Goal: Transaction & Acquisition: Purchase product/service

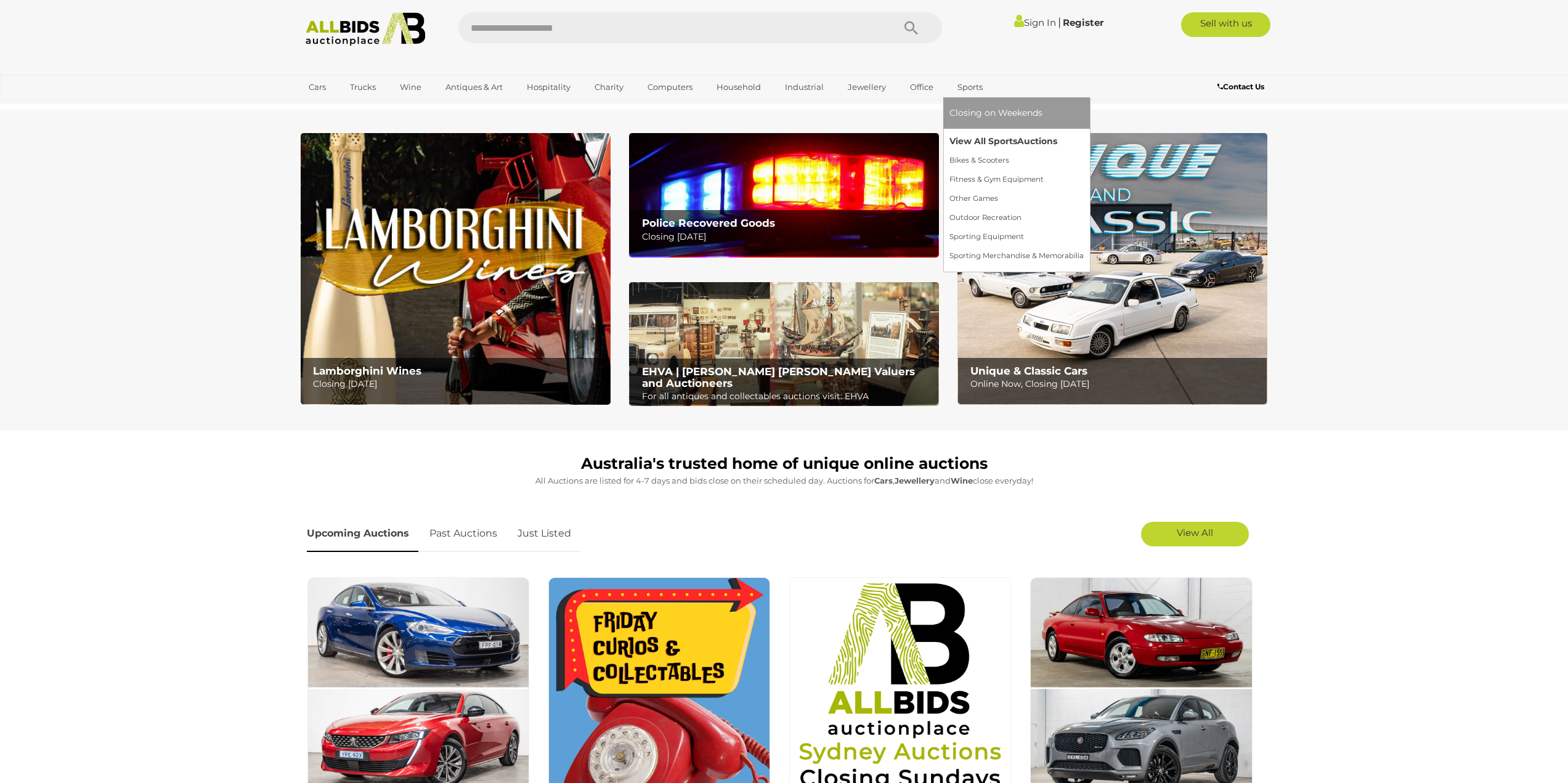
click at [966, 141] on link "View All Sports Auctions" at bounding box center [1016, 142] width 134 height 19
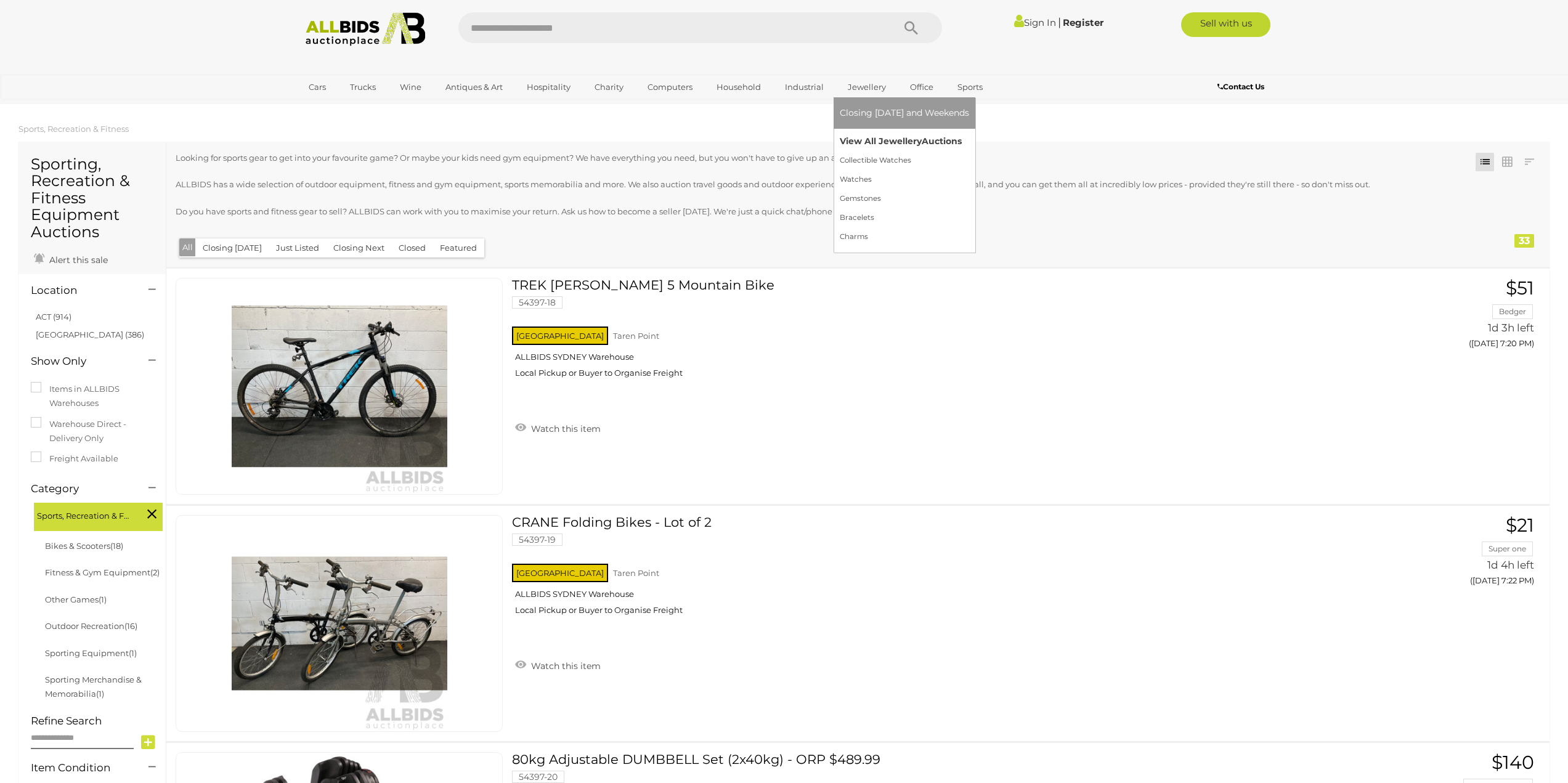
click at [860, 143] on link "View All Jewellery Auctions" at bounding box center [904, 142] width 130 height 19
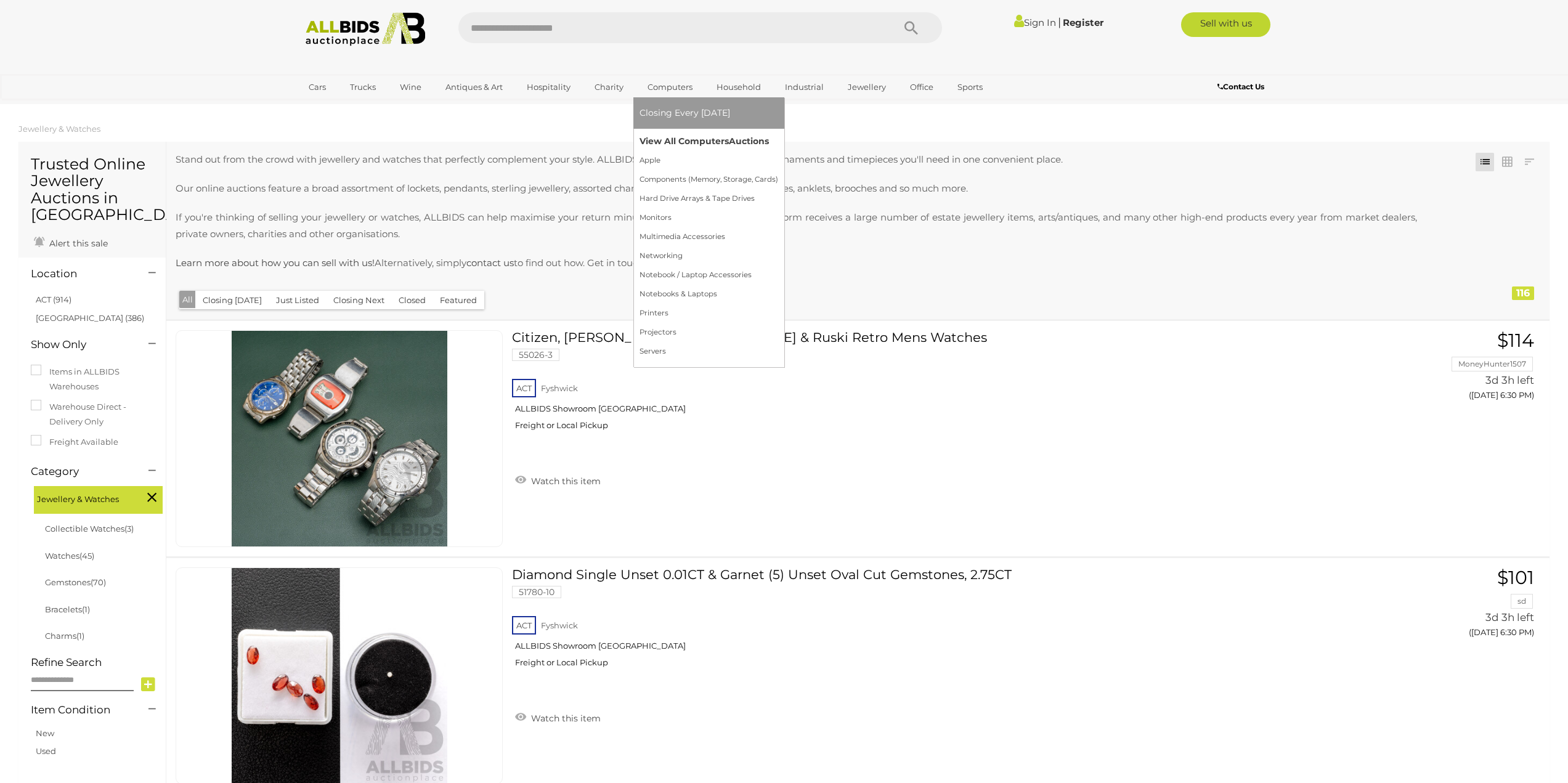
click at [678, 141] on link "View All Computers Auctions" at bounding box center [709, 142] width 139 height 19
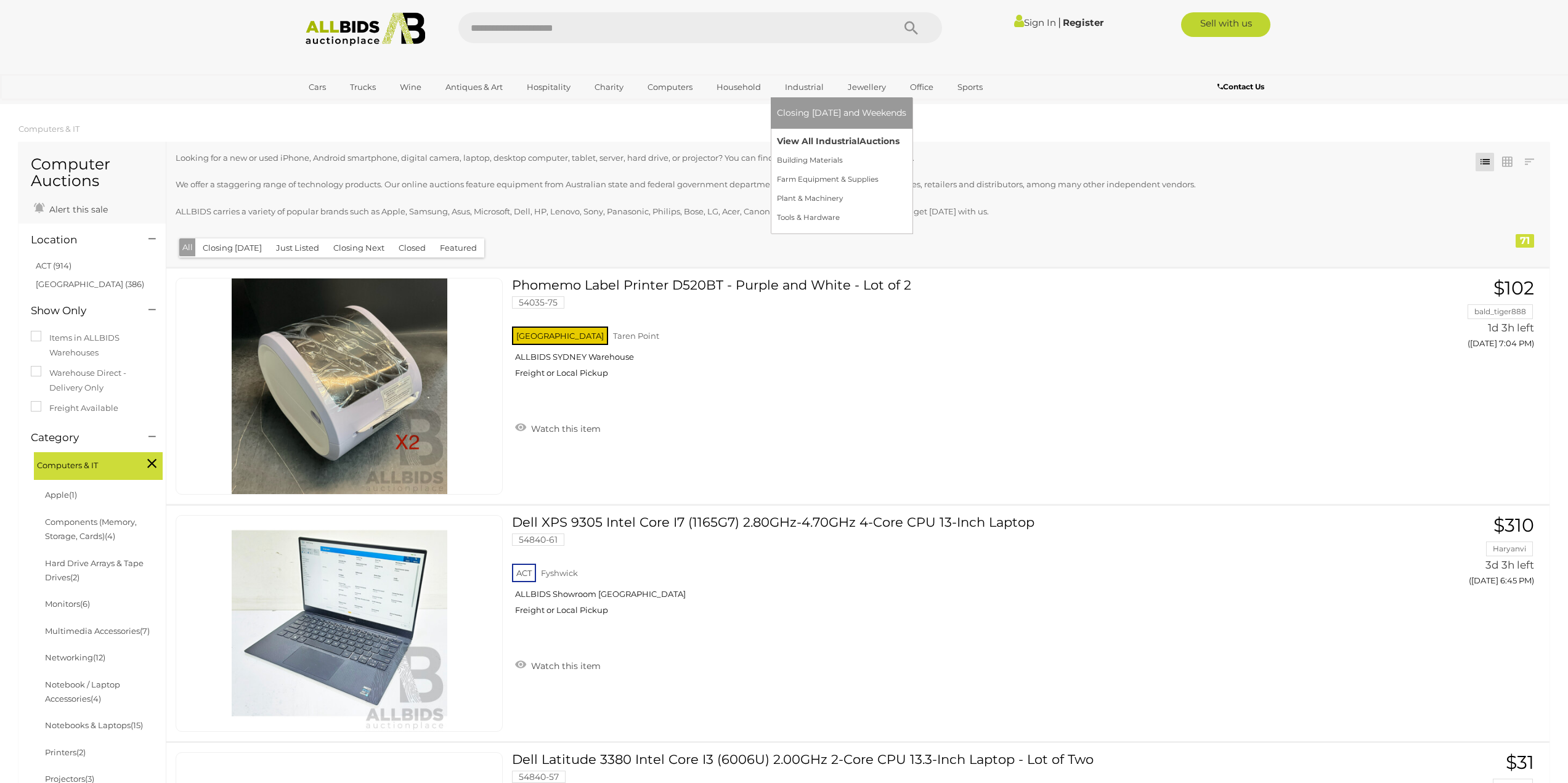
click at [807, 134] on link "View All Industrial Auctions" at bounding box center [841, 142] width 130 height 19
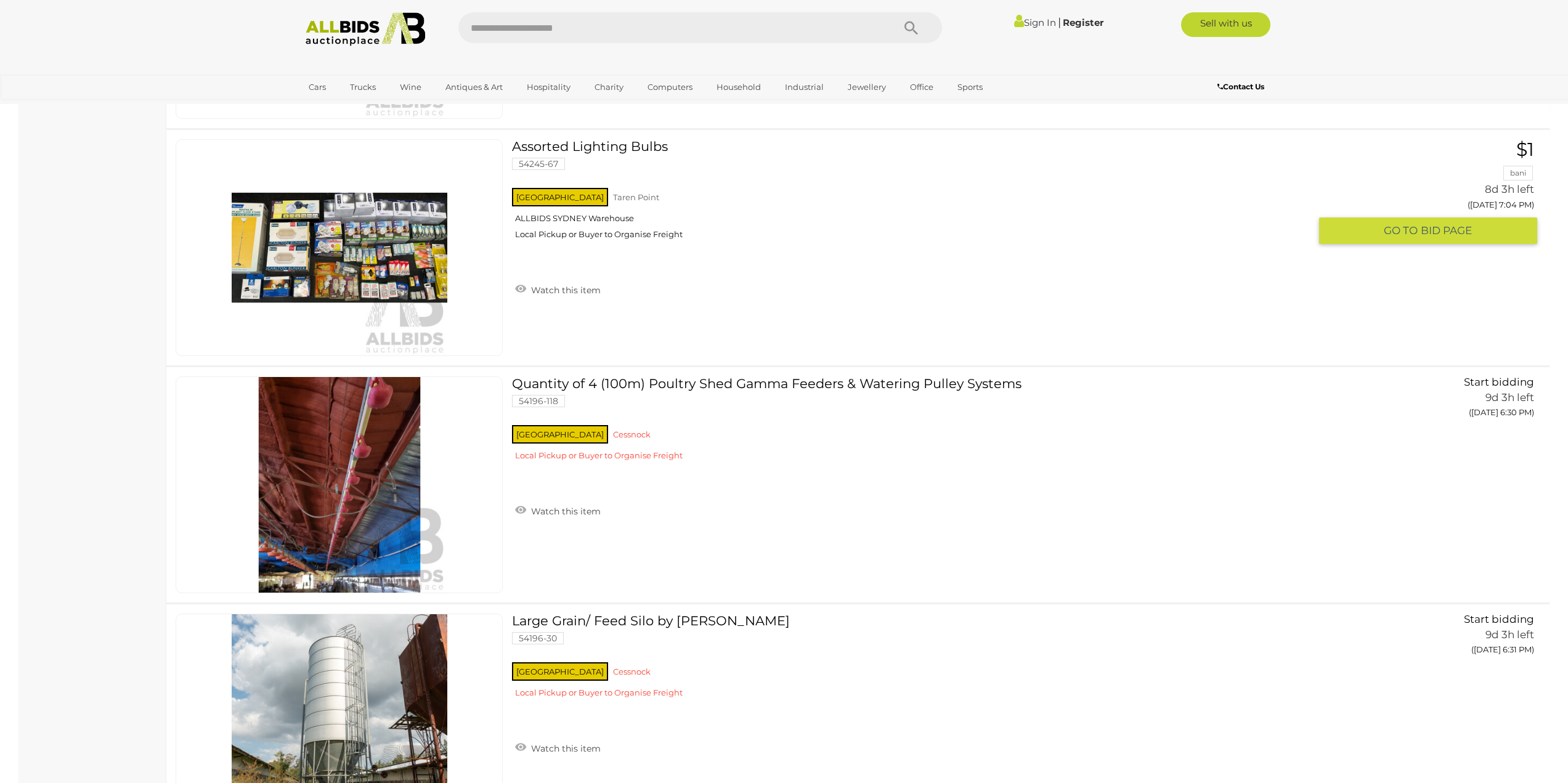
scroll to position [4810, 0]
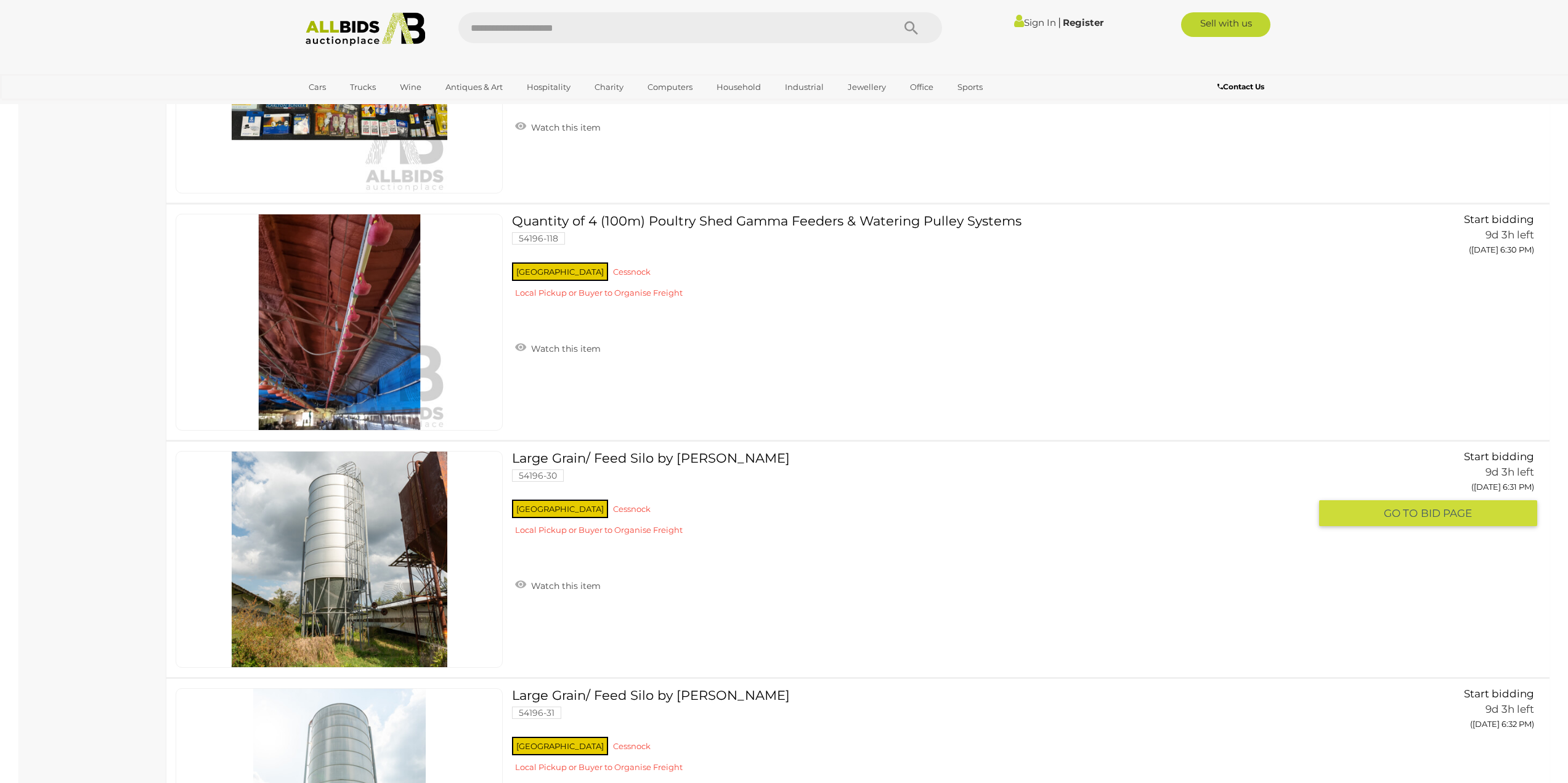
click at [675, 458] on link "Large Grain/ Feed Silo by HE Silos Forbes 54196-30 NSW Cessnock" at bounding box center [915, 497] width 789 height 94
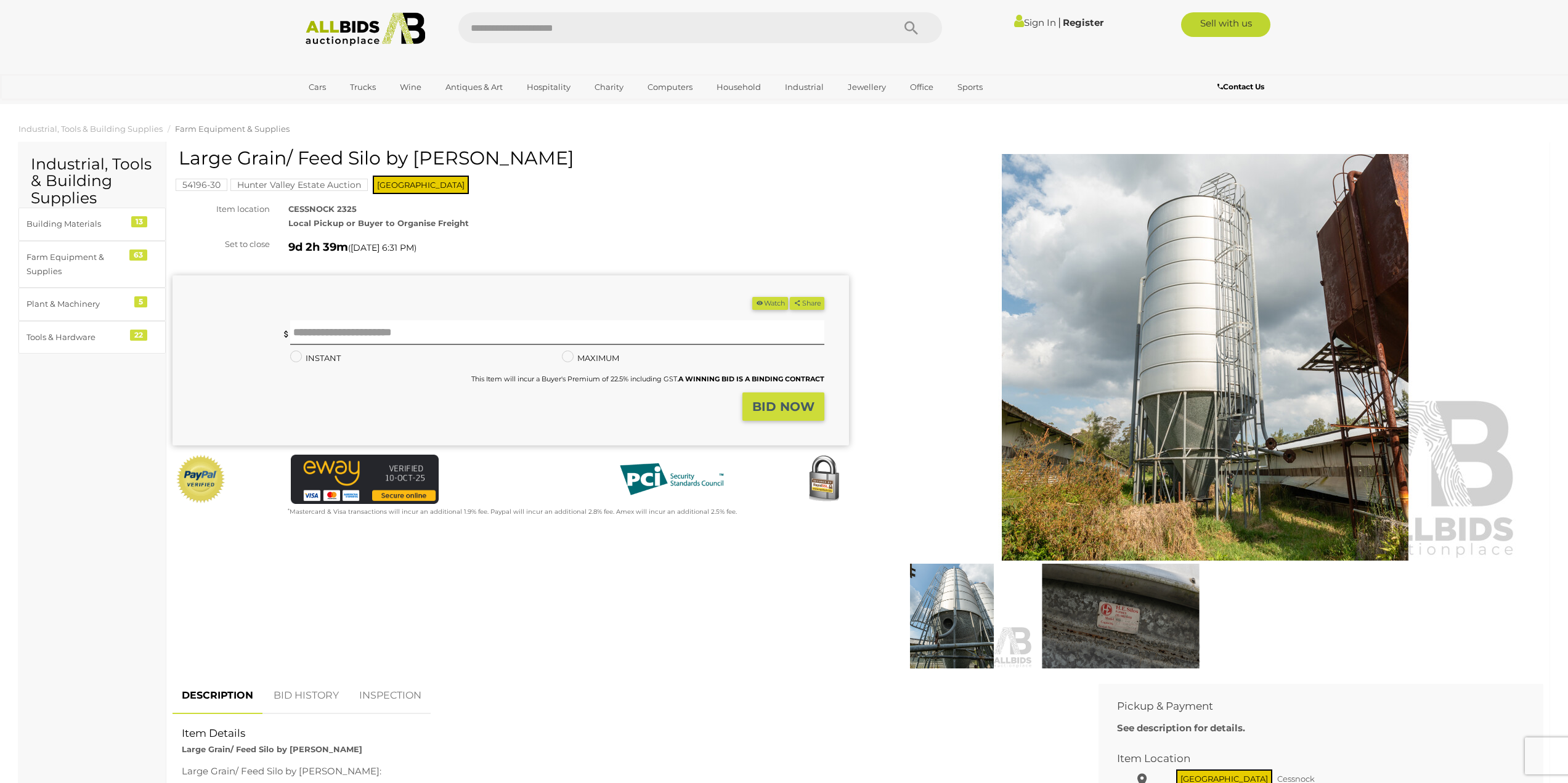
click at [1201, 440] on img at bounding box center [1205, 357] width 631 height 407
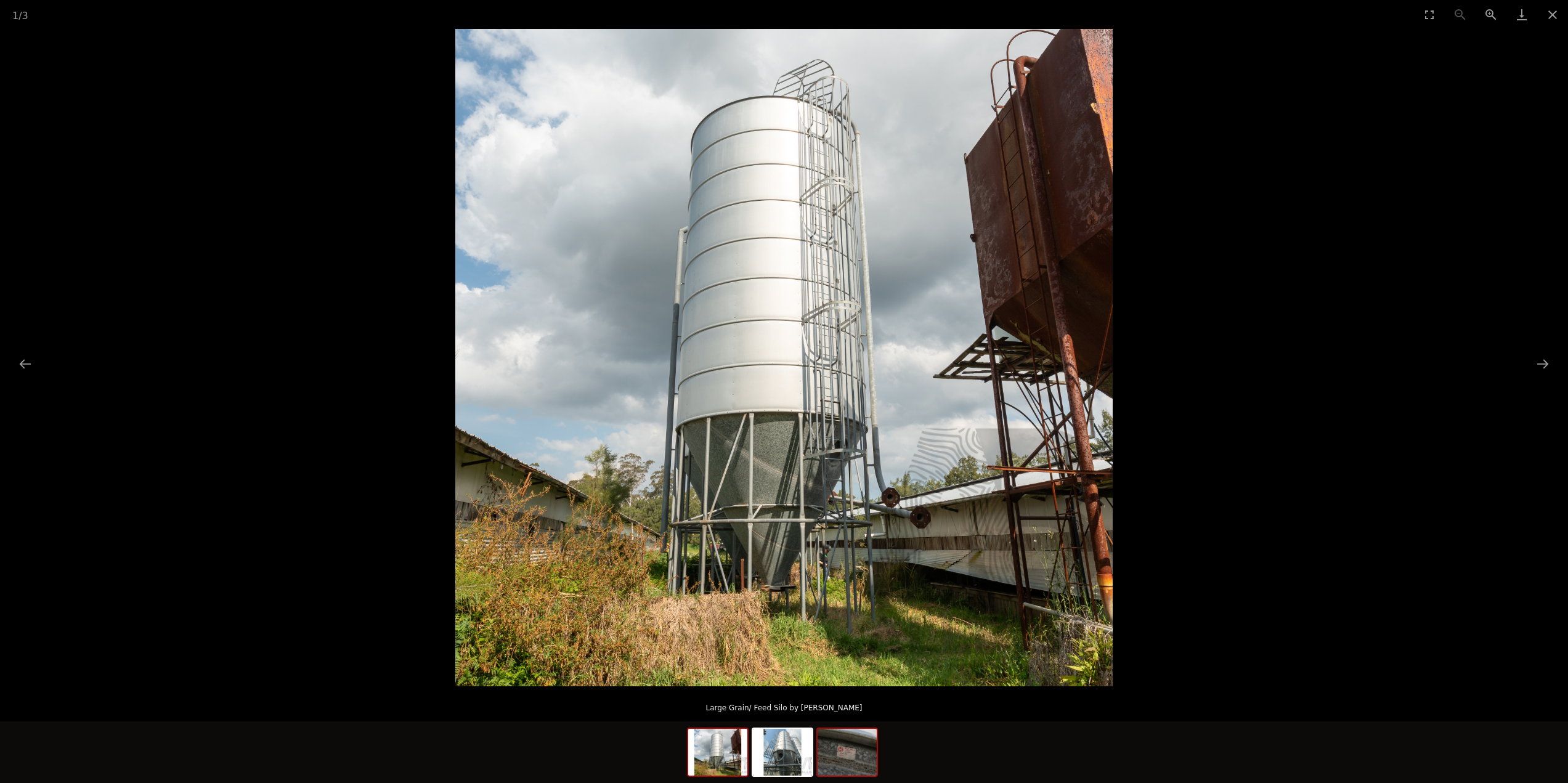
click at [867, 742] on img at bounding box center [847, 752] width 59 height 47
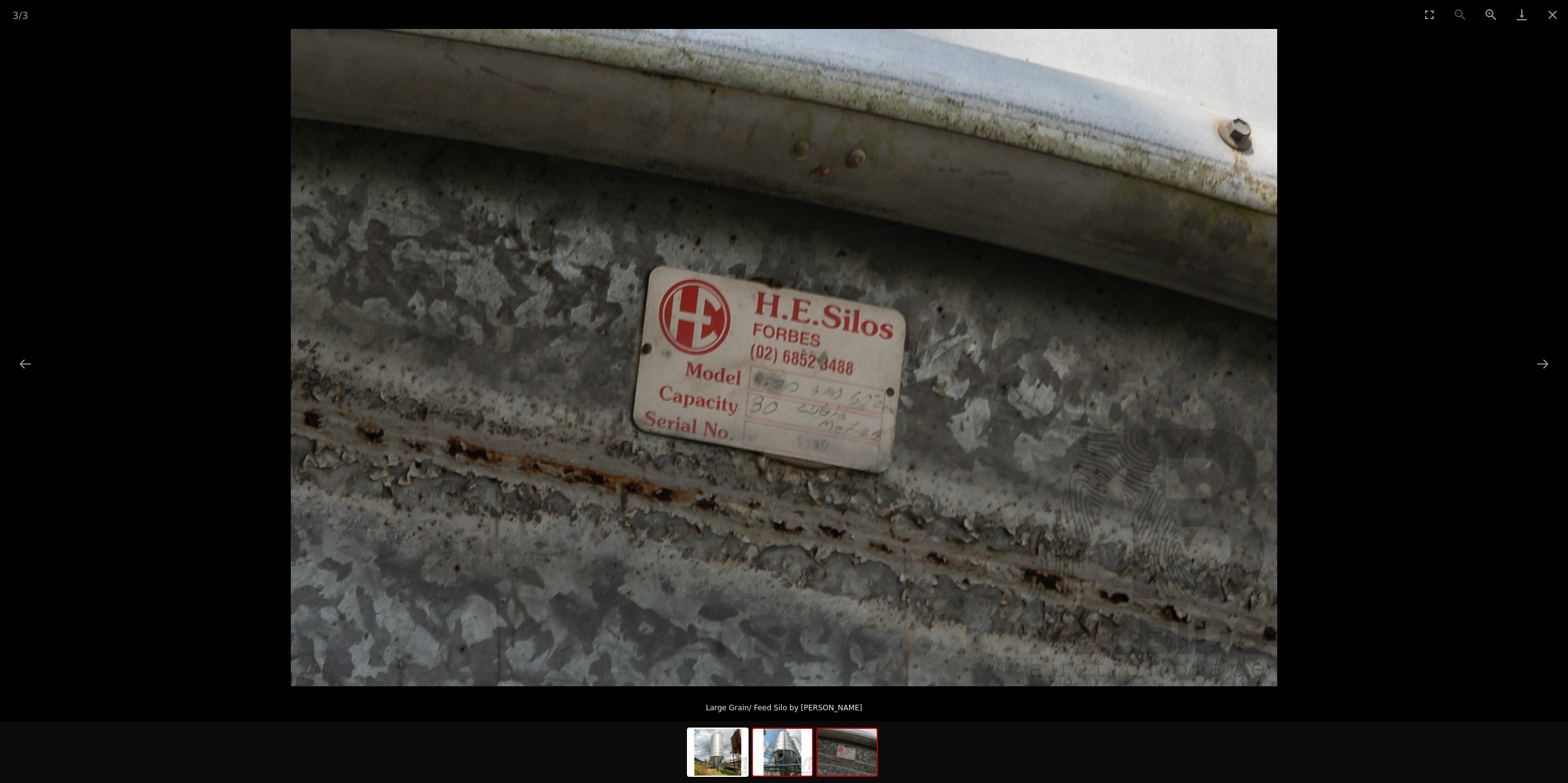
click at [800, 762] on img at bounding box center [782, 752] width 59 height 47
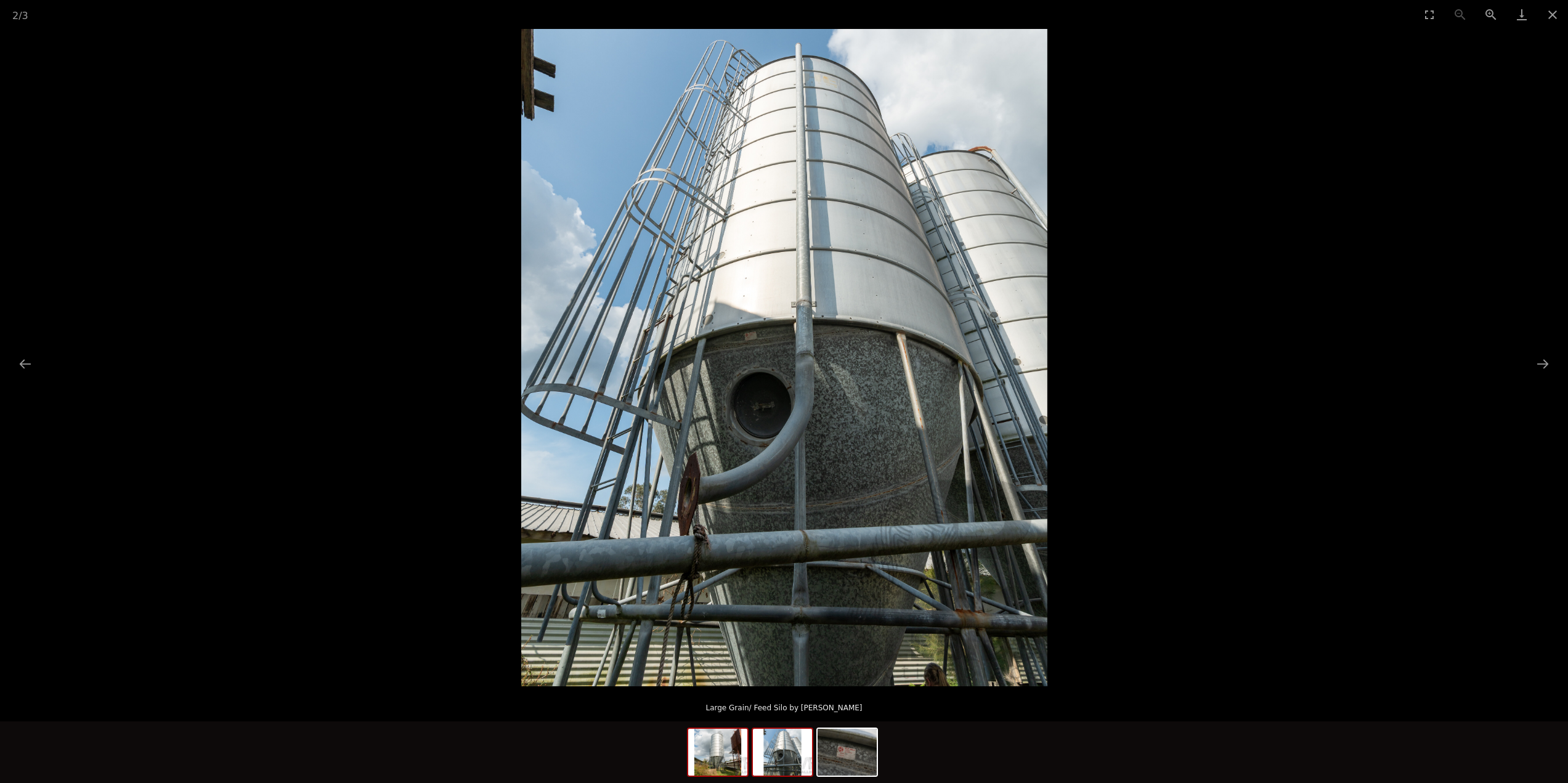
click at [722, 752] on img at bounding box center [717, 752] width 59 height 47
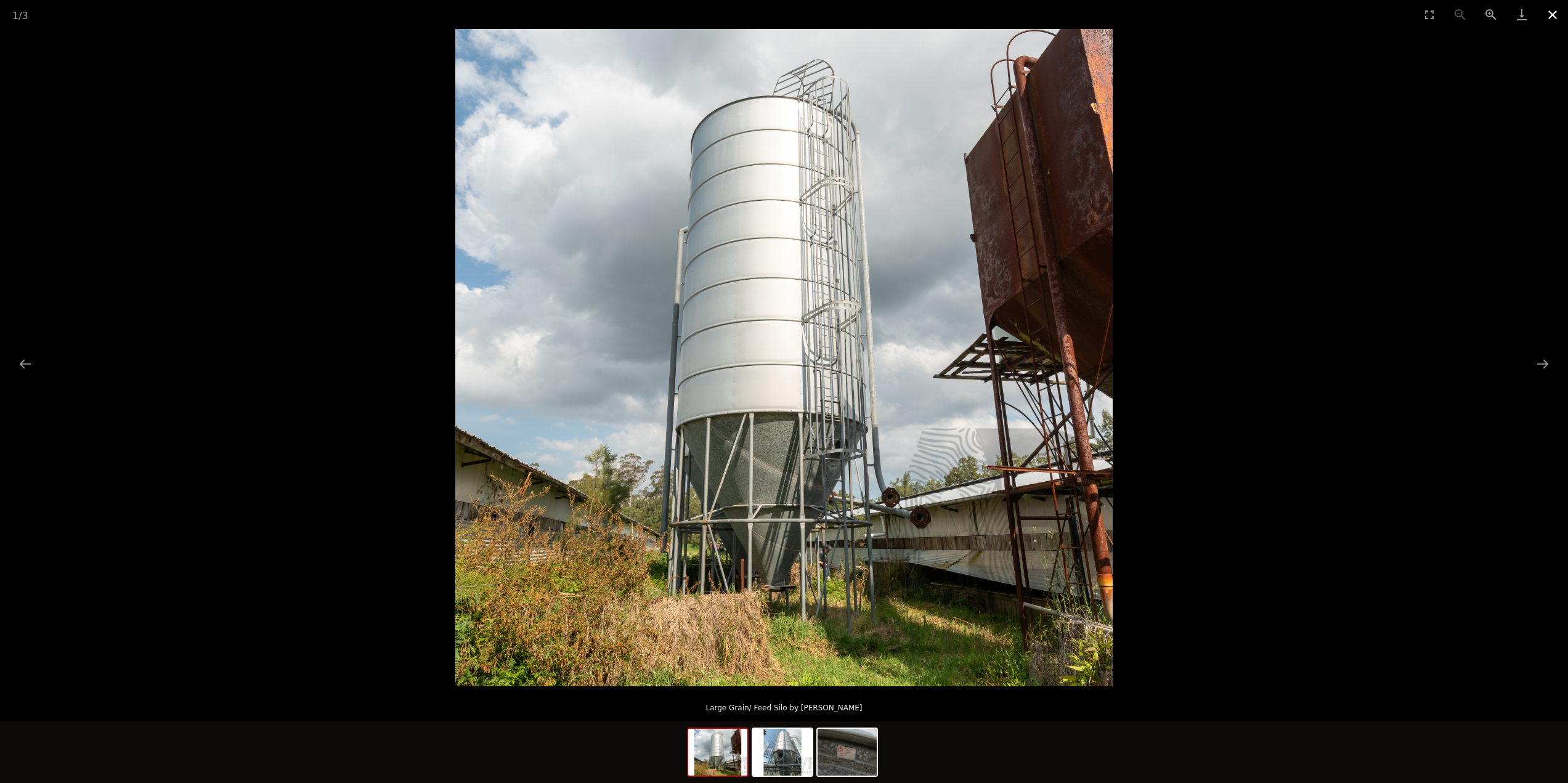
click at [1555, 22] on button "Close gallery" at bounding box center [1553, 15] width 31 height 29
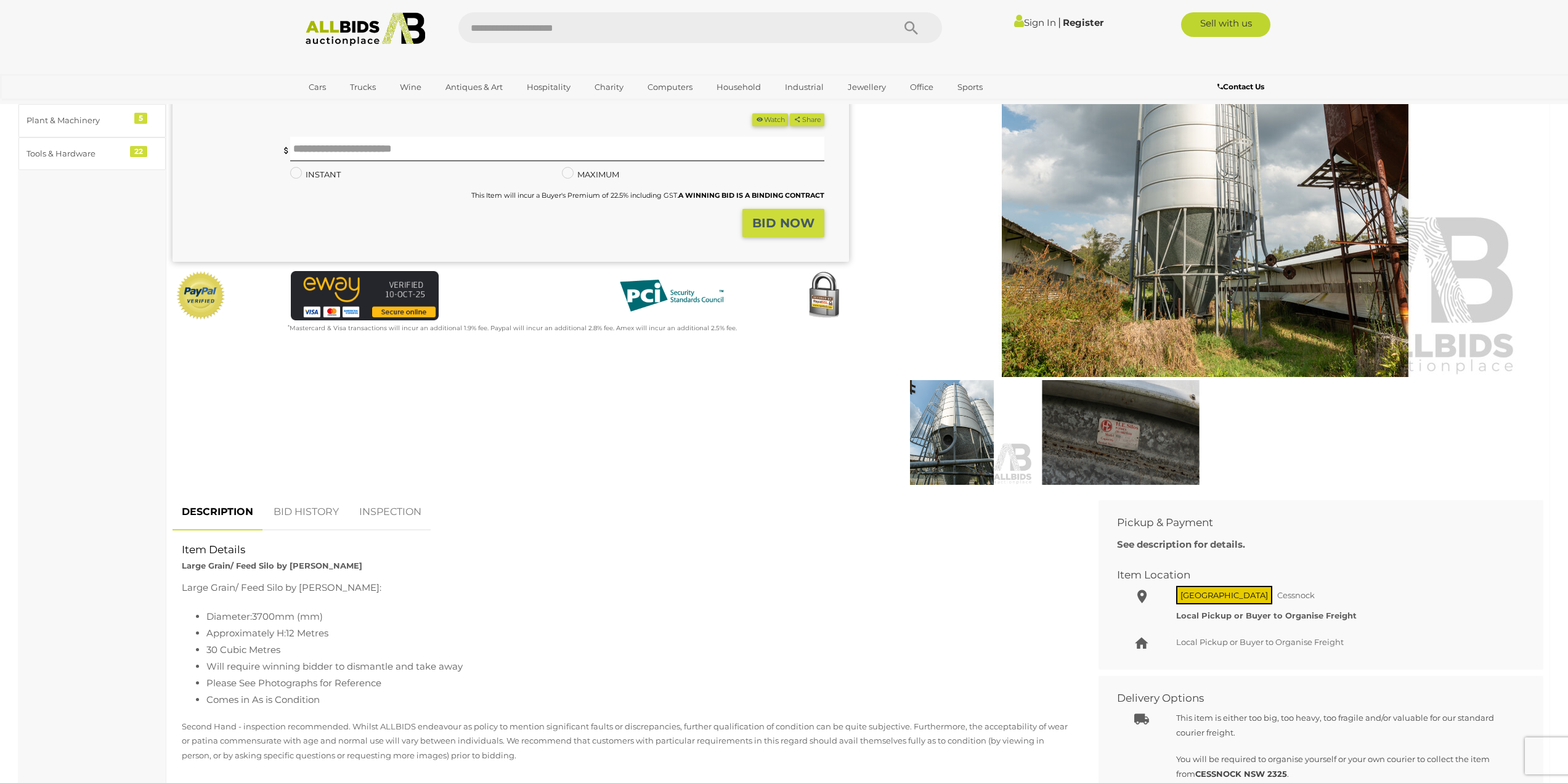
scroll to position [185, 0]
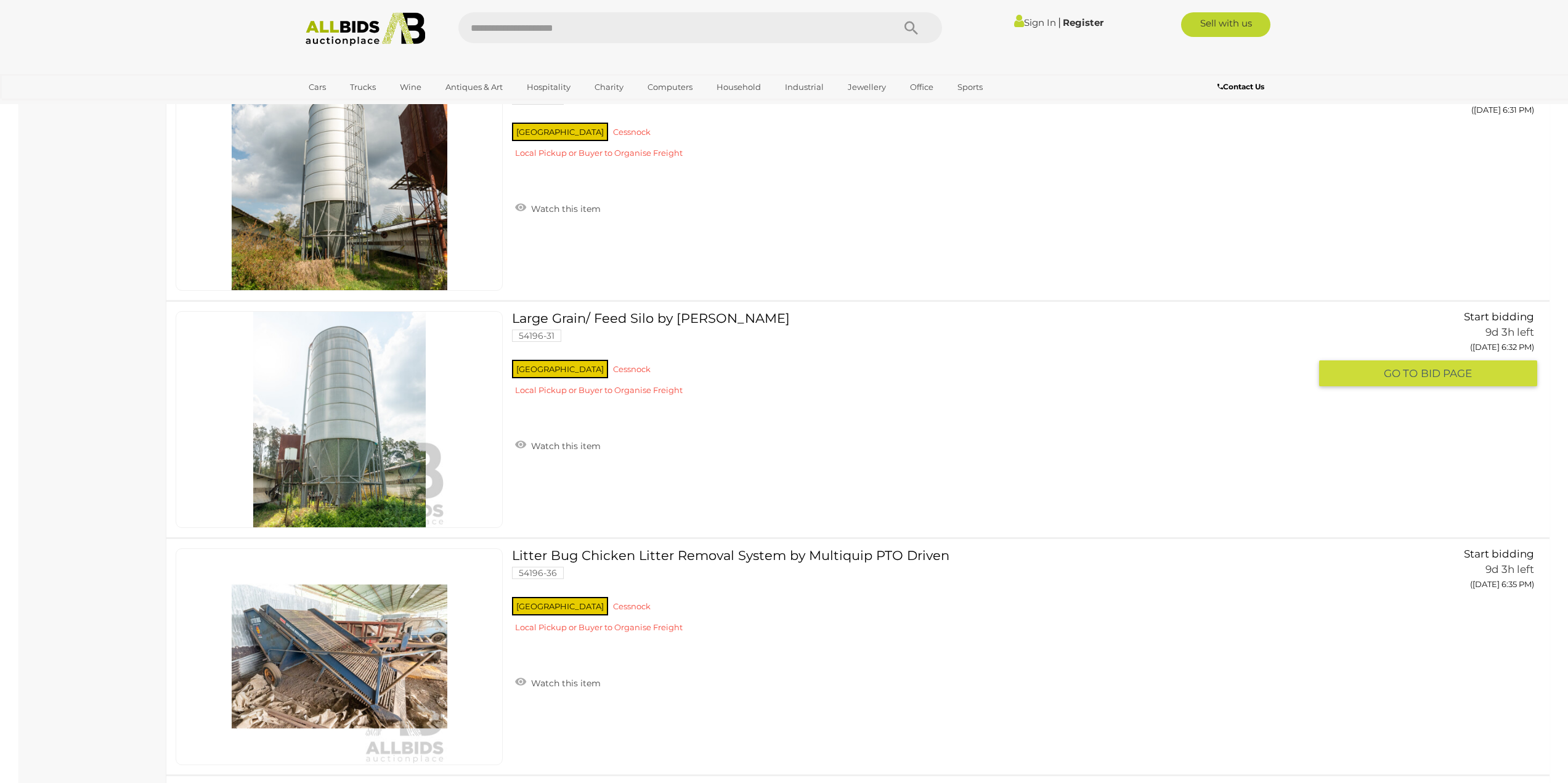
scroll to position [5064, 0]
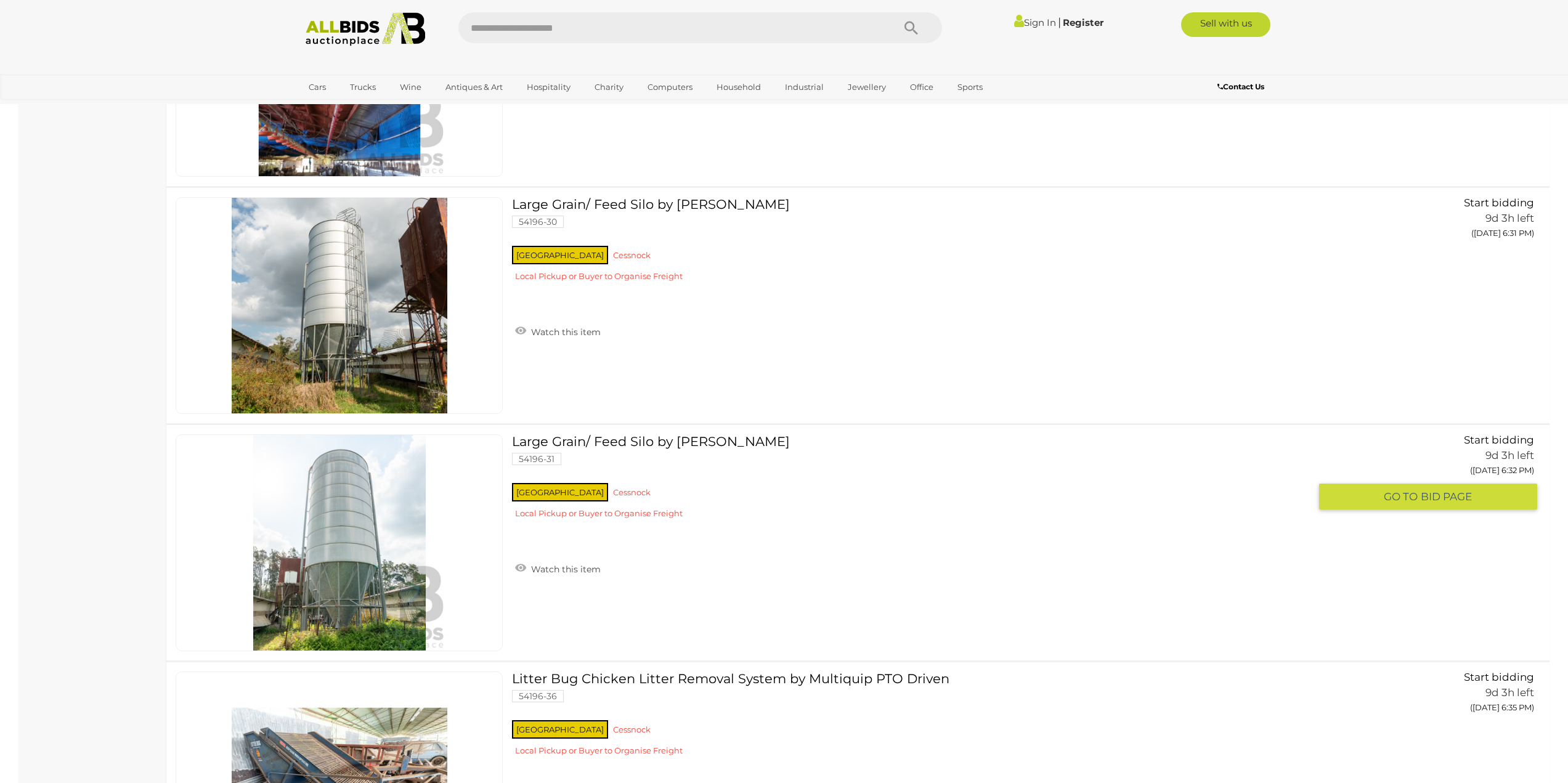
click at [608, 453] on link "Large Grain/ Feed Silo by HE Silos Forbes 54196-31 NSW Cessnock" at bounding box center [915, 481] width 789 height 94
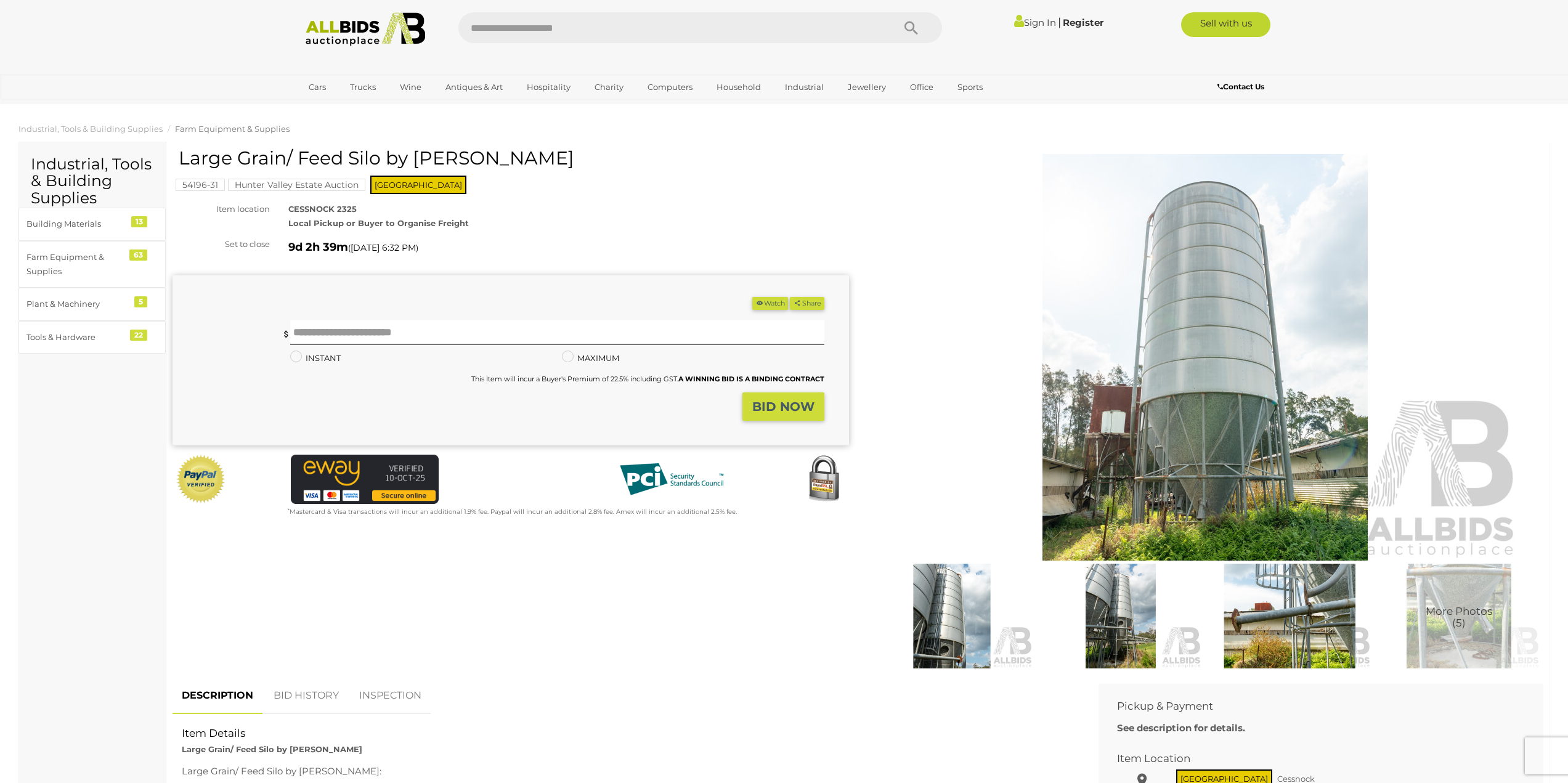
click at [1309, 409] on img at bounding box center [1205, 357] width 631 height 407
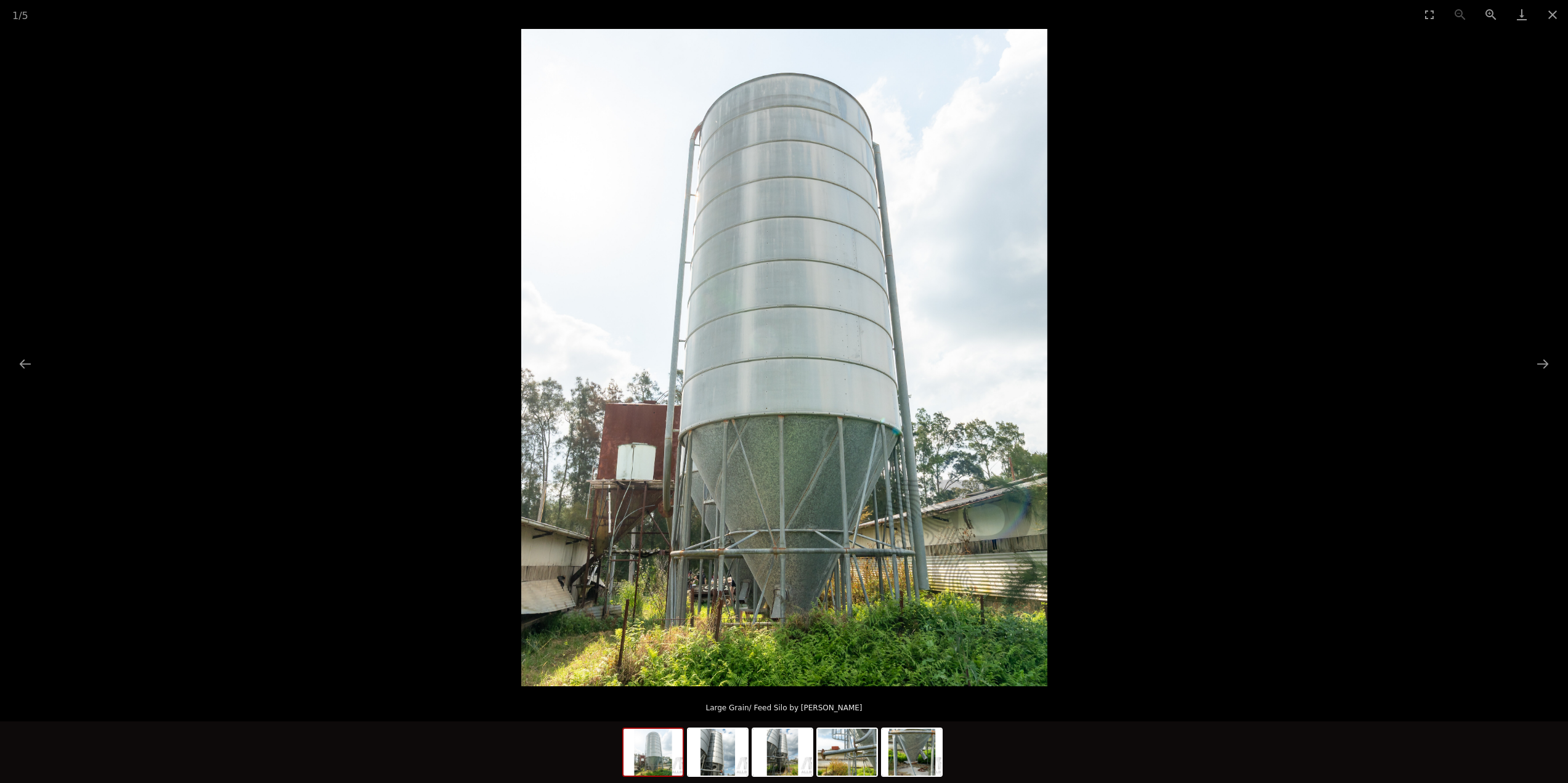
click at [1556, 366] on picture at bounding box center [784, 358] width 1568 height 658
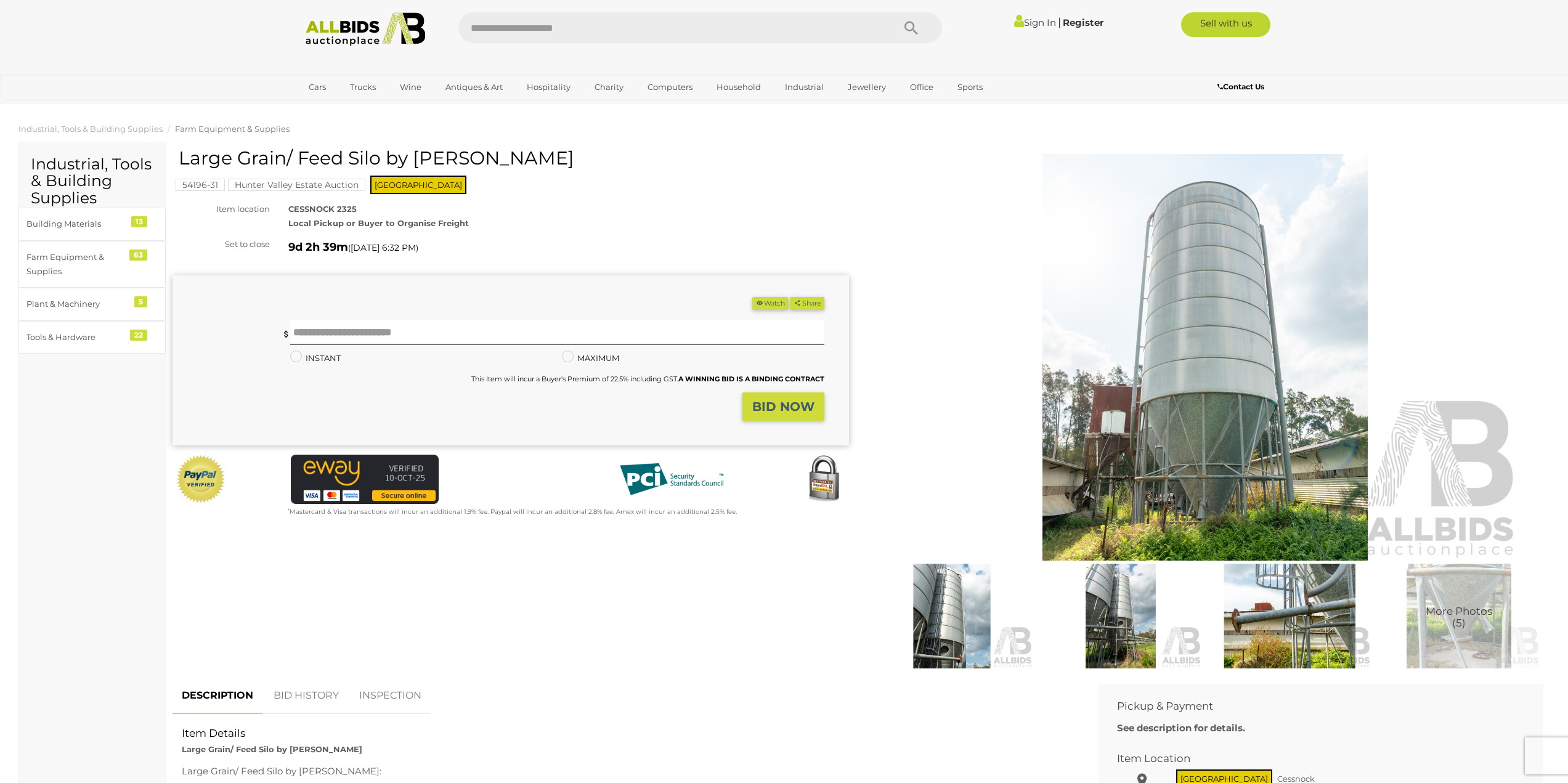
click at [1123, 593] on img at bounding box center [1121, 616] width 163 height 105
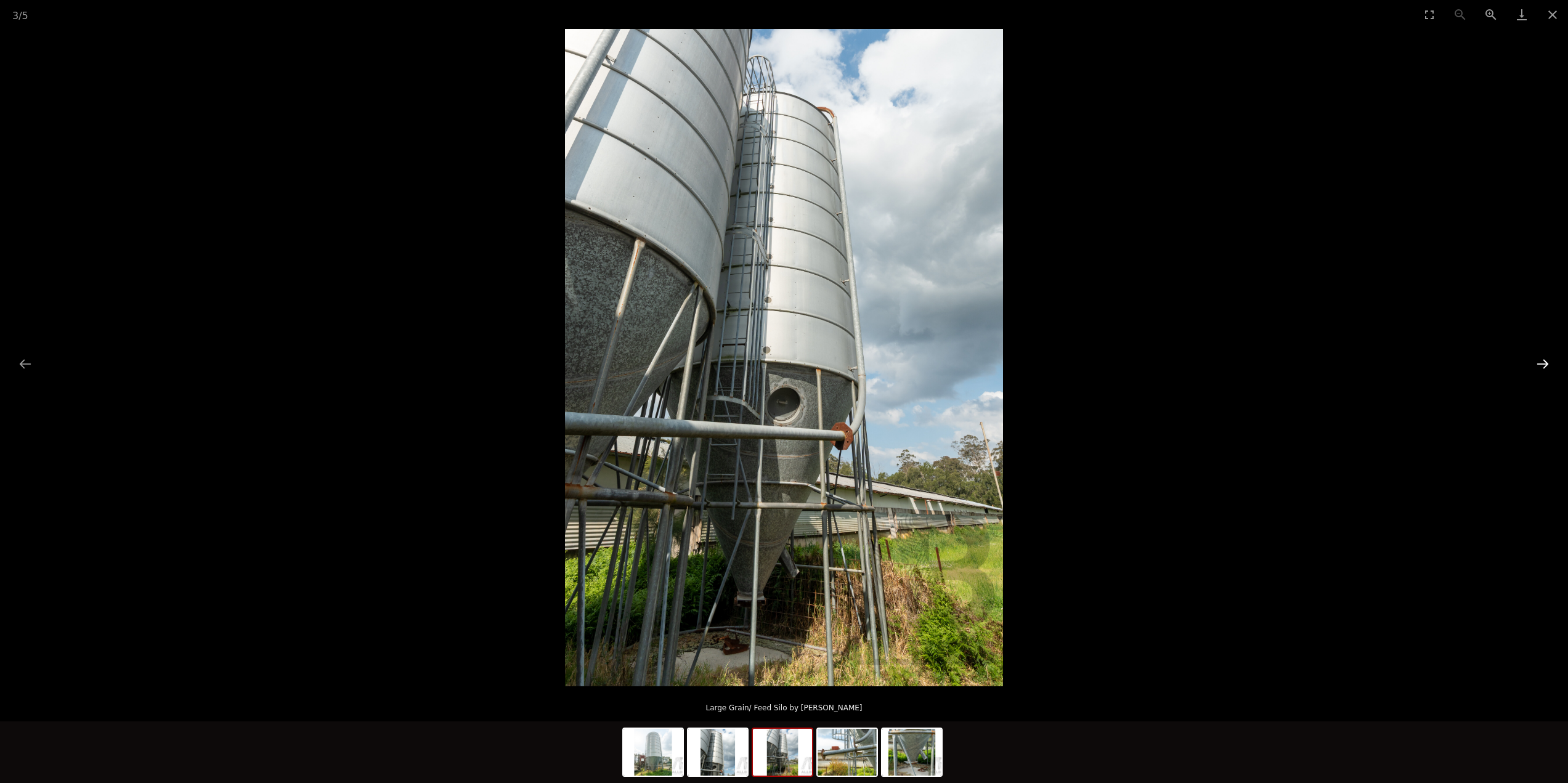
click at [1551, 363] on button "Next slide" at bounding box center [1542, 364] width 26 height 24
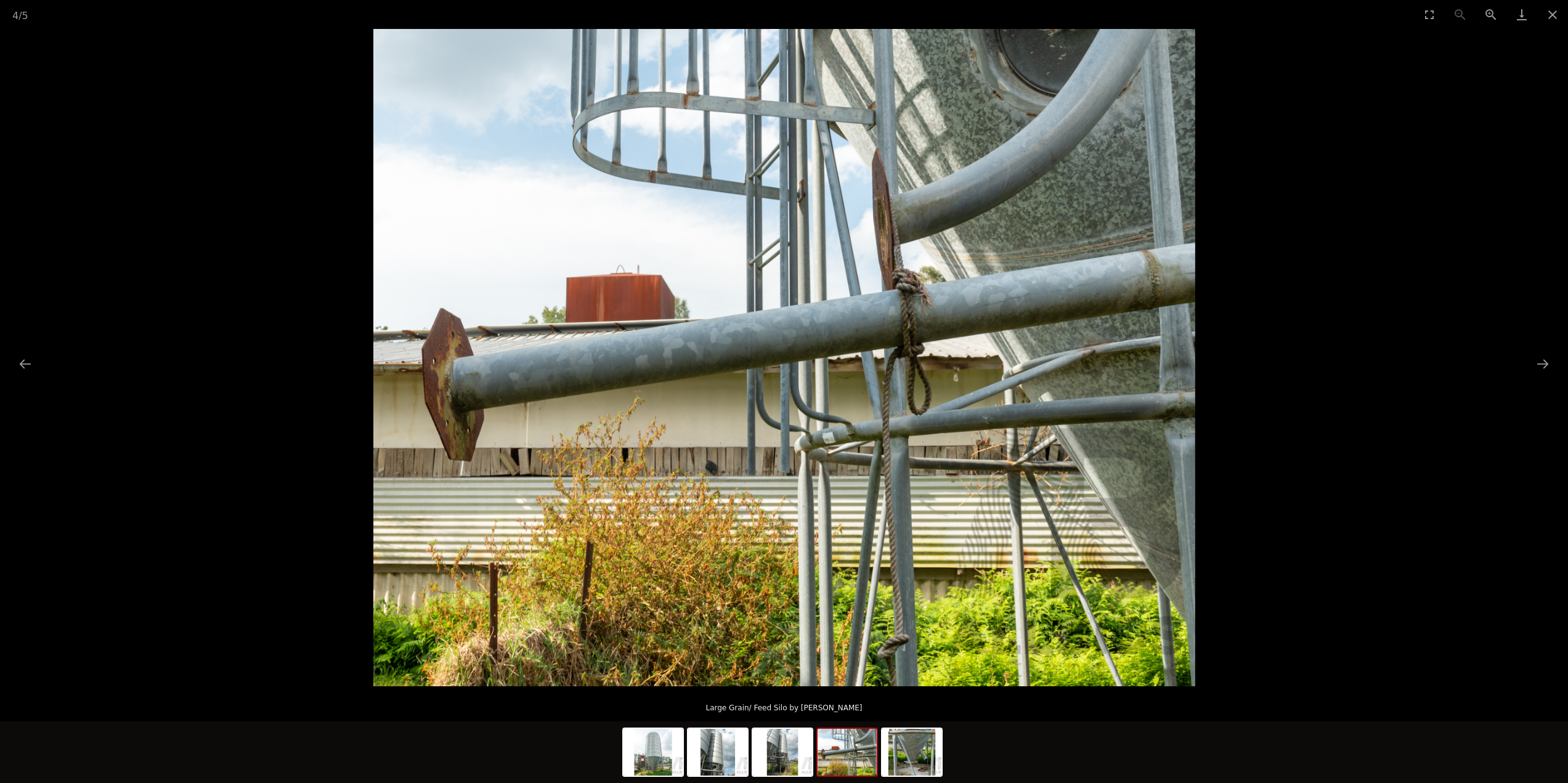
drag, startPoint x: 1551, startPoint y: 363, endPoint x: 1512, endPoint y: 291, distance: 81.9
click at [1512, 291] on picture at bounding box center [784, 358] width 1568 height 658
click at [1538, 366] on button "Next slide" at bounding box center [1542, 364] width 26 height 24
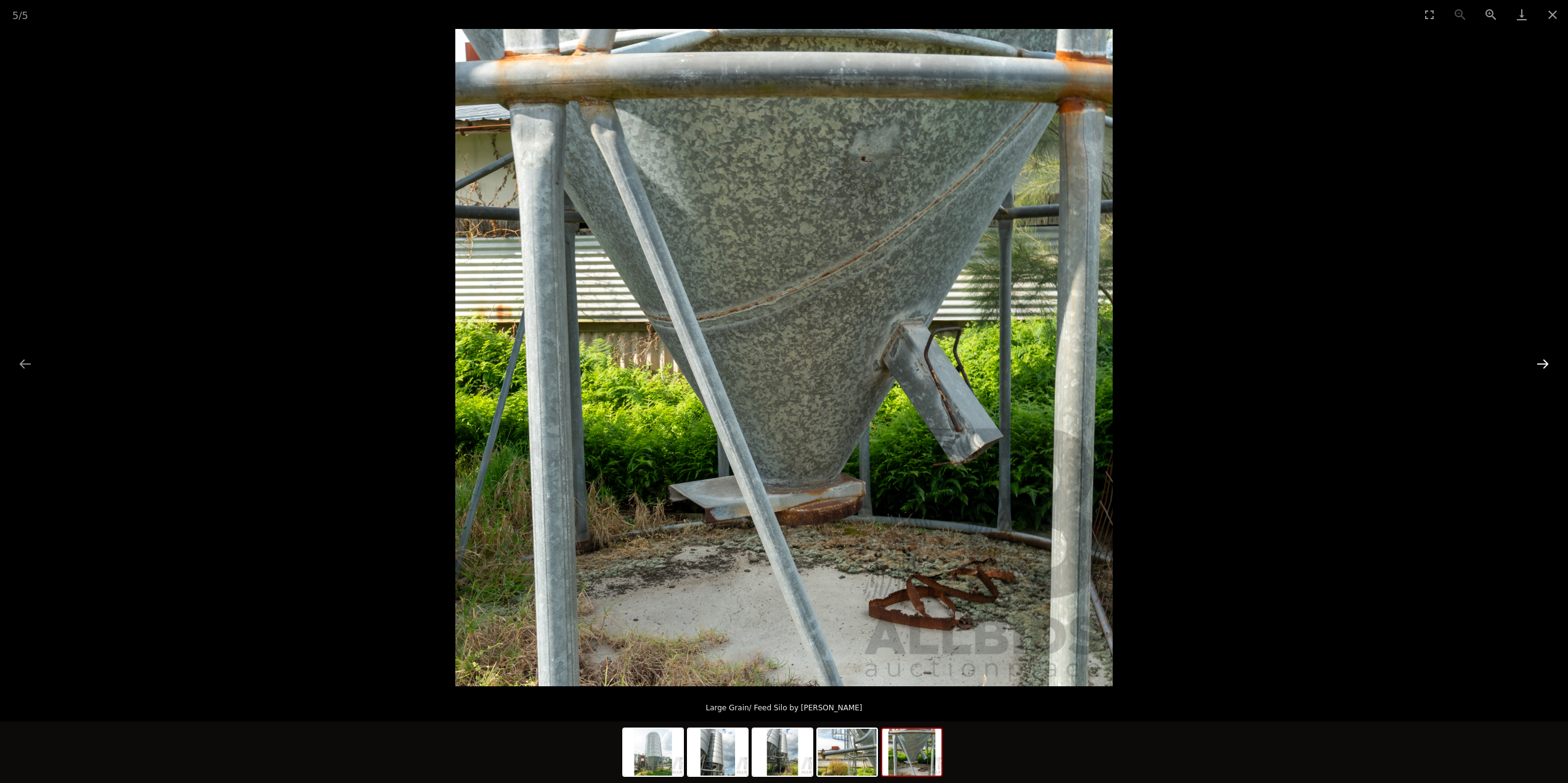
click at [1538, 366] on button "Next slide" at bounding box center [1542, 364] width 26 height 24
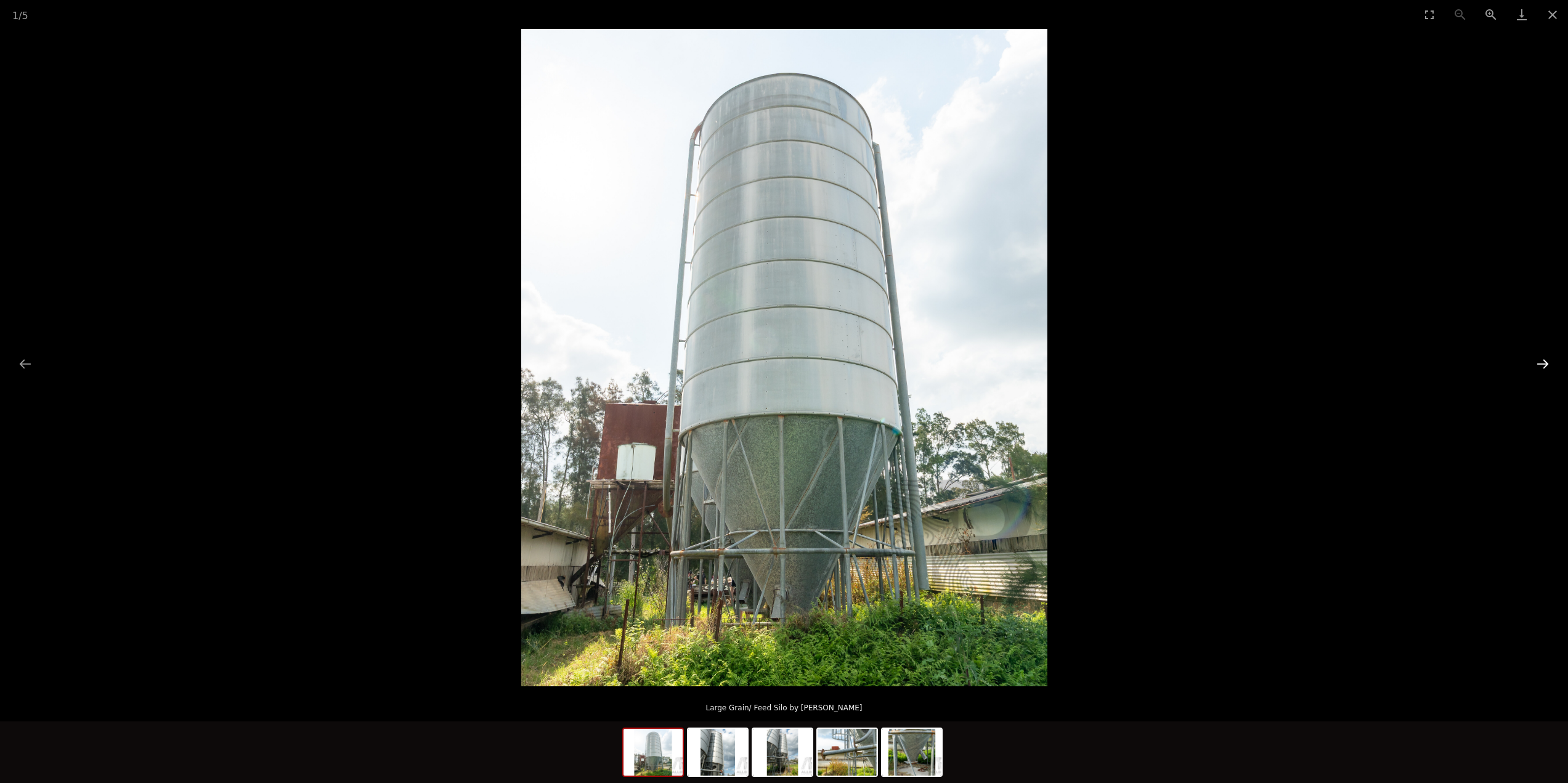
click at [1538, 366] on button "Next slide" at bounding box center [1542, 364] width 26 height 24
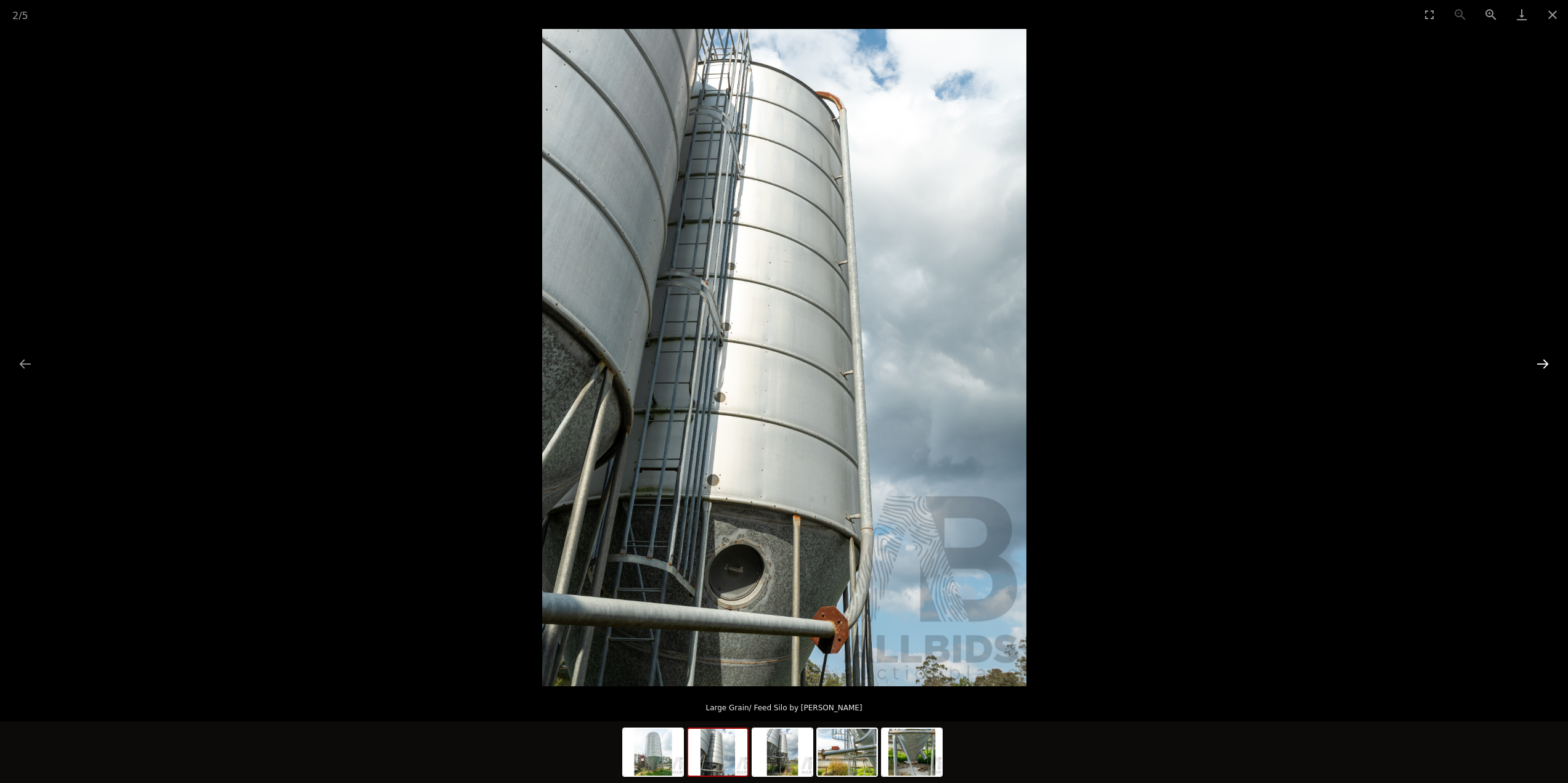
click at [1538, 366] on button "Next slide" at bounding box center [1542, 364] width 26 height 24
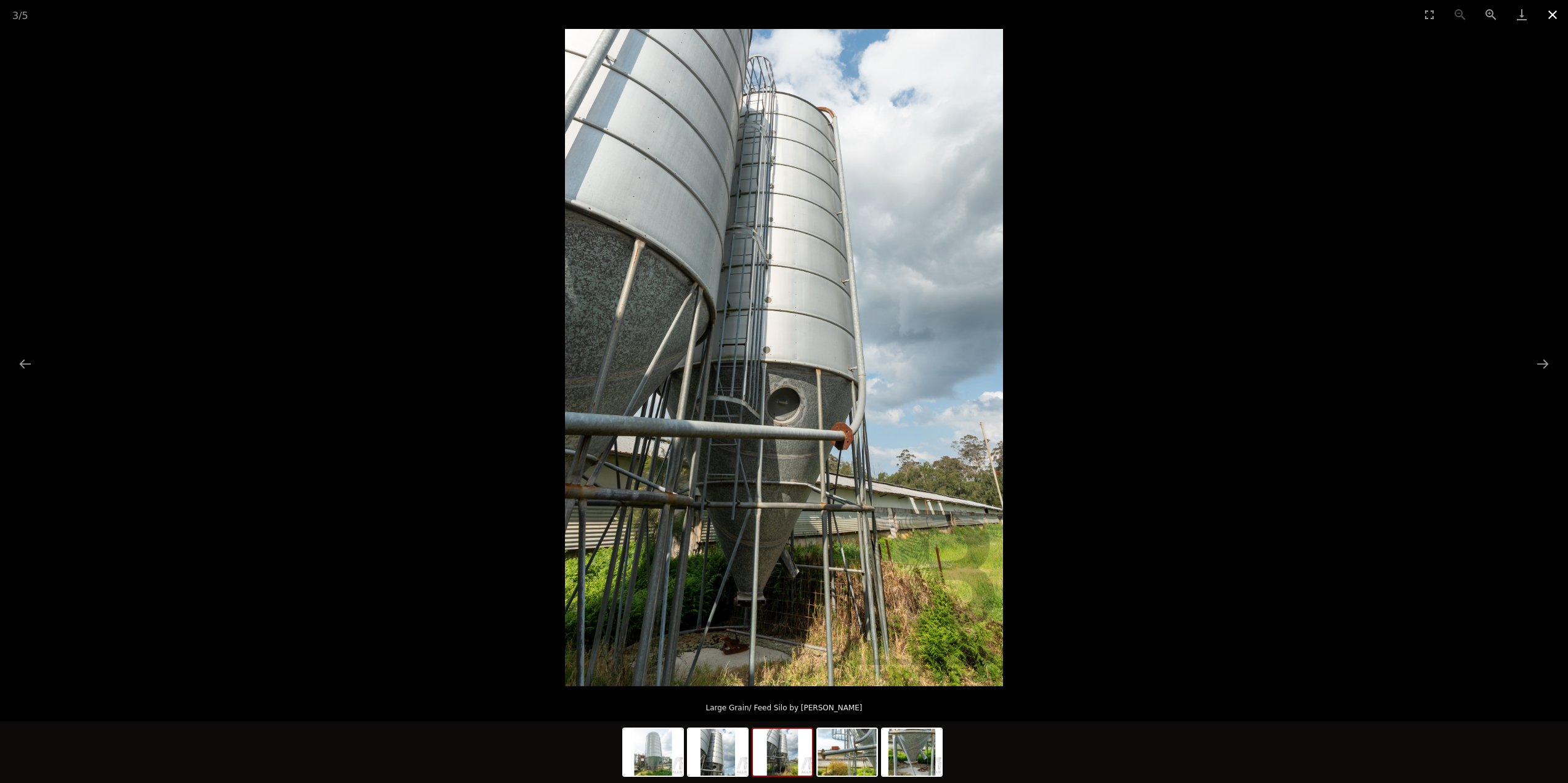
click at [1556, 20] on button "Close gallery" at bounding box center [1553, 15] width 31 height 29
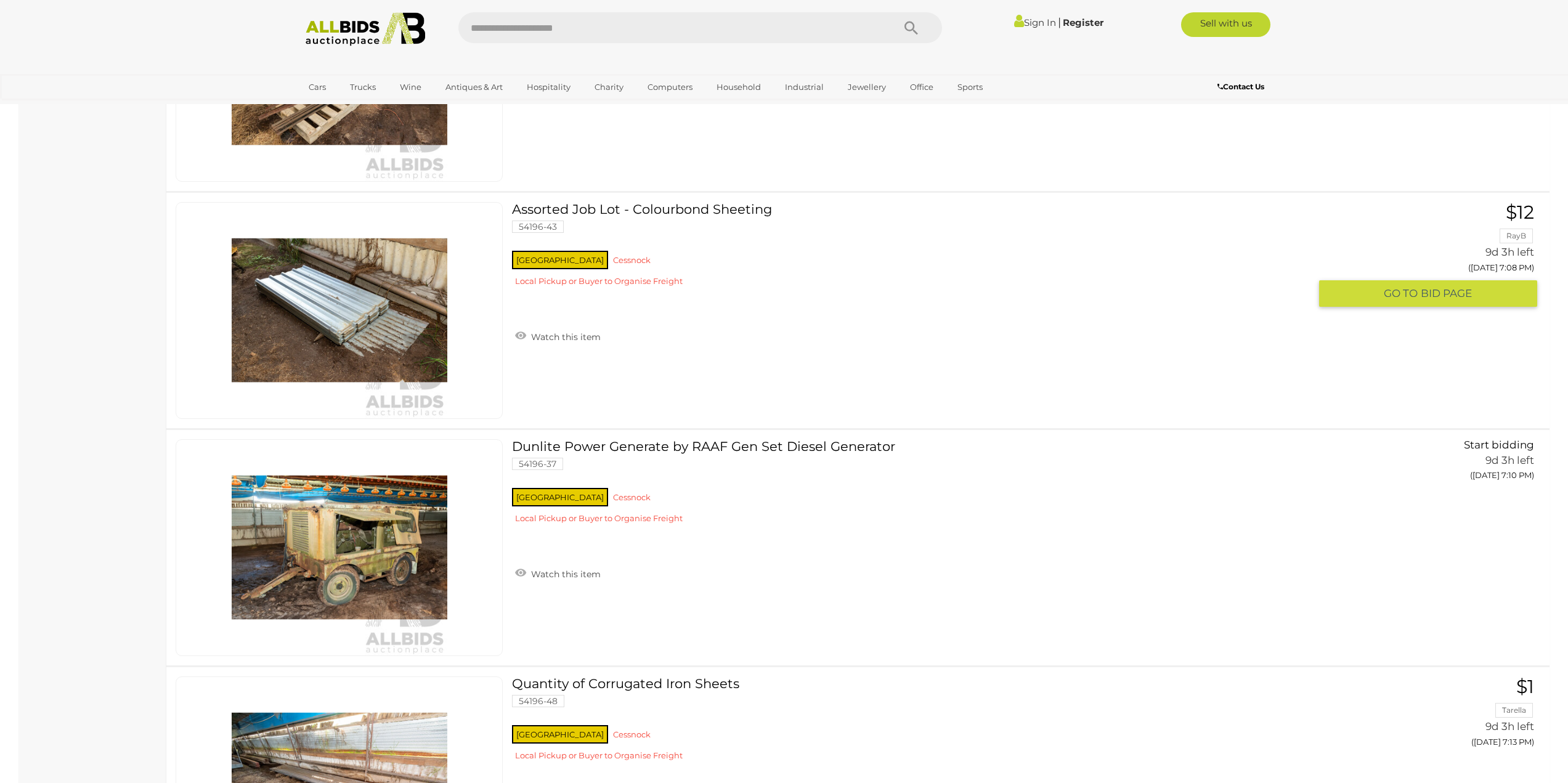
scroll to position [10545, 0]
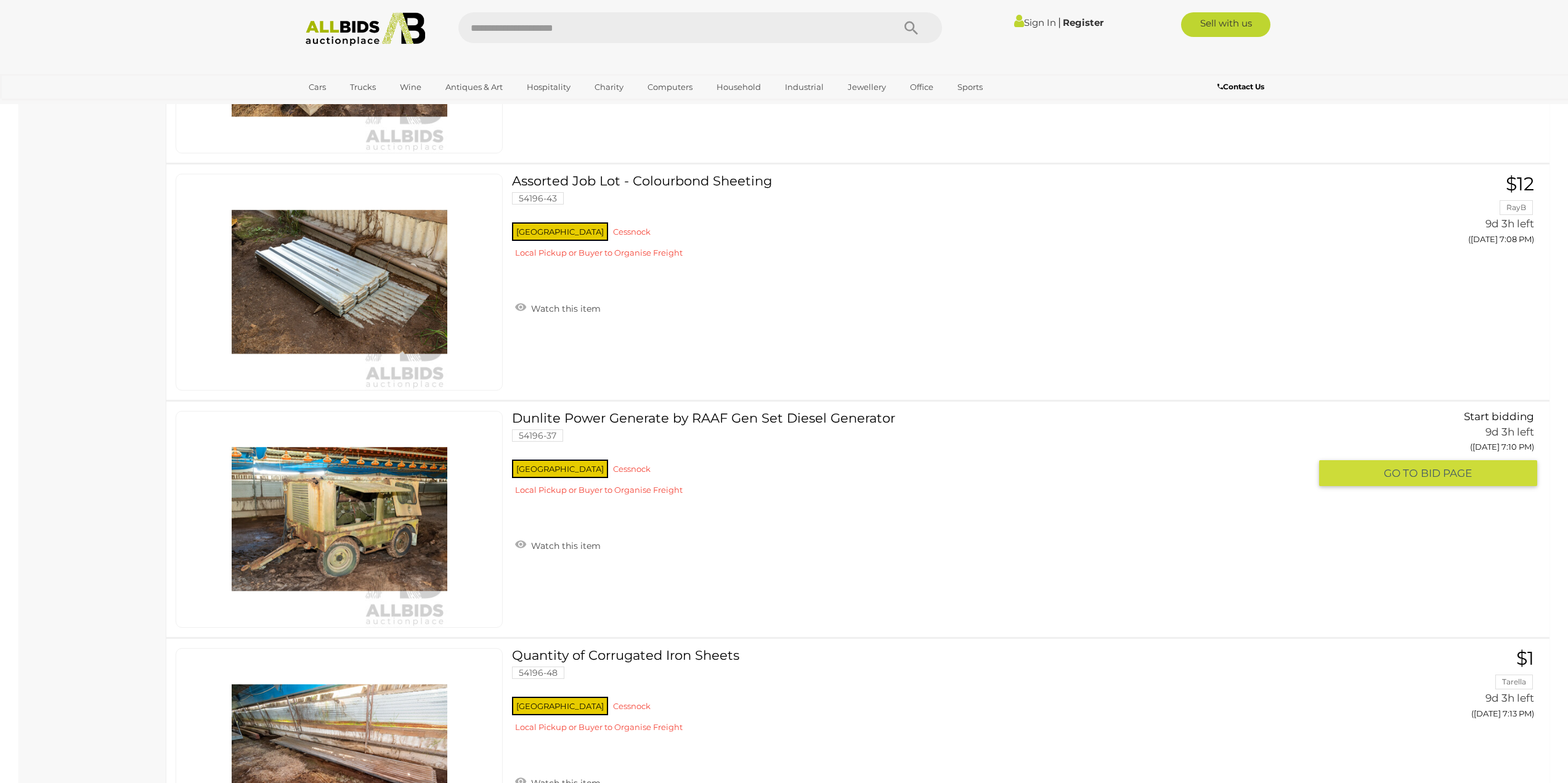
click at [611, 410] on div "Dunlite Power Generate by RAAF Gen Set Diesel Generator 54196-37 NSW Cessnock W…" at bounding box center [857, 519] width 1402 height 235
click at [613, 417] on link "Dunlite Power Generate by RAAF Gen Set Diesel Generator 54196-37 NSW Cessnock" at bounding box center [915, 458] width 789 height 94
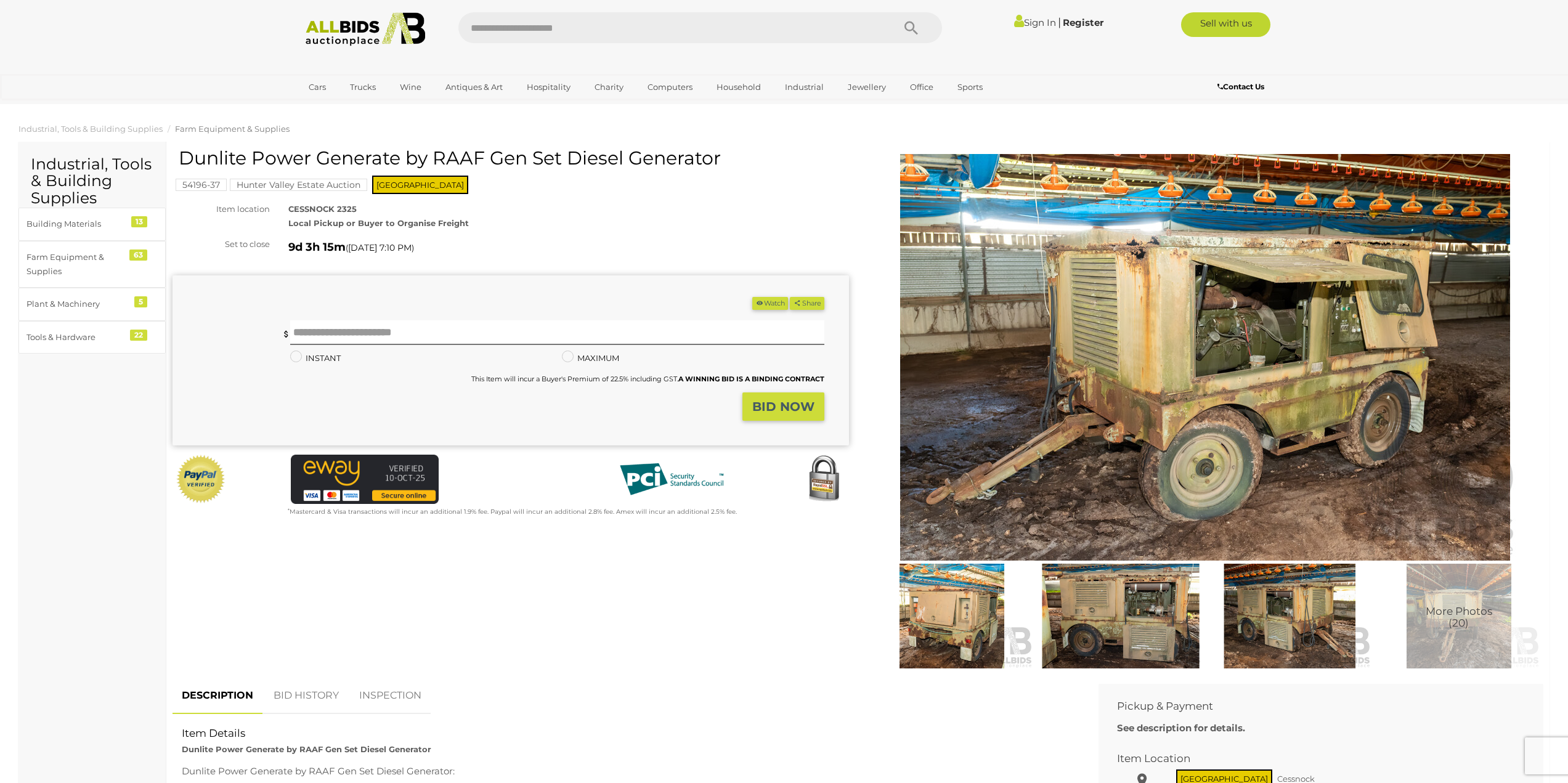
click at [1090, 605] on img at bounding box center [1121, 616] width 163 height 105
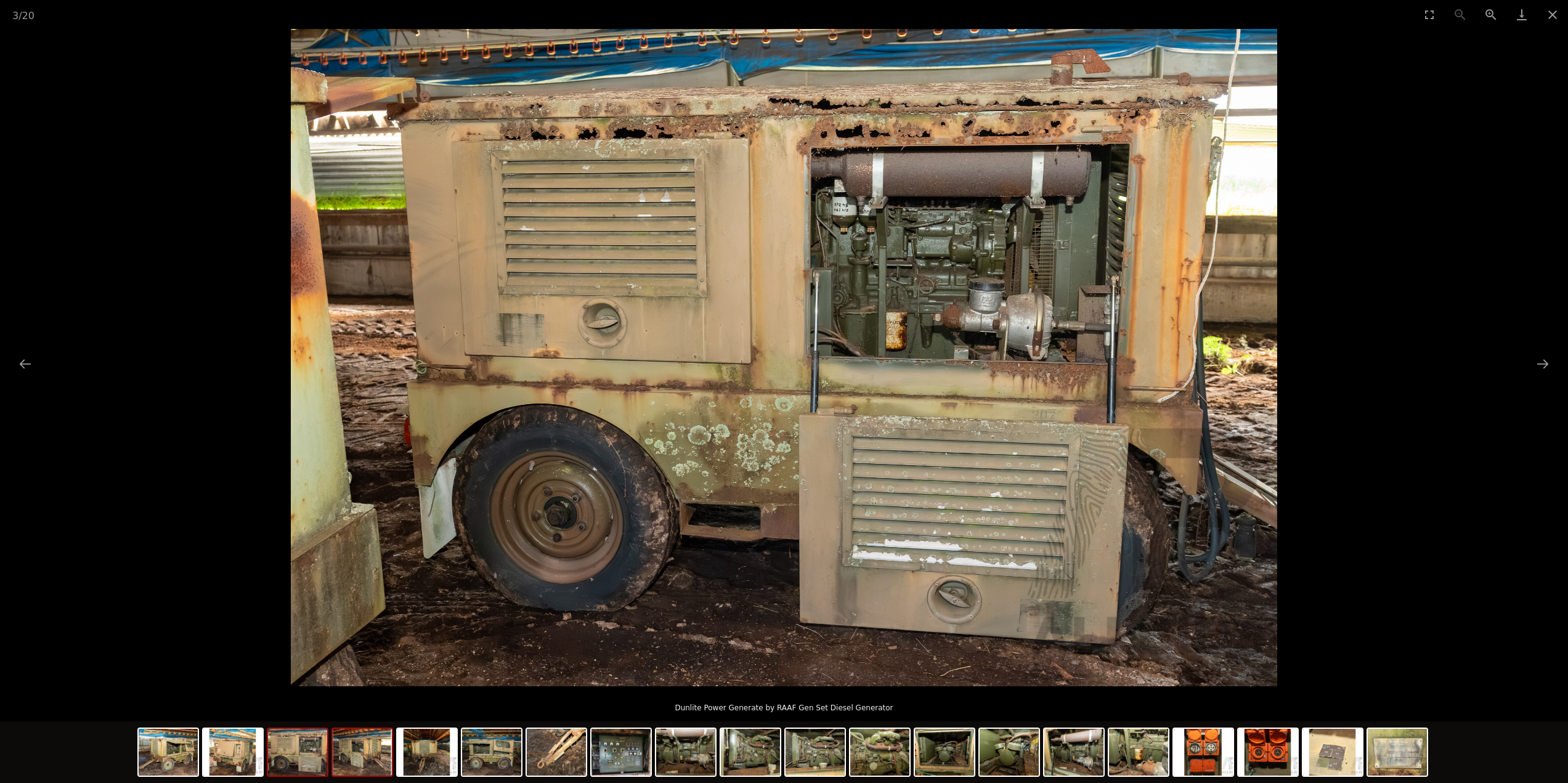
click at [361, 755] on img at bounding box center [362, 752] width 59 height 47
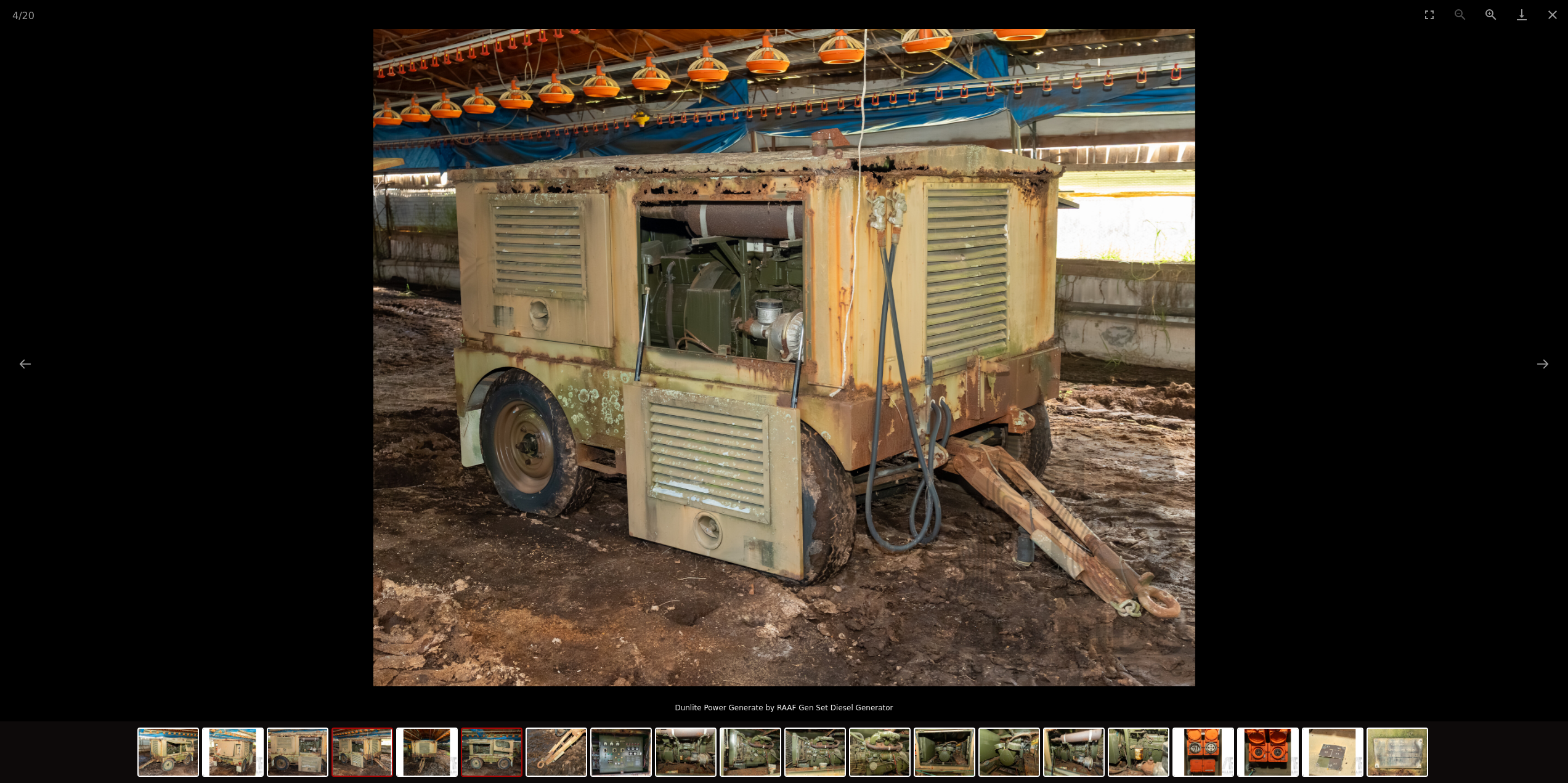
click at [506, 748] on img at bounding box center [491, 752] width 59 height 47
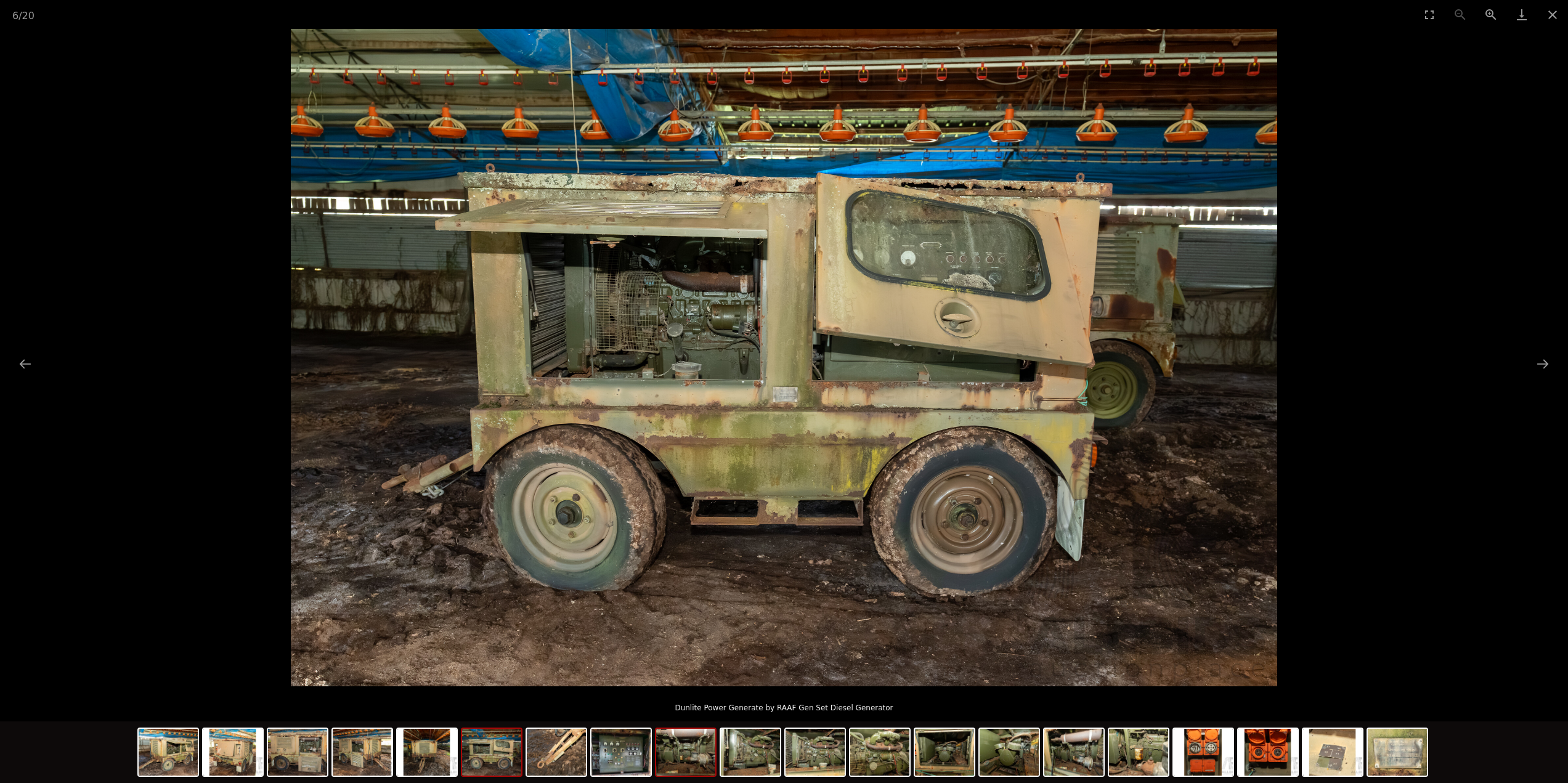
click at [699, 759] on img at bounding box center [686, 752] width 59 height 47
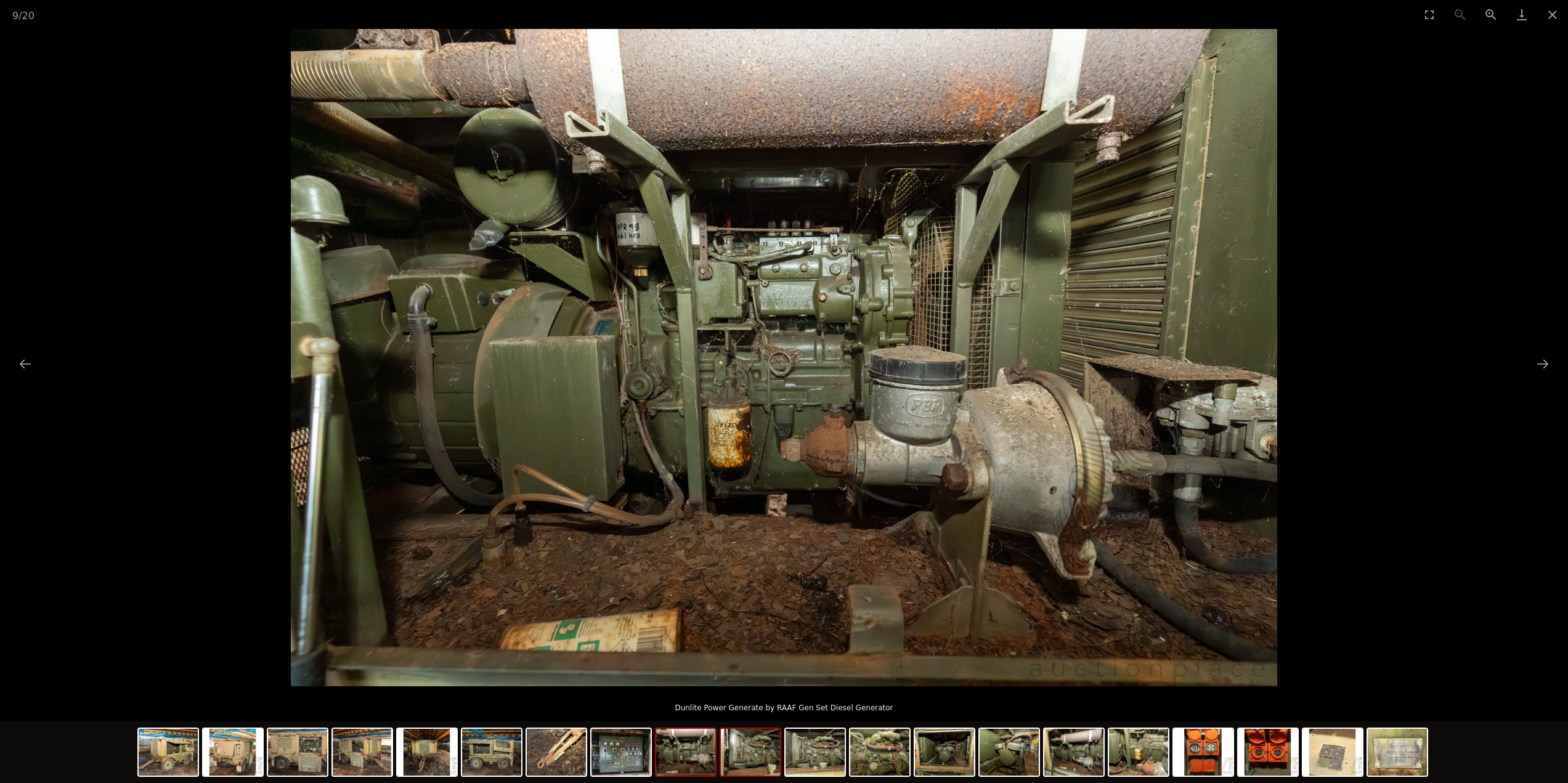
click at [746, 762] on img at bounding box center [750, 752] width 59 height 47
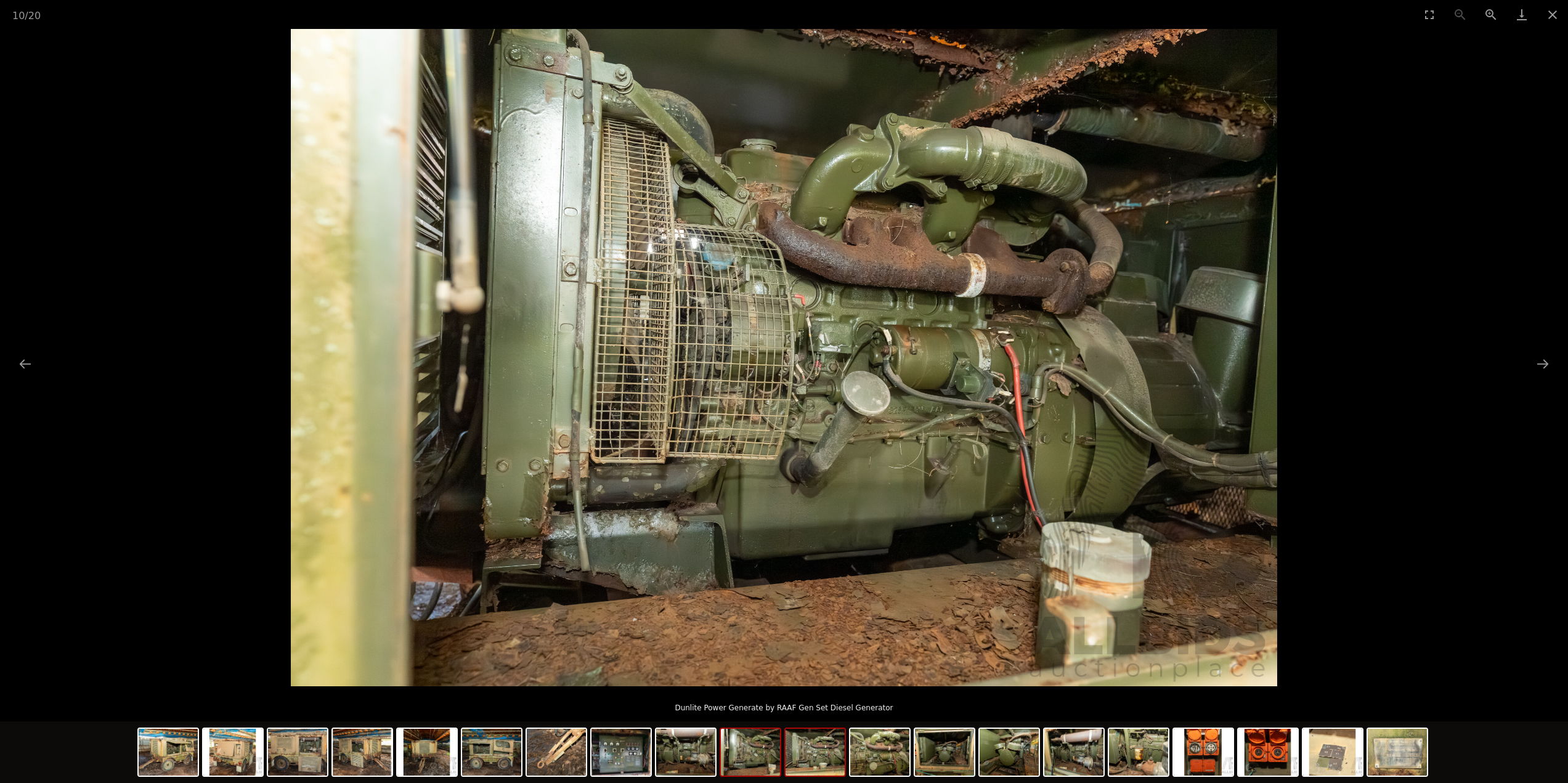
click at [825, 764] on img at bounding box center [814, 752] width 59 height 47
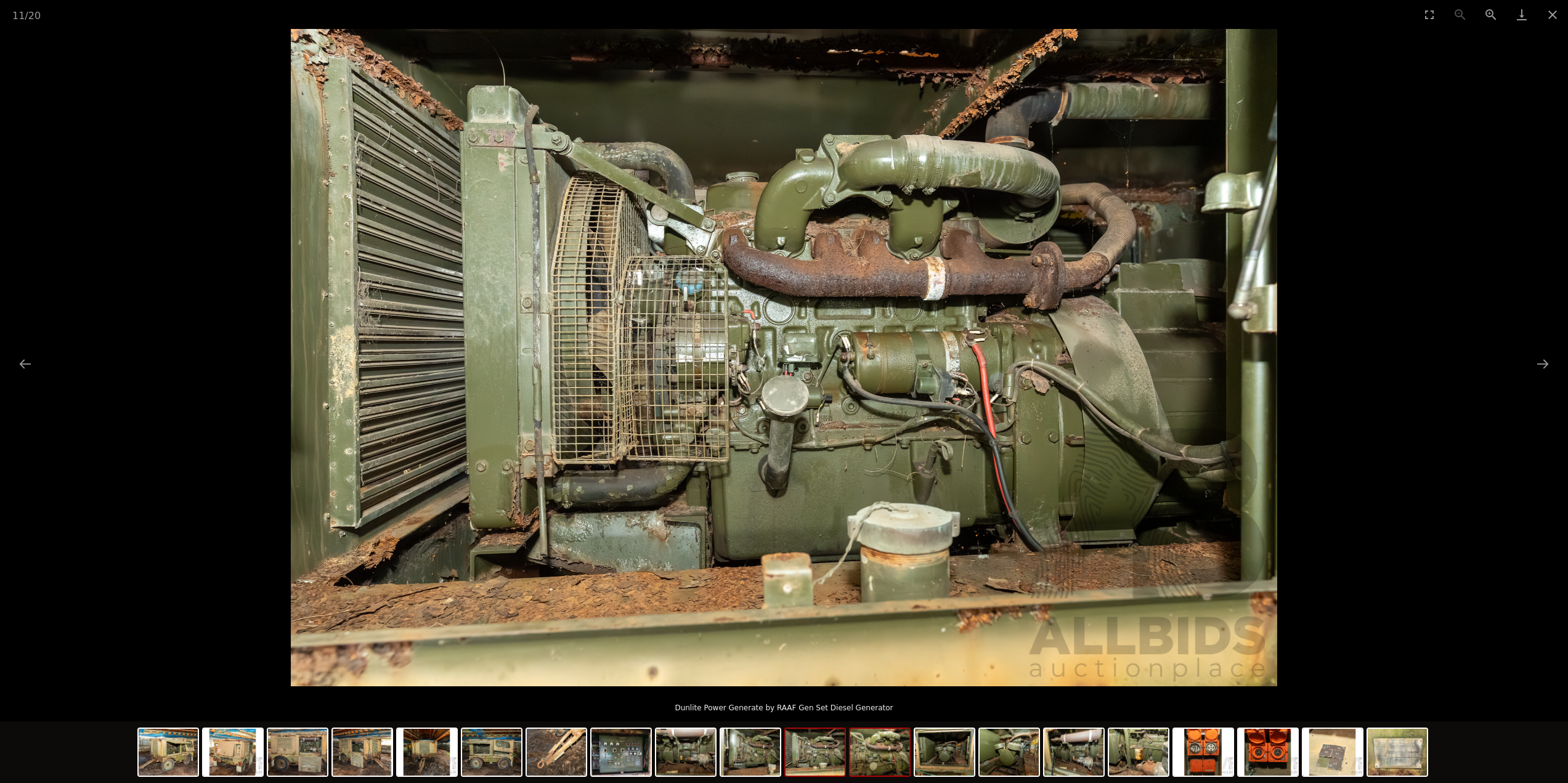
click at [896, 767] on img at bounding box center [880, 752] width 59 height 47
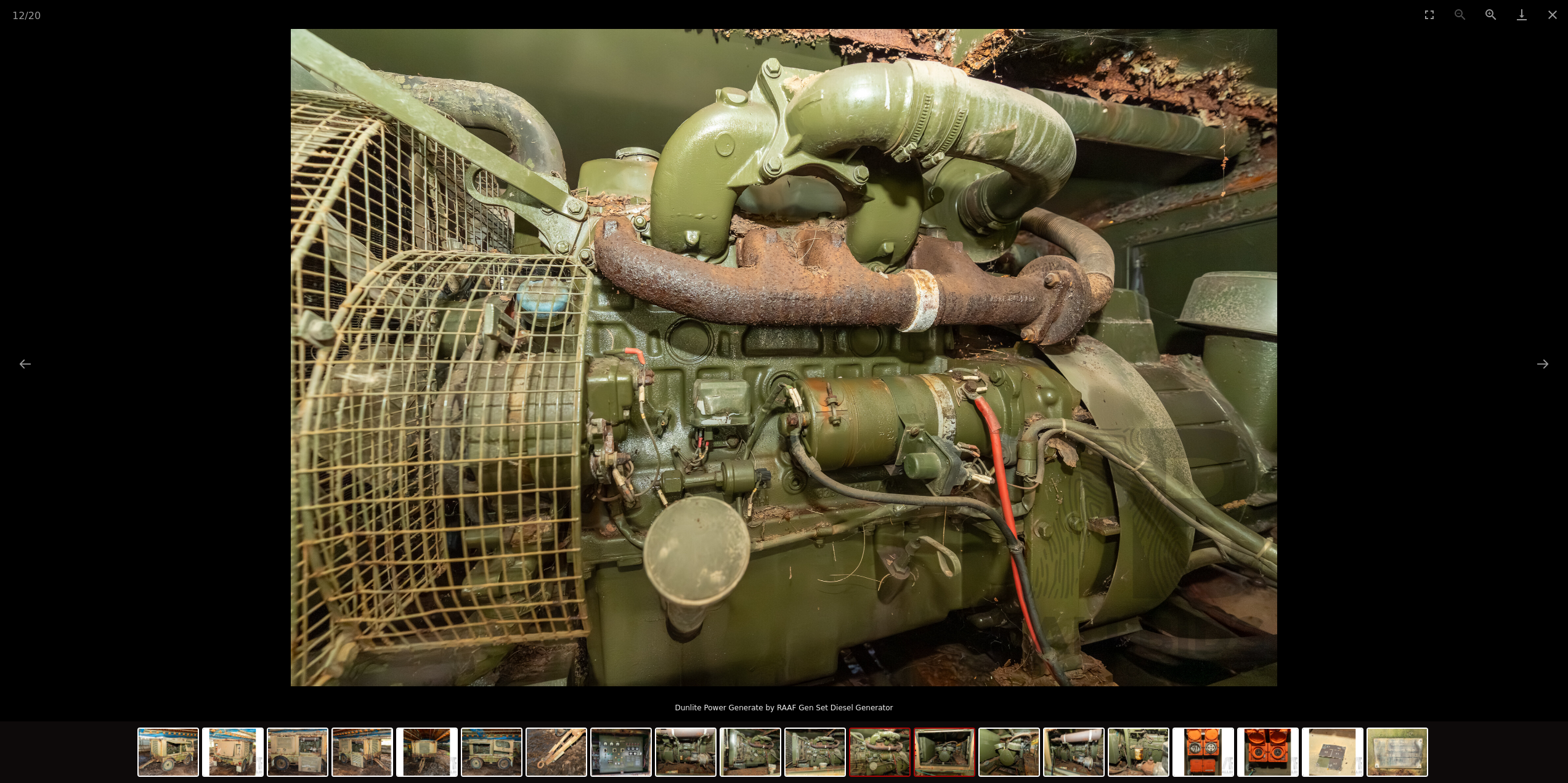
click at [932, 766] on img at bounding box center [944, 752] width 59 height 47
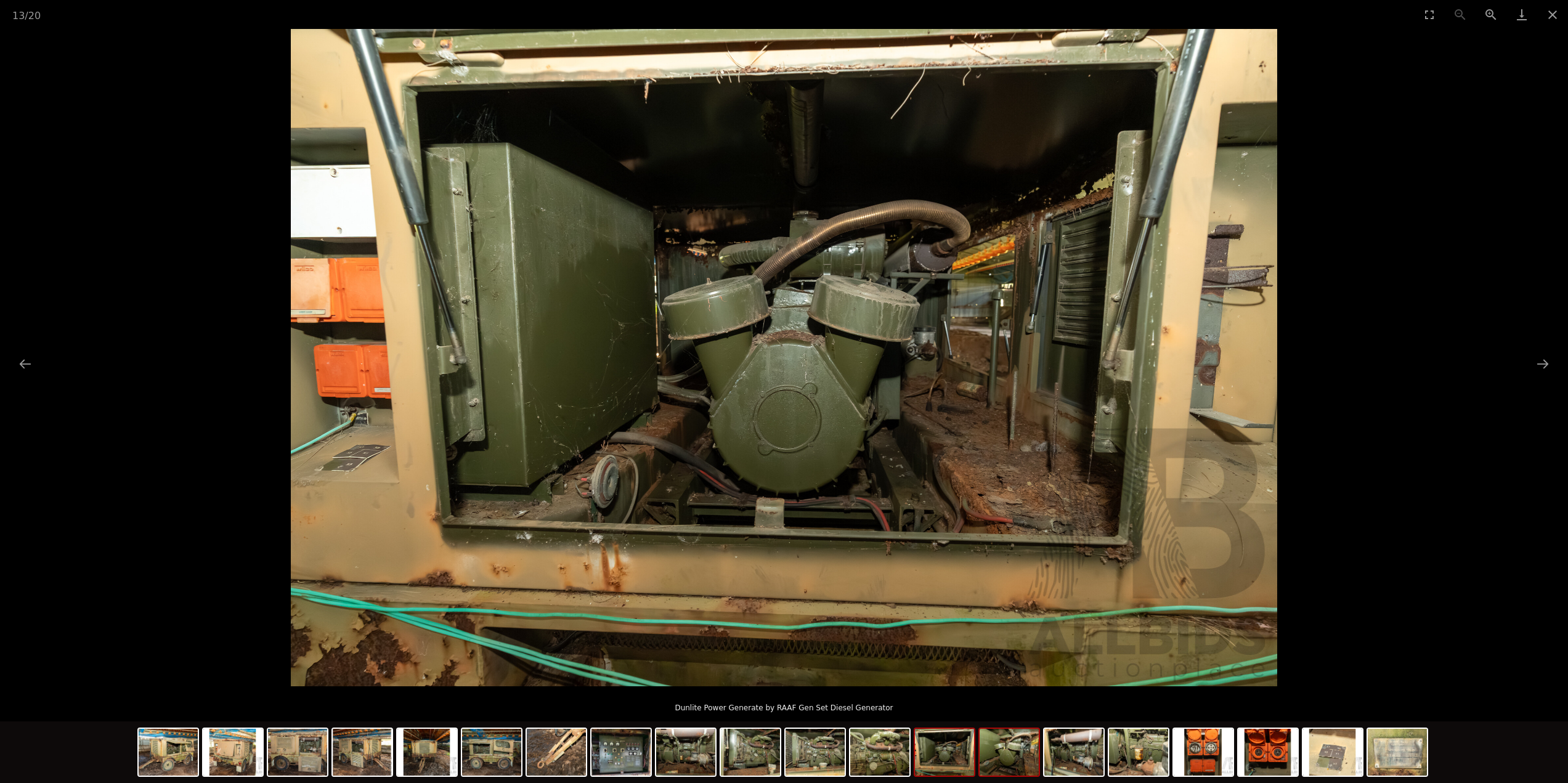
click at [1020, 750] on img at bounding box center [1008, 752] width 59 height 47
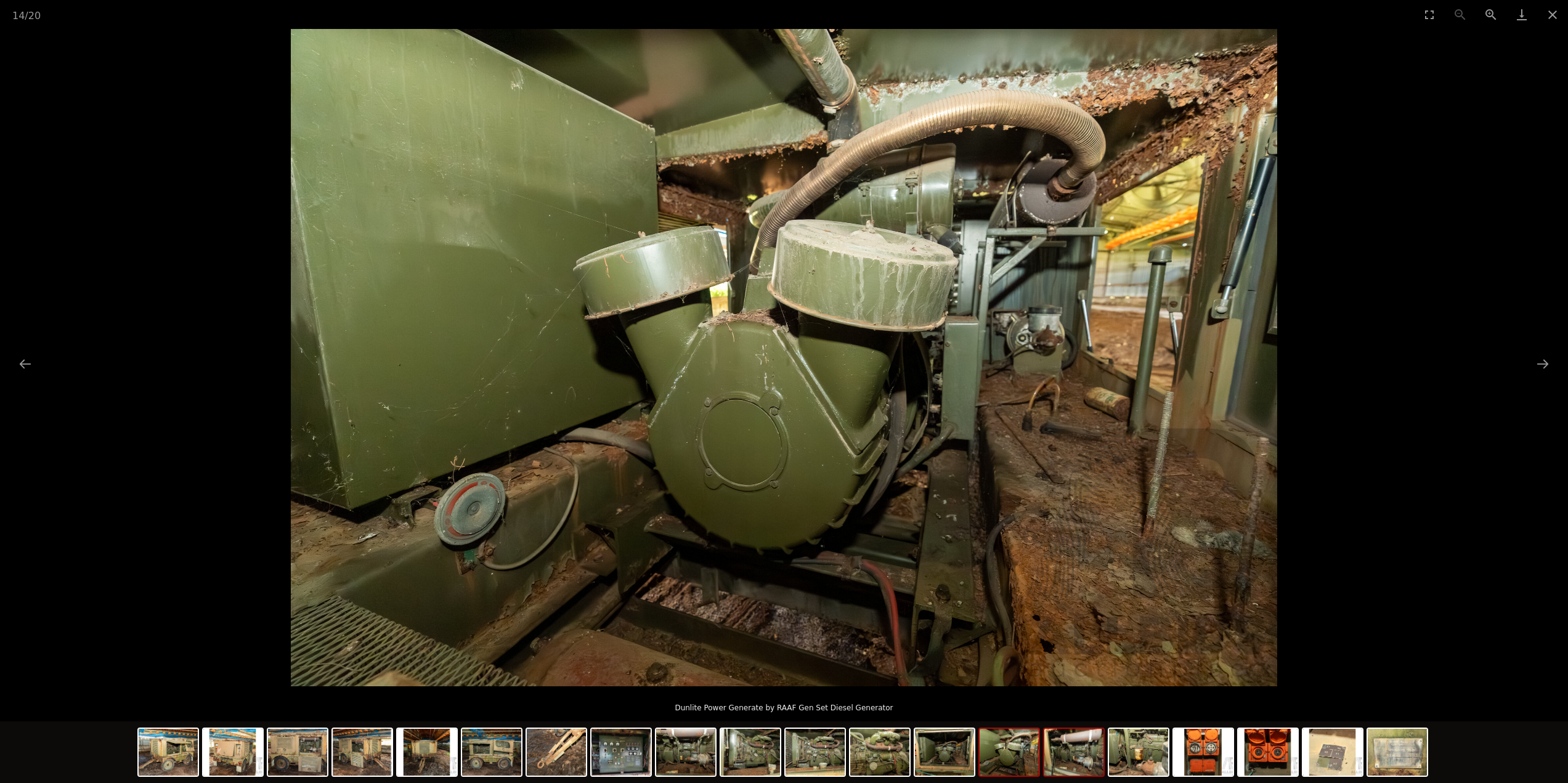
click at [1080, 756] on img at bounding box center [1074, 752] width 59 height 47
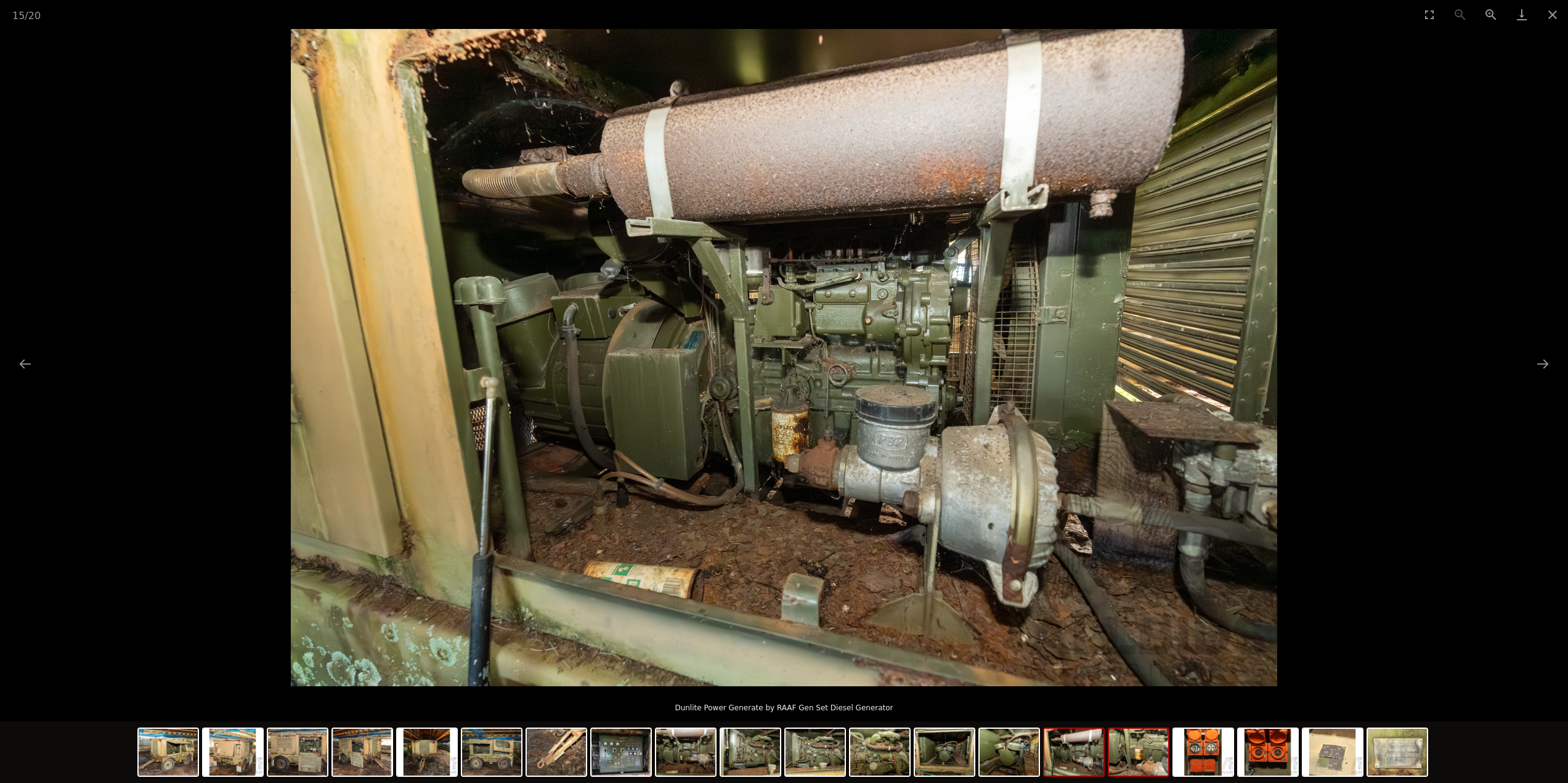
click at [1142, 763] on img at bounding box center [1138, 752] width 59 height 47
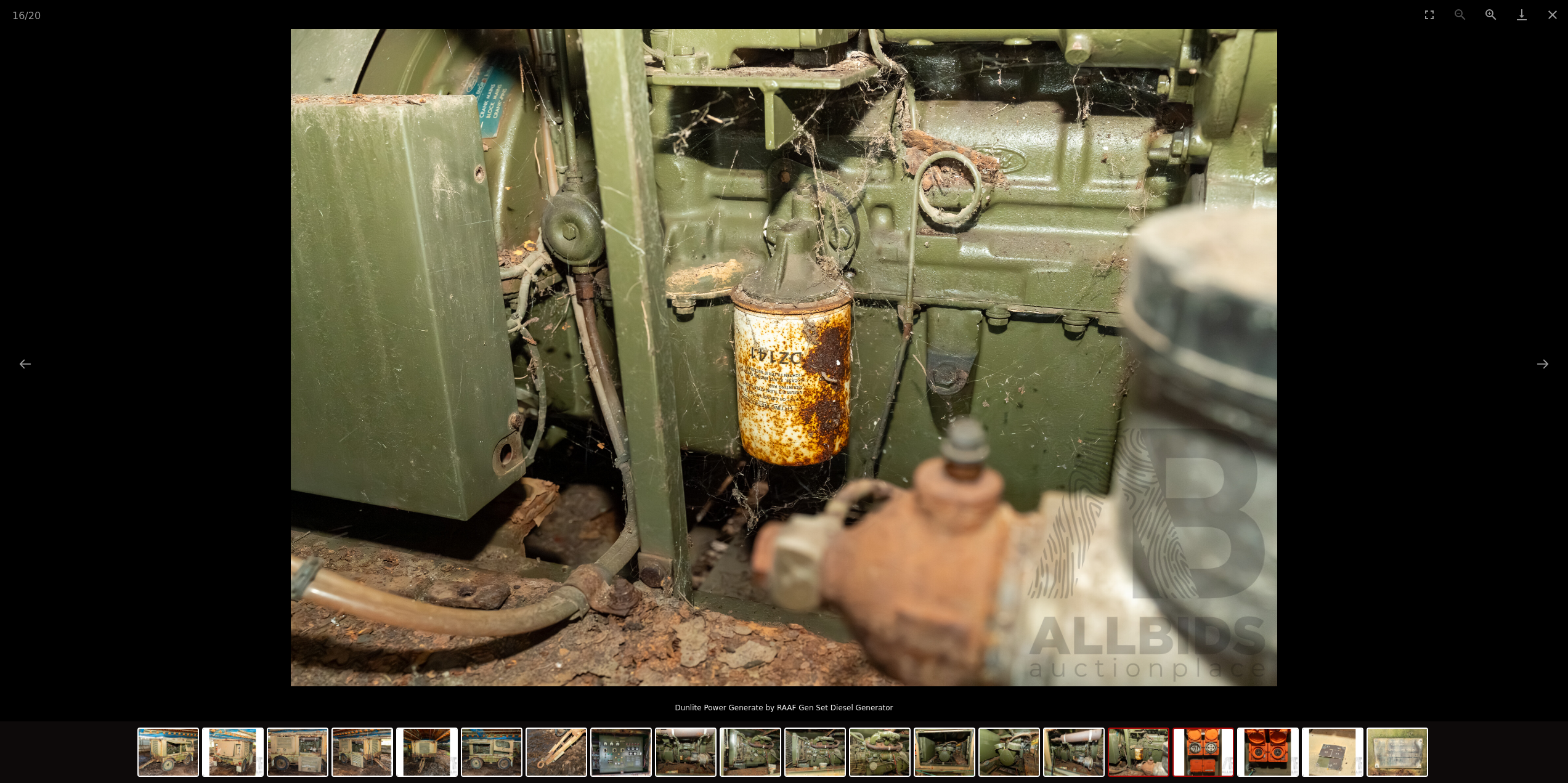
click at [1205, 759] on img at bounding box center [1203, 752] width 59 height 47
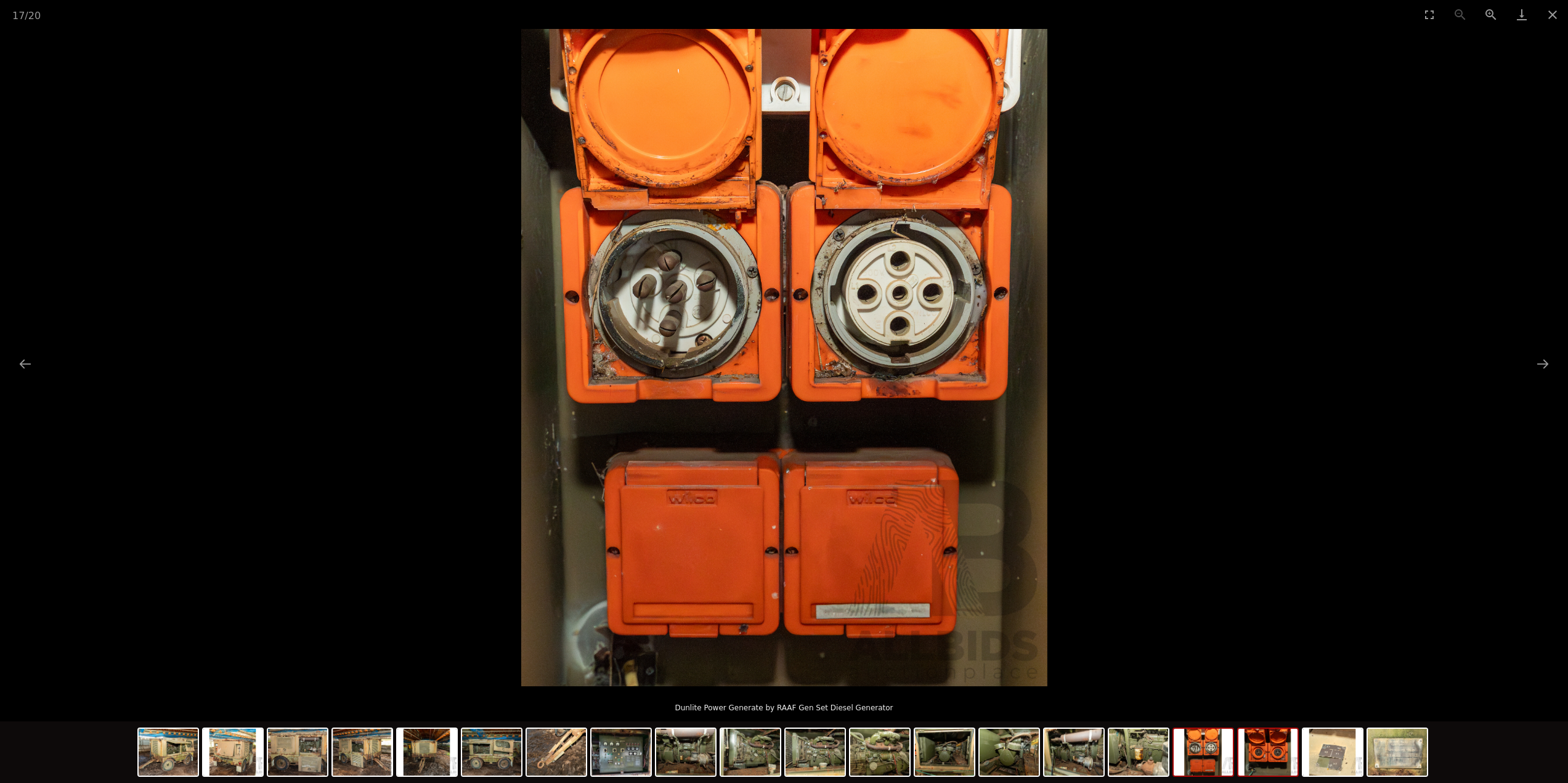
click at [1256, 763] on img at bounding box center [1268, 752] width 59 height 47
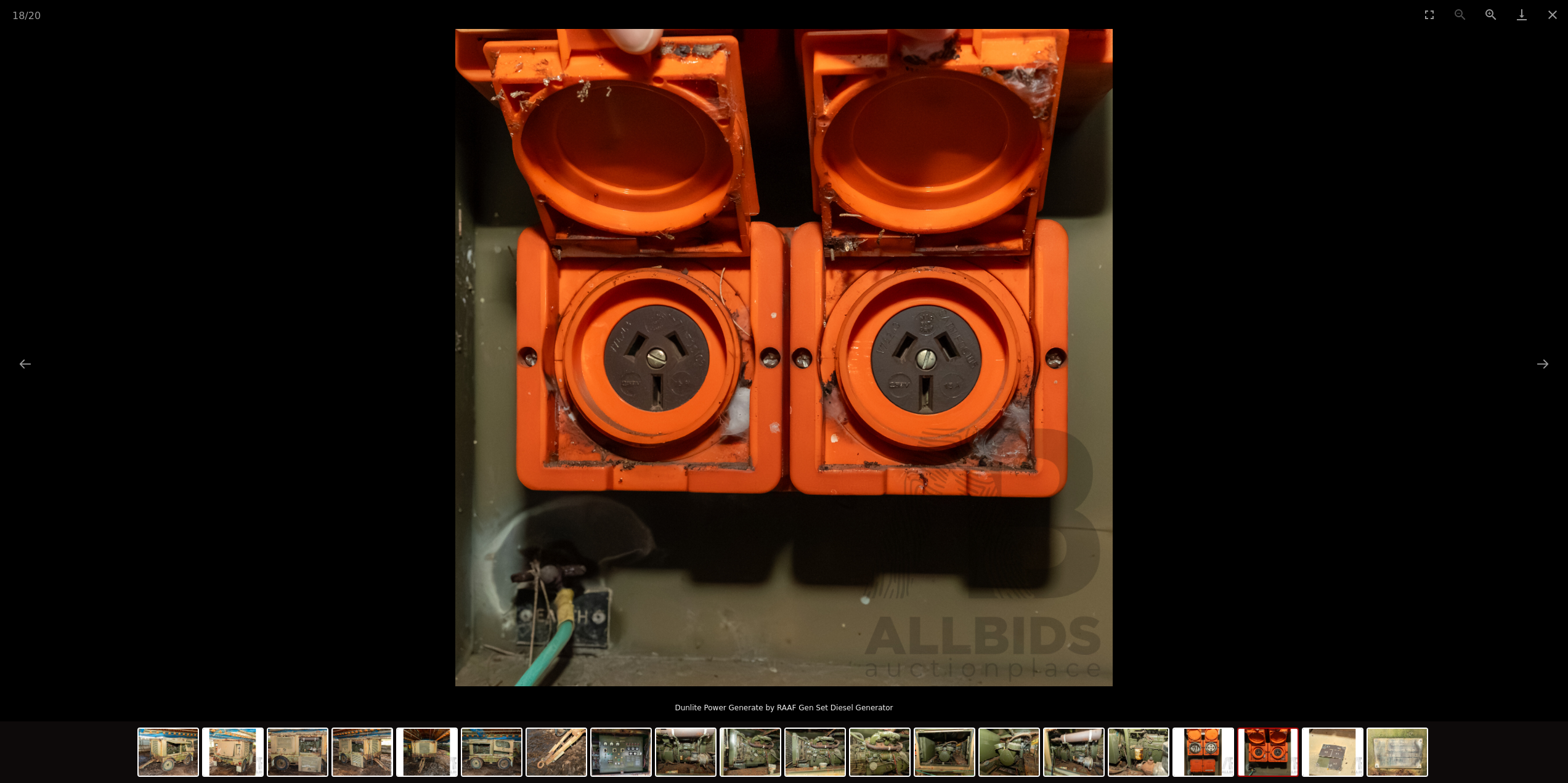
click at [1289, 762] on img at bounding box center [1268, 752] width 59 height 47
click at [1323, 761] on img at bounding box center [1332, 752] width 59 height 47
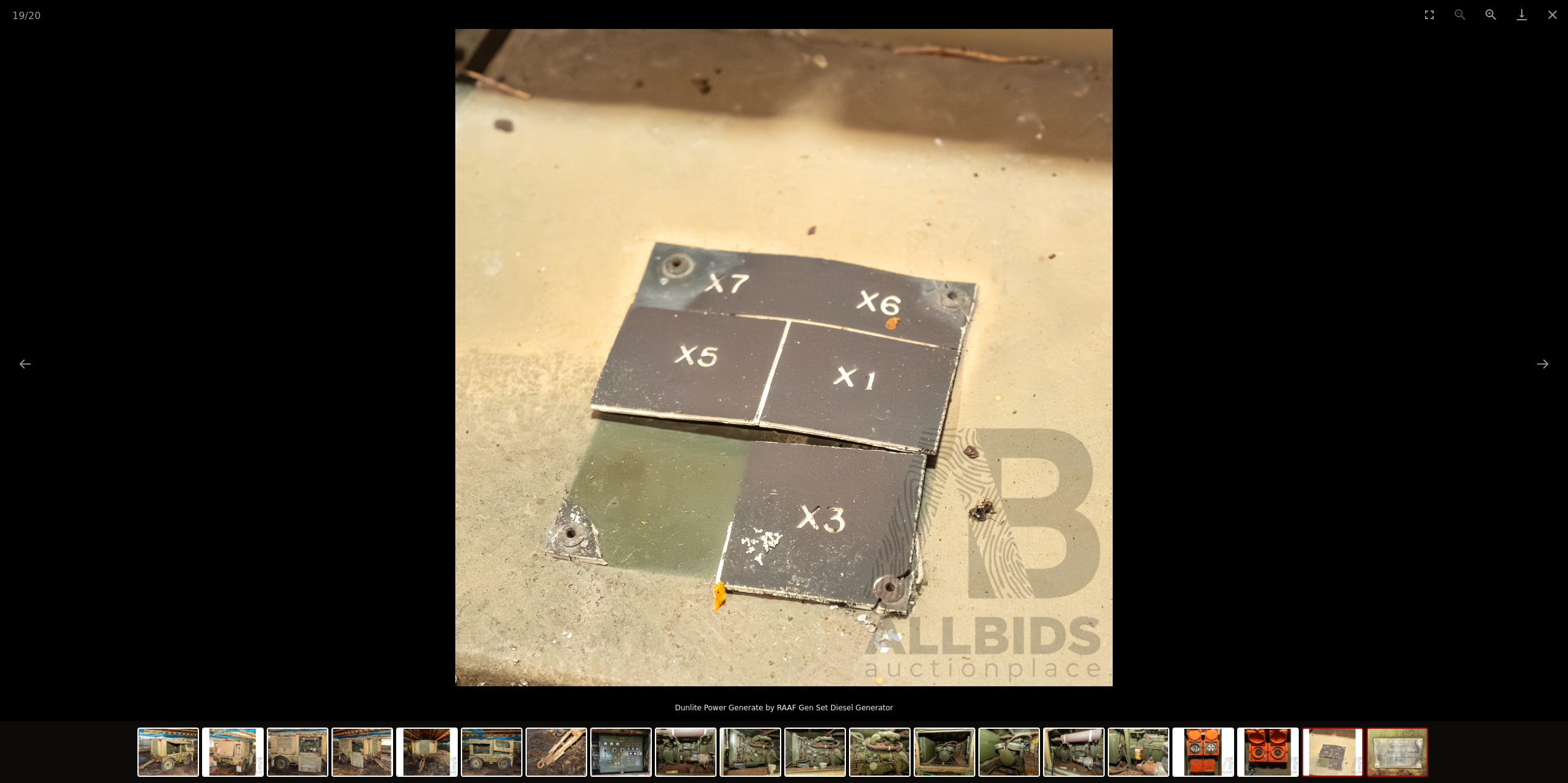
click at [1387, 761] on img at bounding box center [1397, 752] width 59 height 47
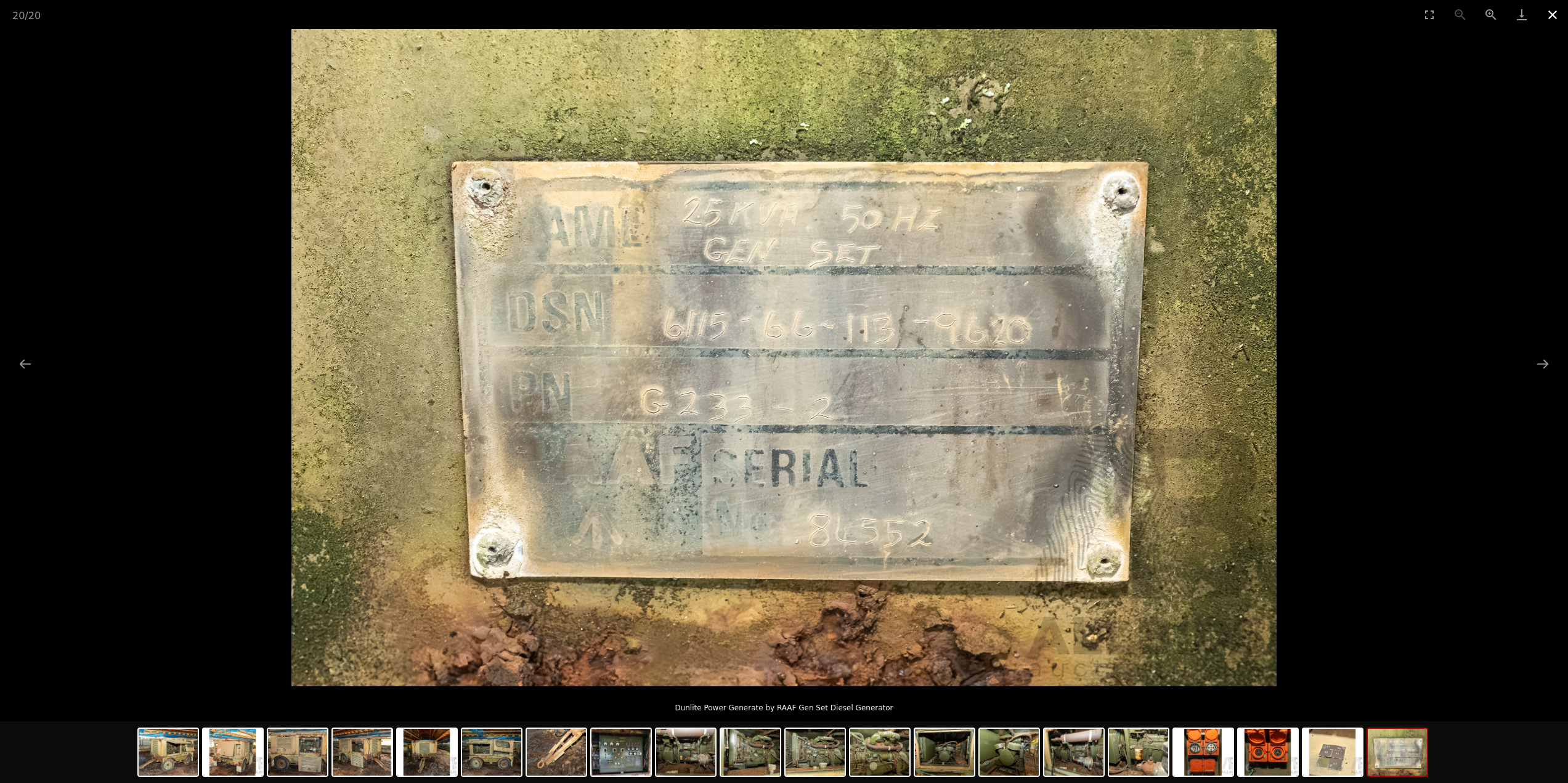
click at [1556, 11] on button "Close gallery" at bounding box center [1553, 15] width 31 height 29
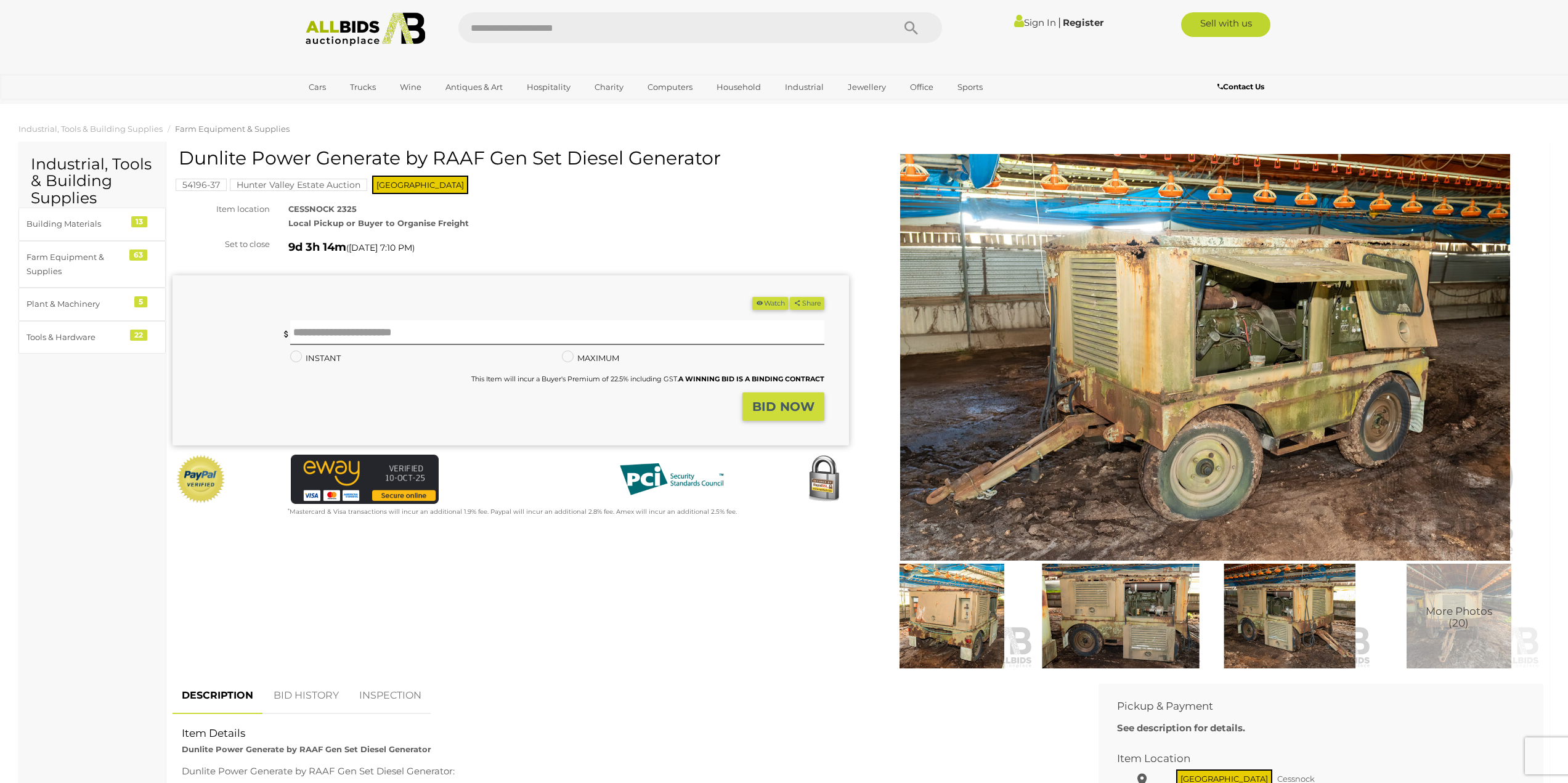
click at [1035, 18] on link "Sign In" at bounding box center [1035, 22] width 42 height 12
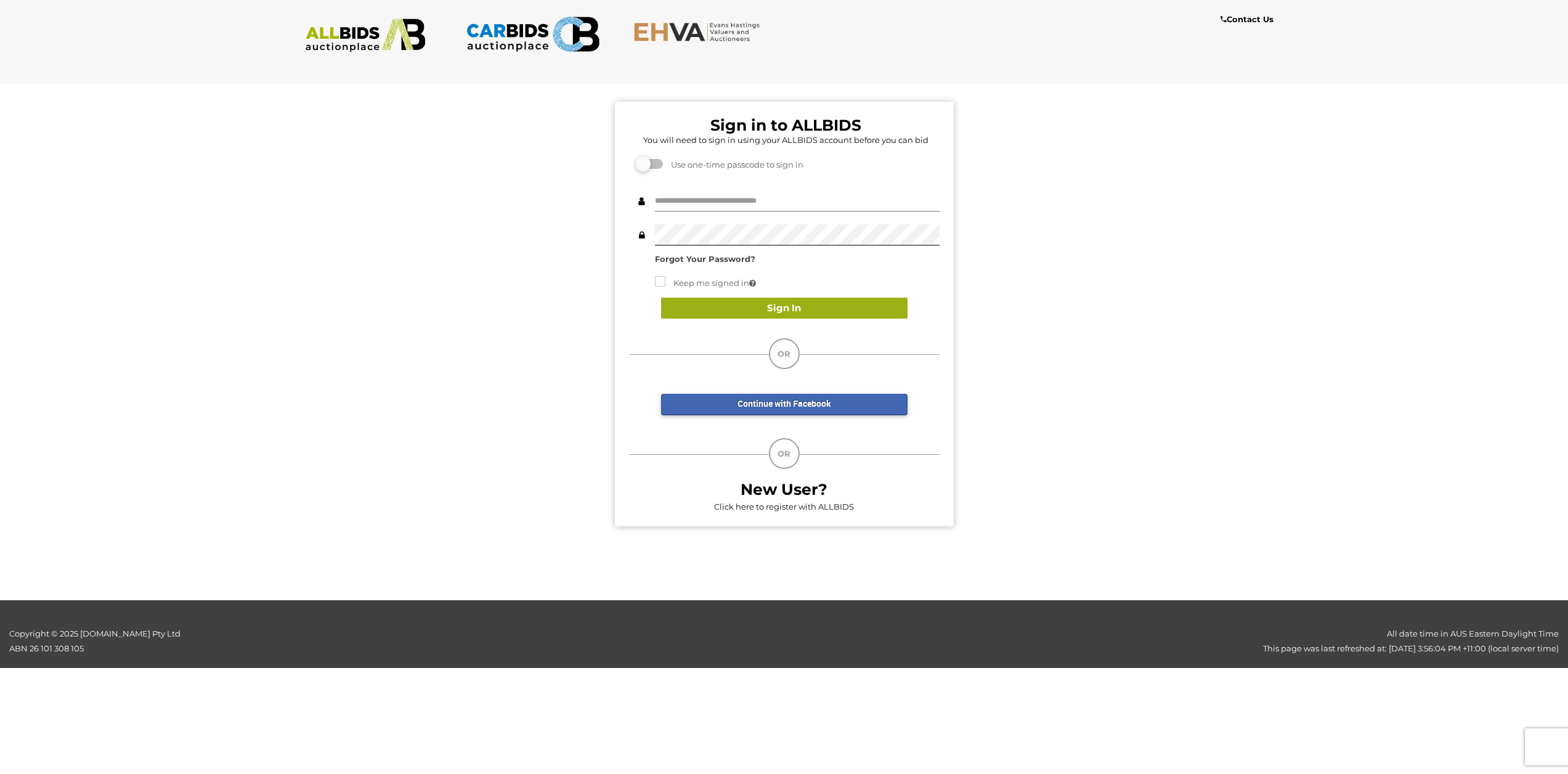
type input "**********"
click at [781, 309] on button "Sign In" at bounding box center [784, 308] width 246 height 21
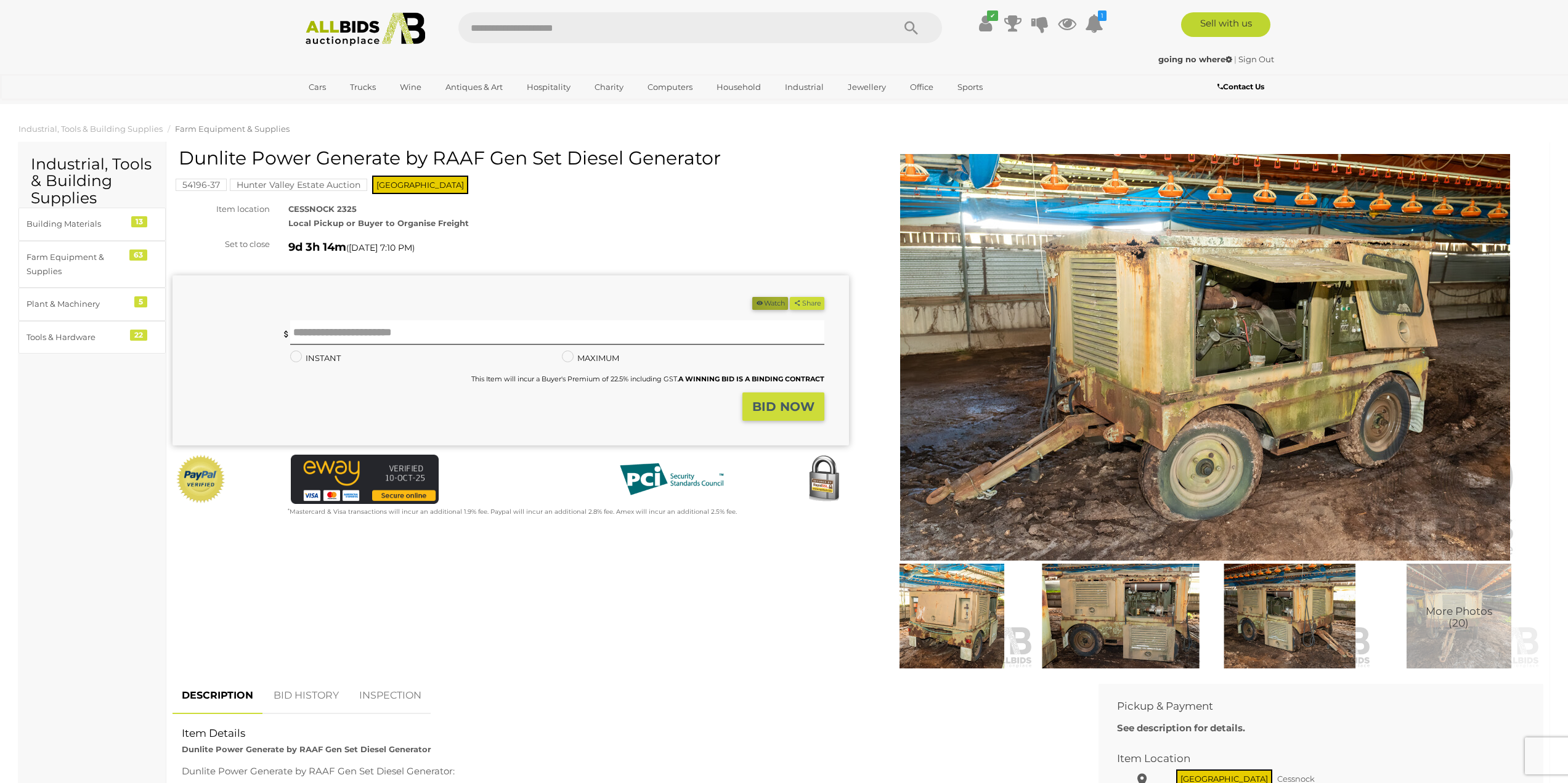
click at [772, 301] on button "Watch" at bounding box center [771, 303] width 36 height 13
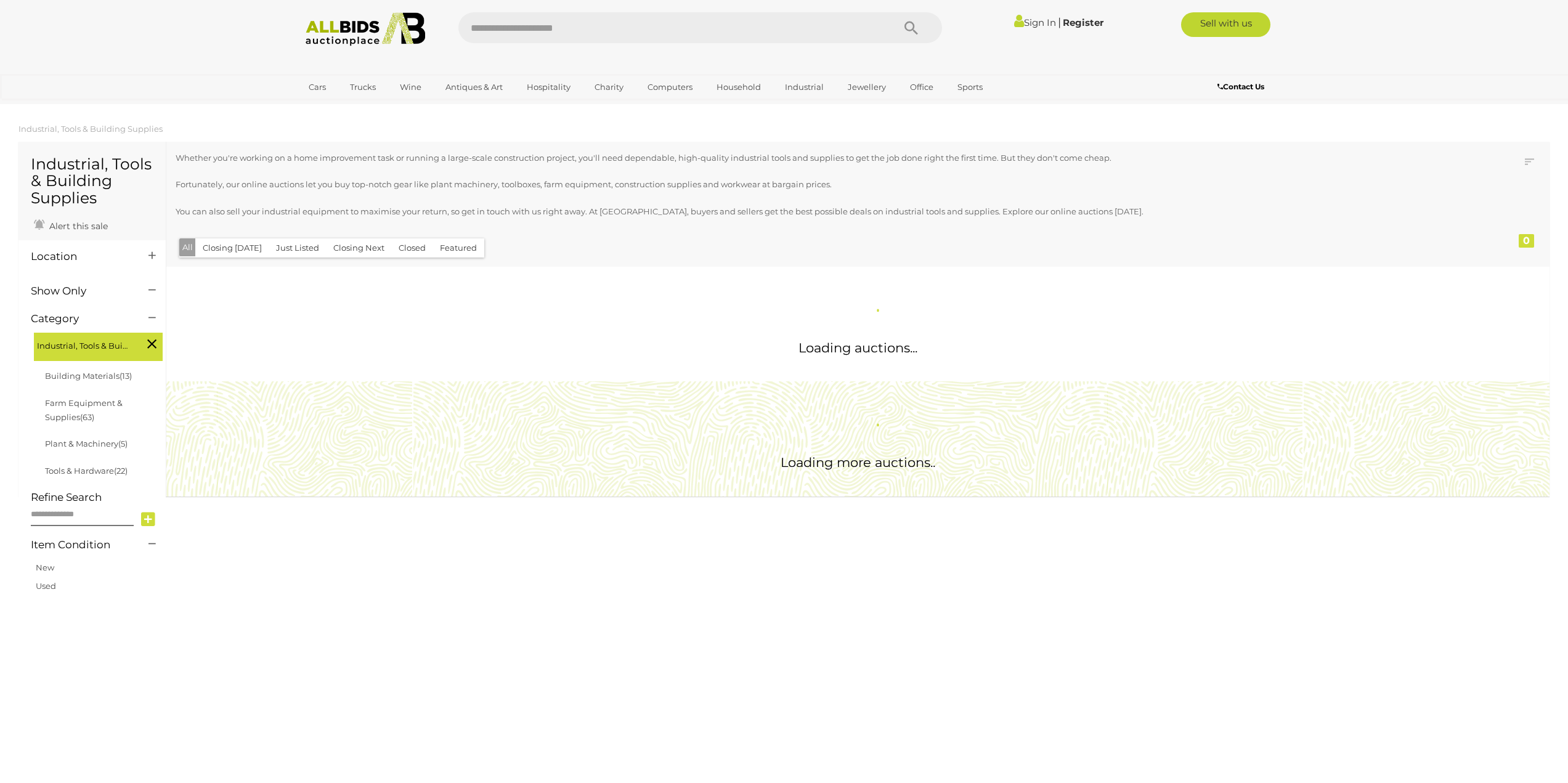
scroll to position [569, 0]
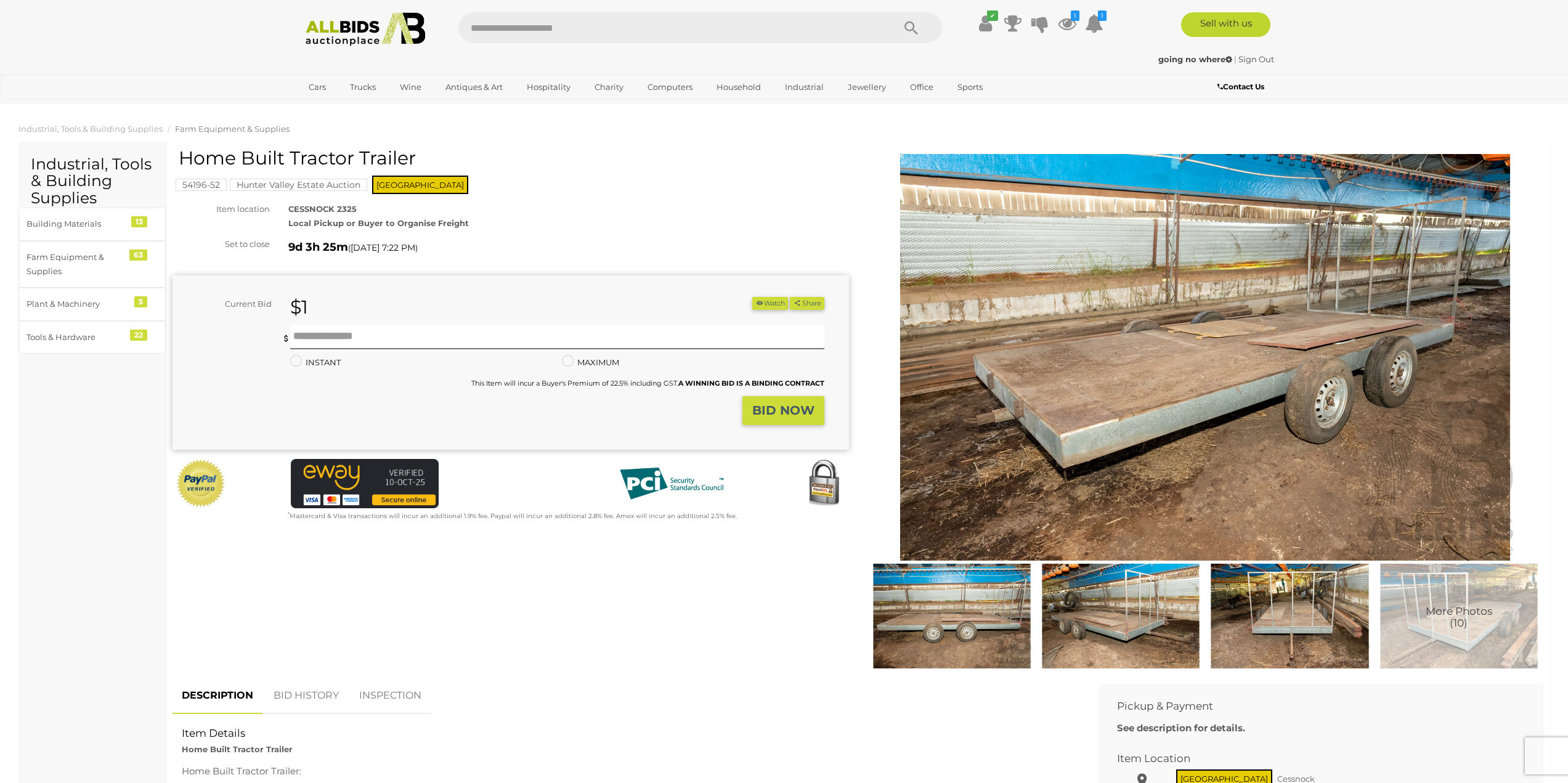
click at [1098, 604] on img at bounding box center [1121, 616] width 163 height 105
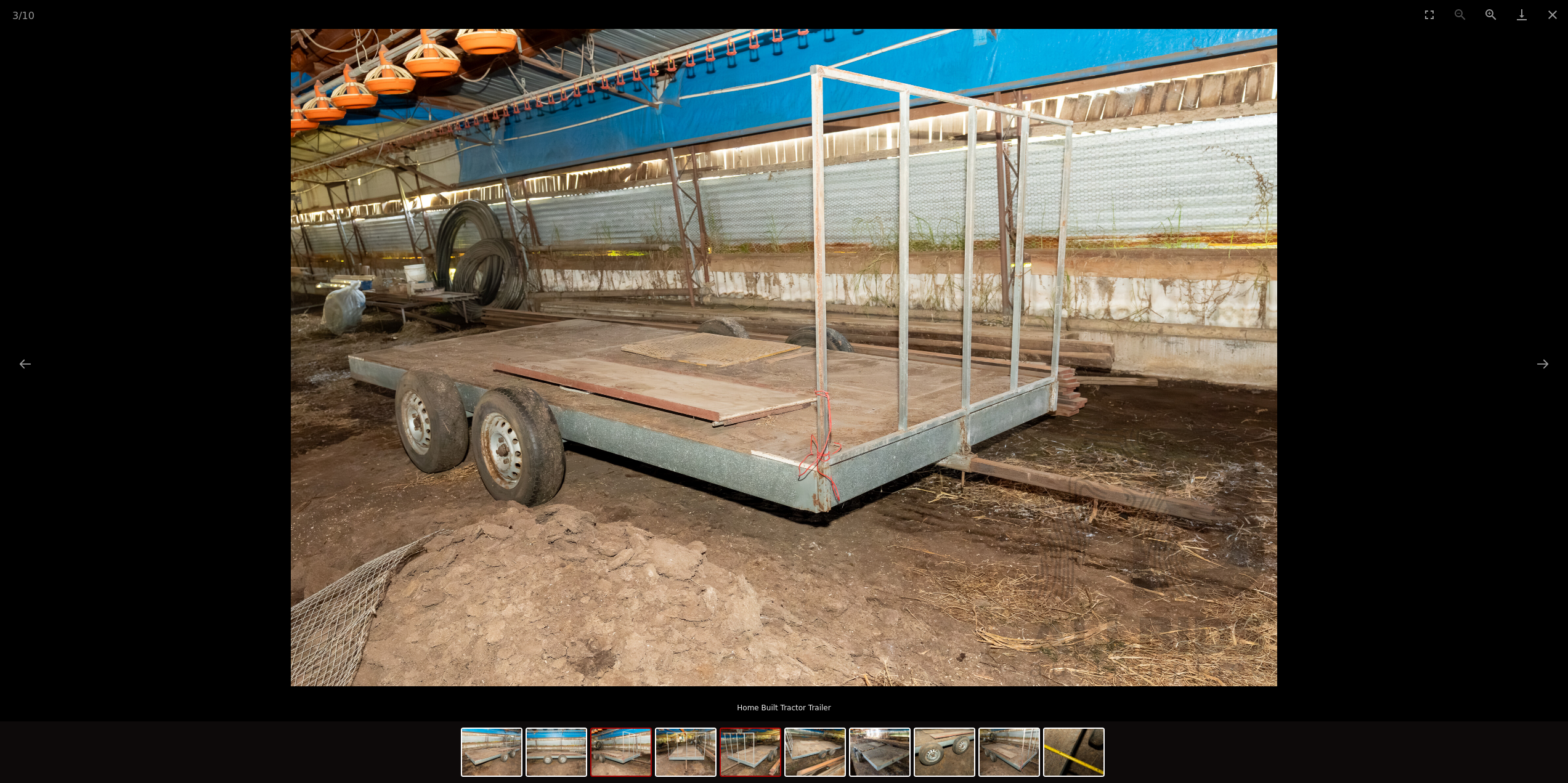
click at [757, 752] on img at bounding box center [750, 752] width 59 height 47
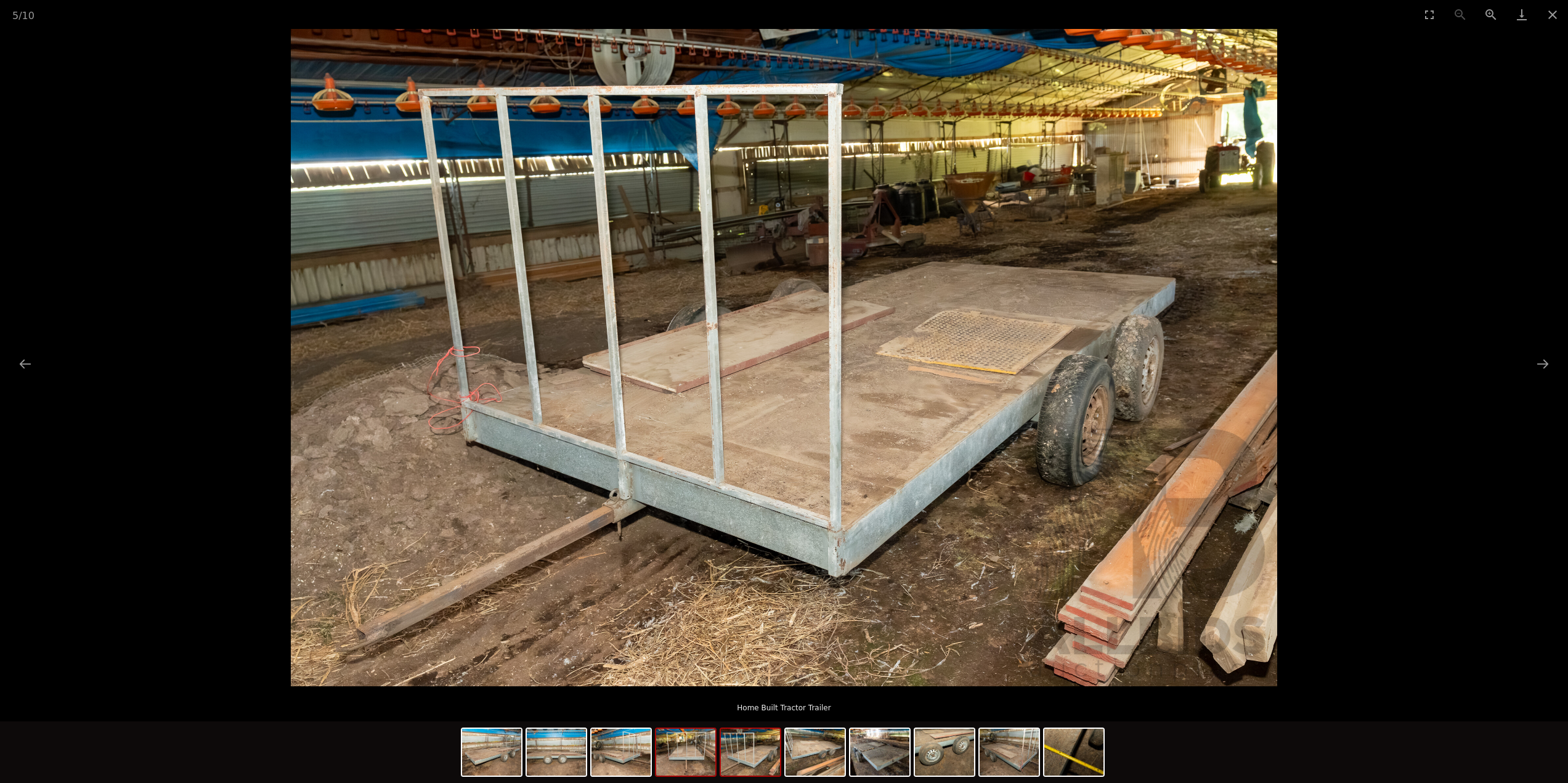
click at [709, 747] on img at bounding box center [686, 752] width 59 height 47
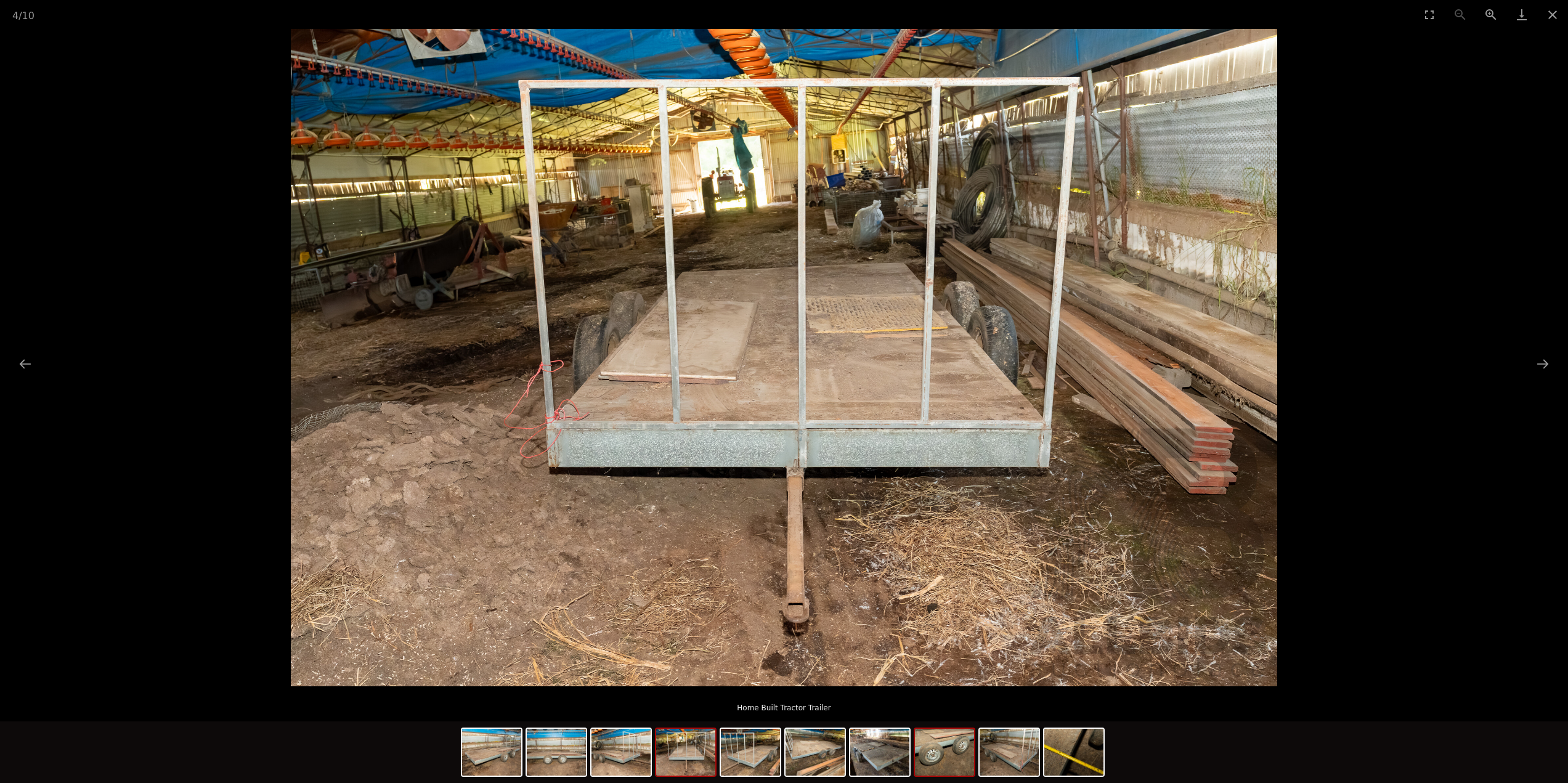
click at [944, 749] on img at bounding box center [944, 752] width 59 height 47
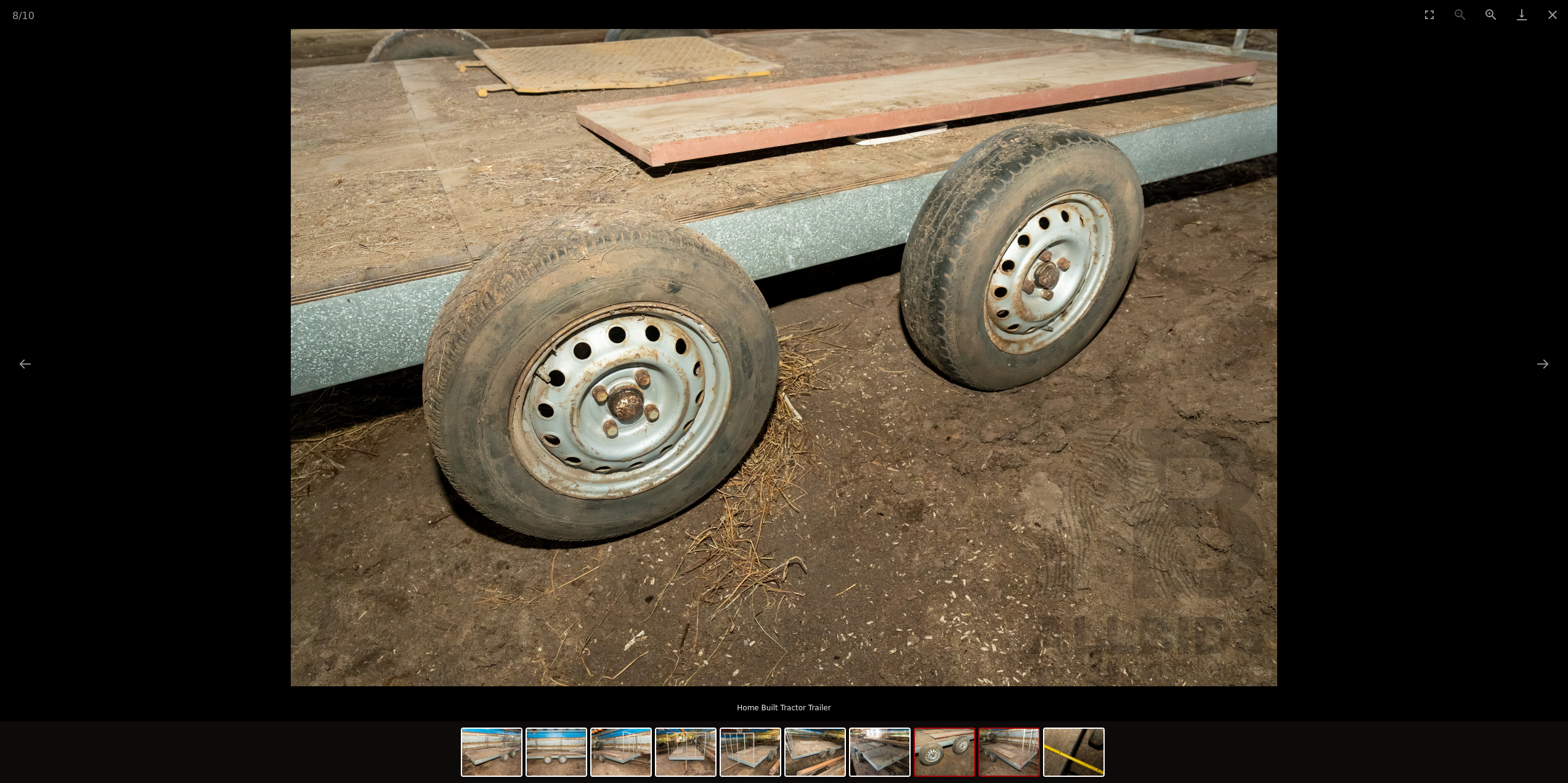
click at [1017, 750] on img at bounding box center [1008, 752] width 59 height 47
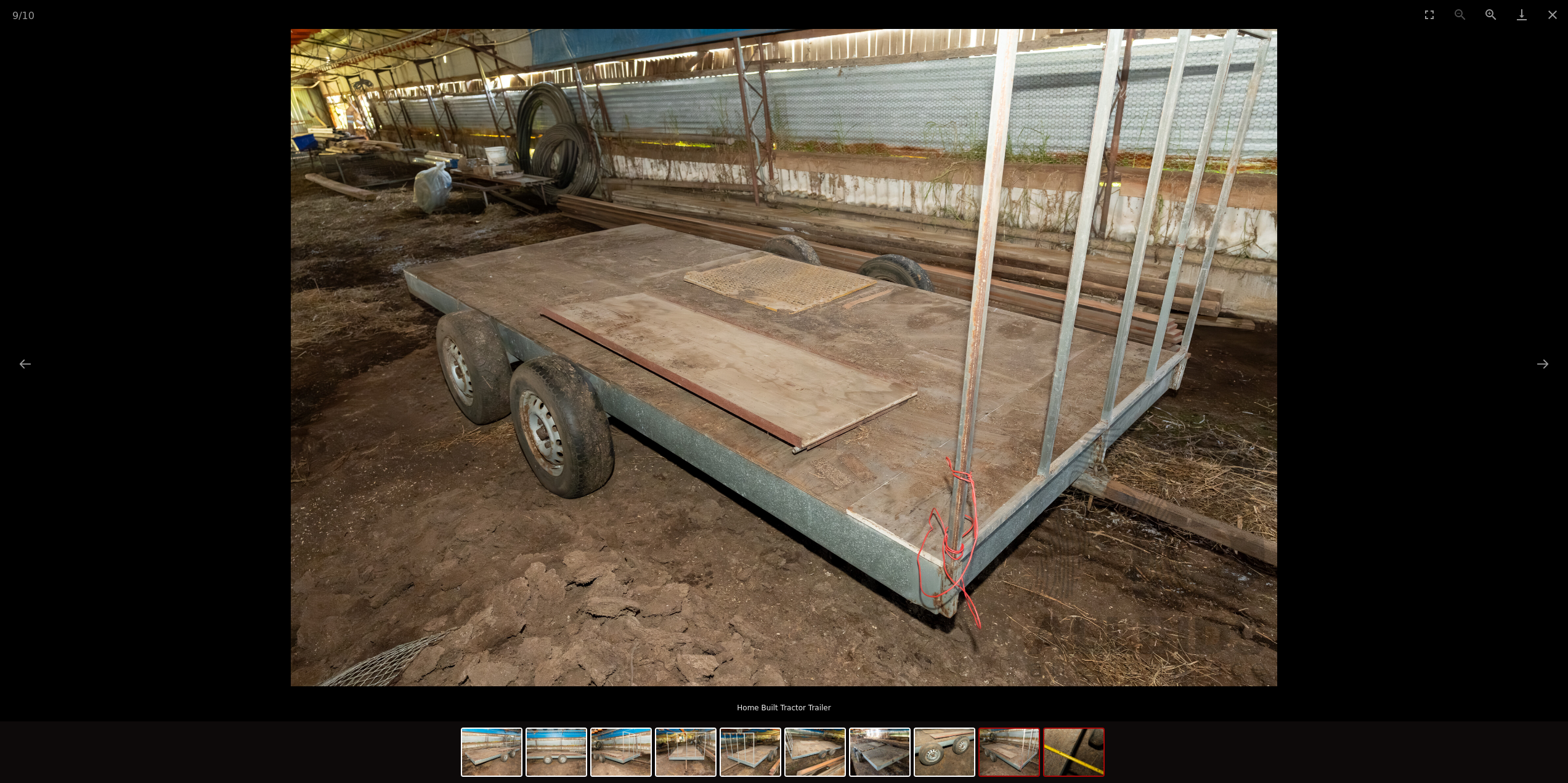
click at [1081, 749] on img at bounding box center [1074, 752] width 59 height 47
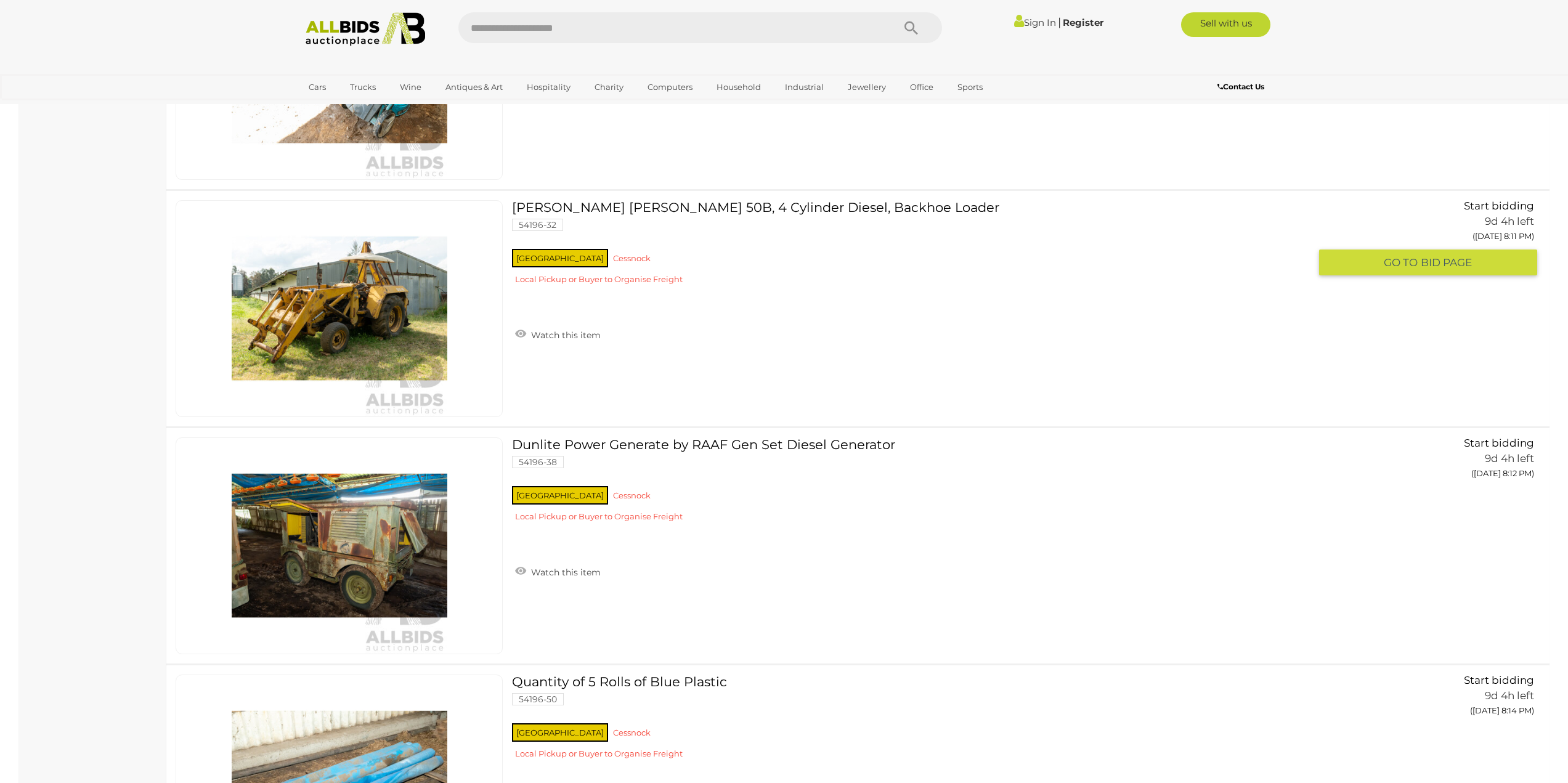
scroll to position [20845, 0]
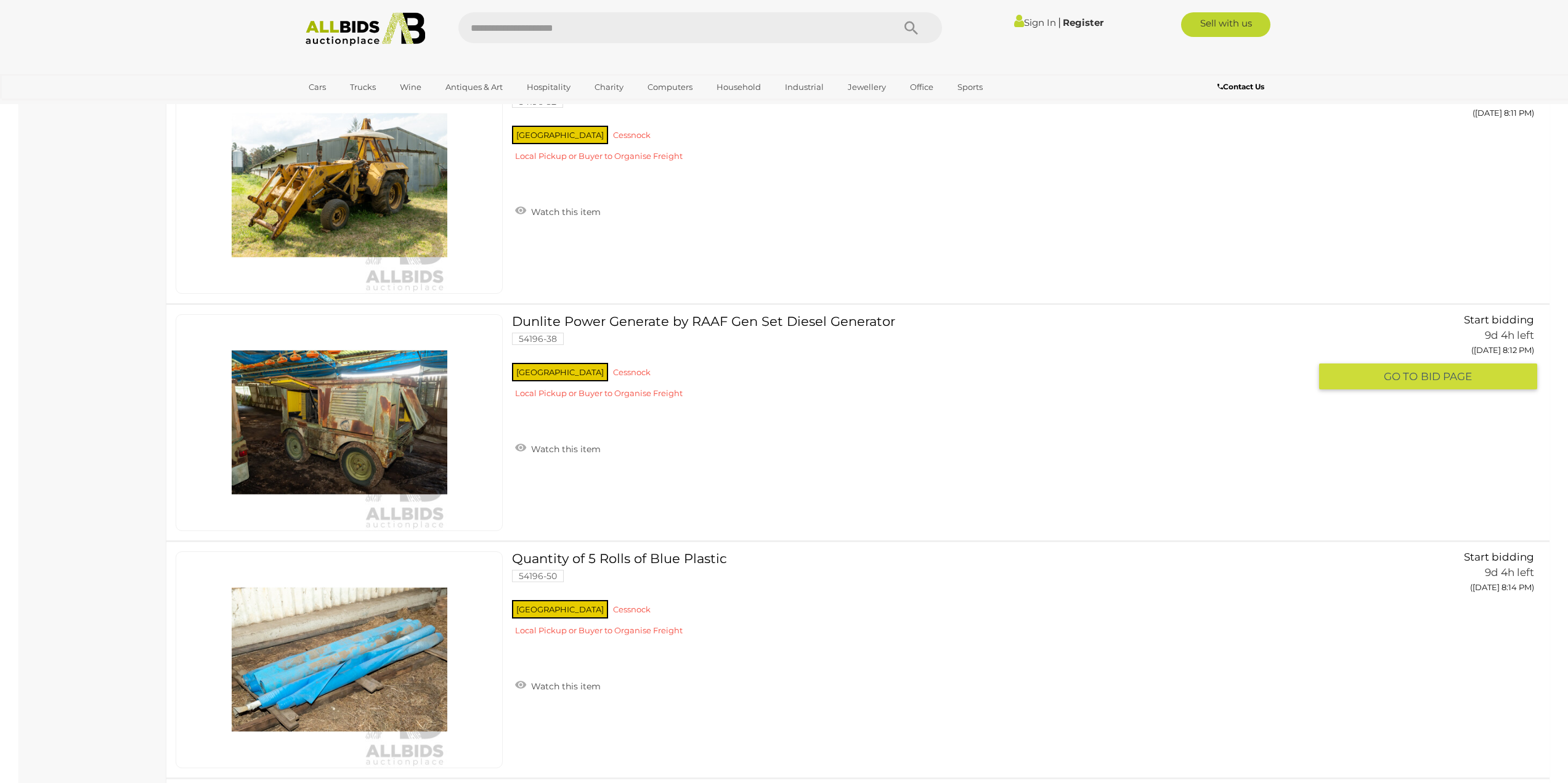
click at [626, 321] on link "Dunlite Power Generate by RAAF Gen Set Diesel Generator 54196-38 NSW Cessnock" at bounding box center [915, 361] width 789 height 94
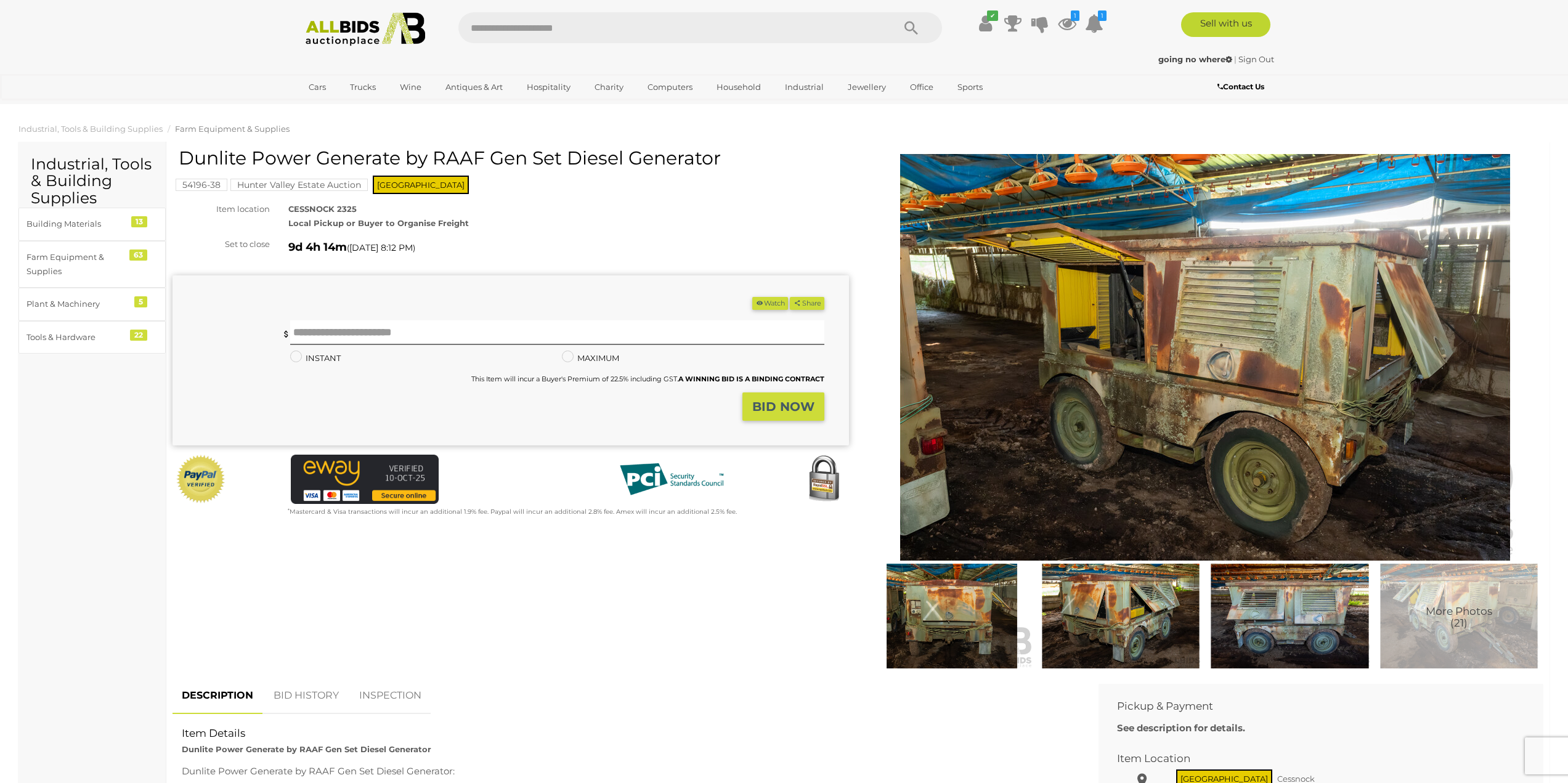
click at [1119, 621] on img at bounding box center [1121, 616] width 163 height 105
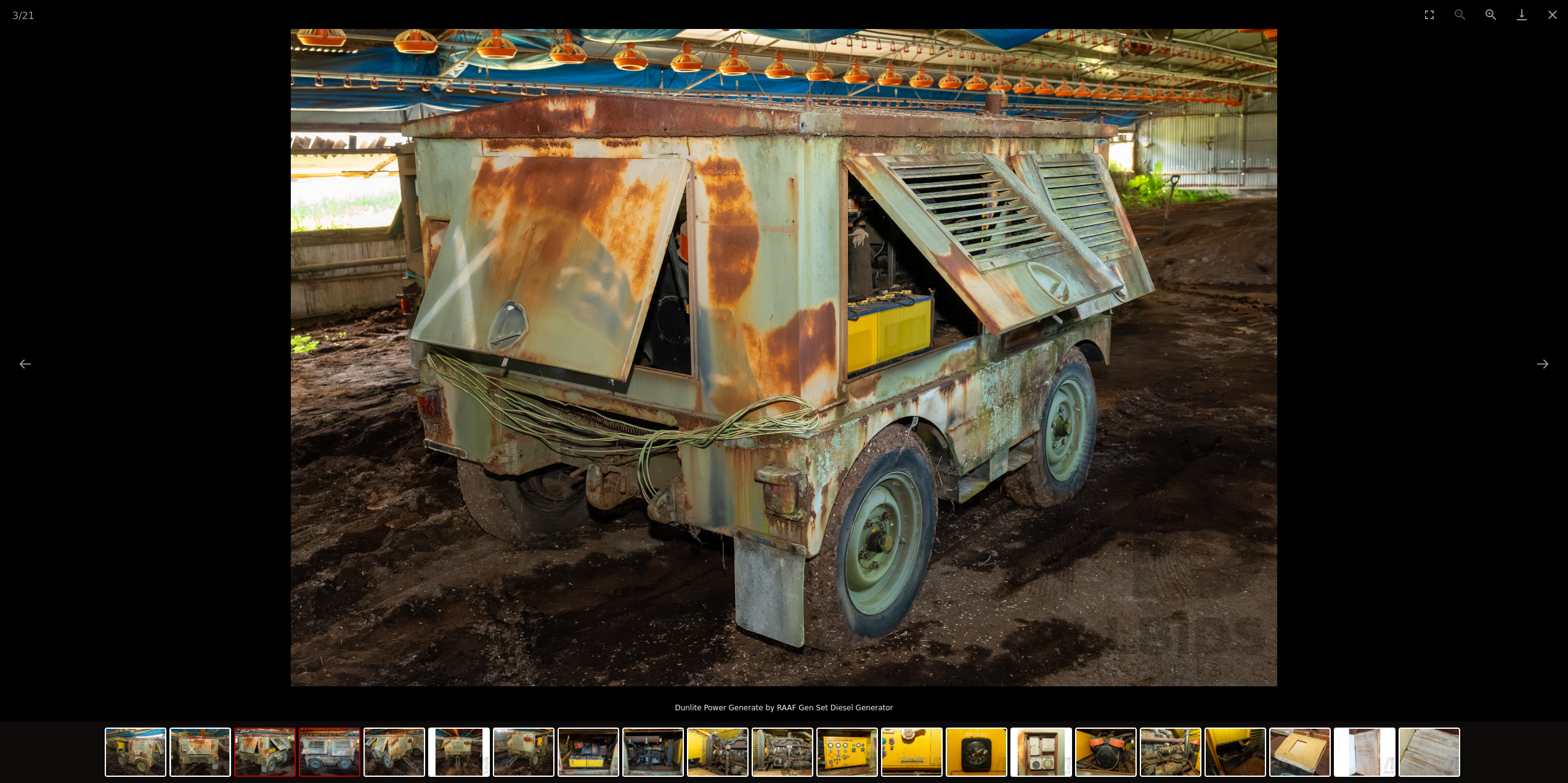
click at [333, 753] on img at bounding box center [330, 752] width 59 height 47
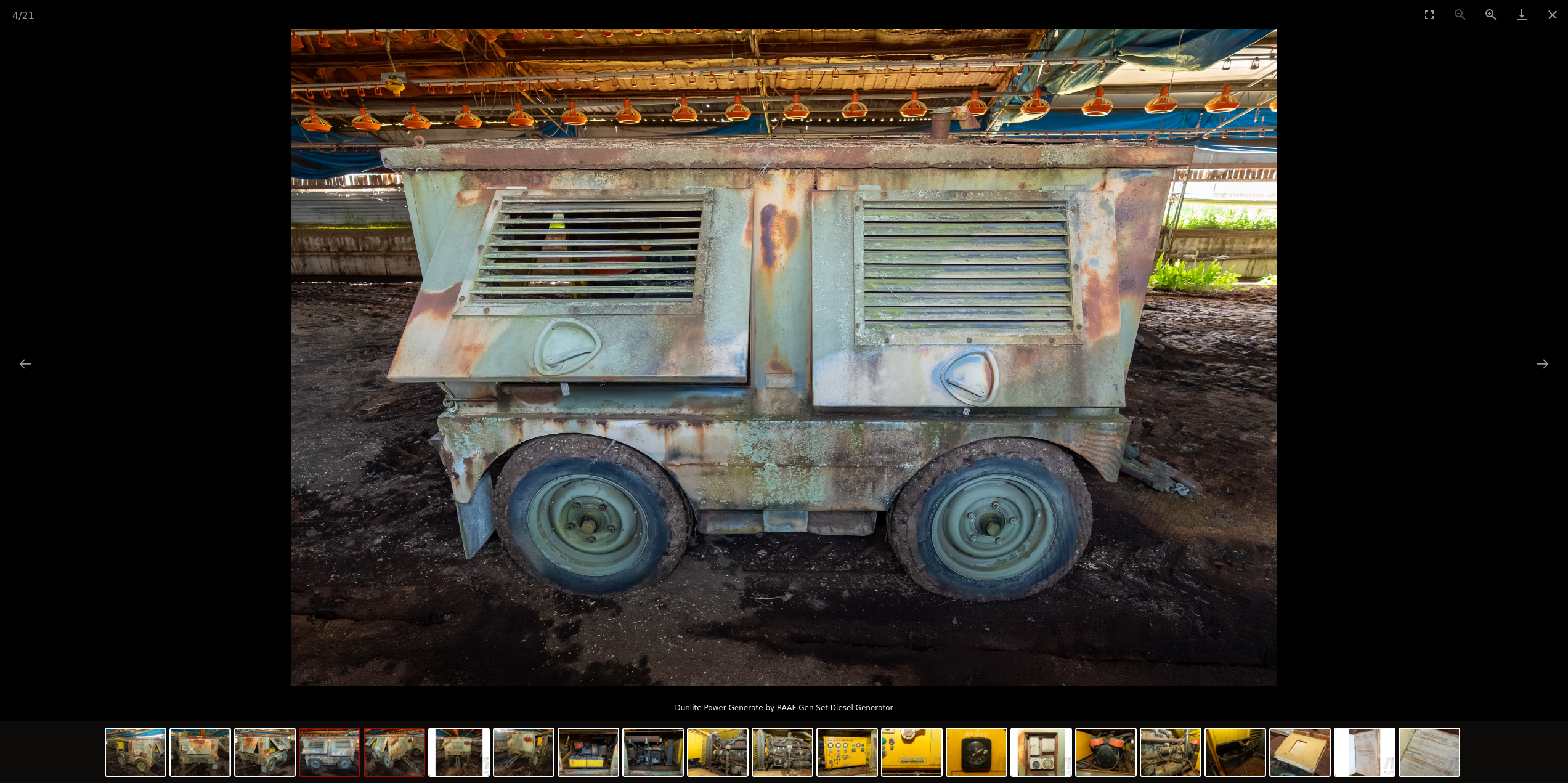
click at [403, 753] on img at bounding box center [394, 752] width 59 height 47
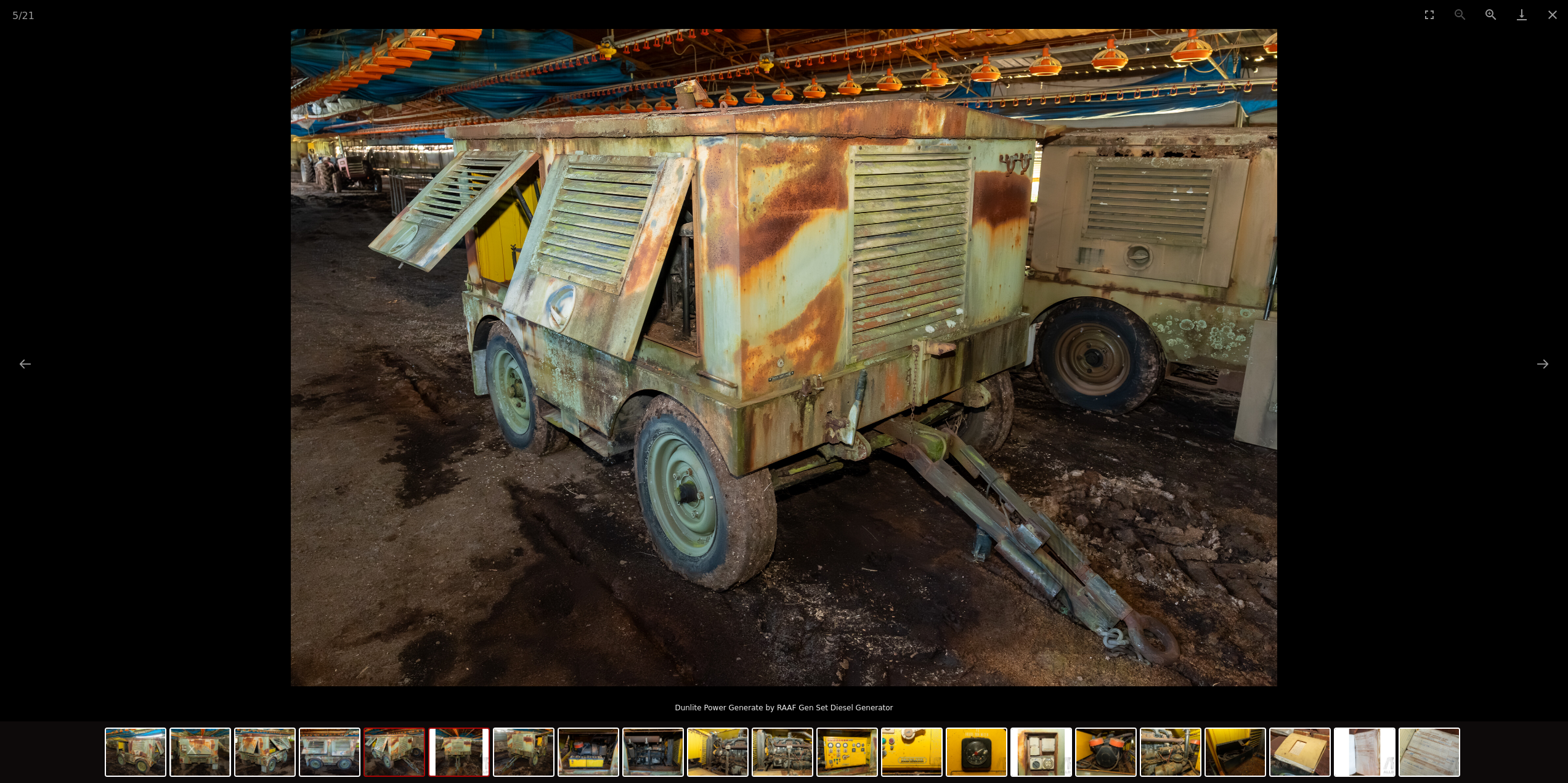
click at [449, 759] on img at bounding box center [458, 752] width 59 height 47
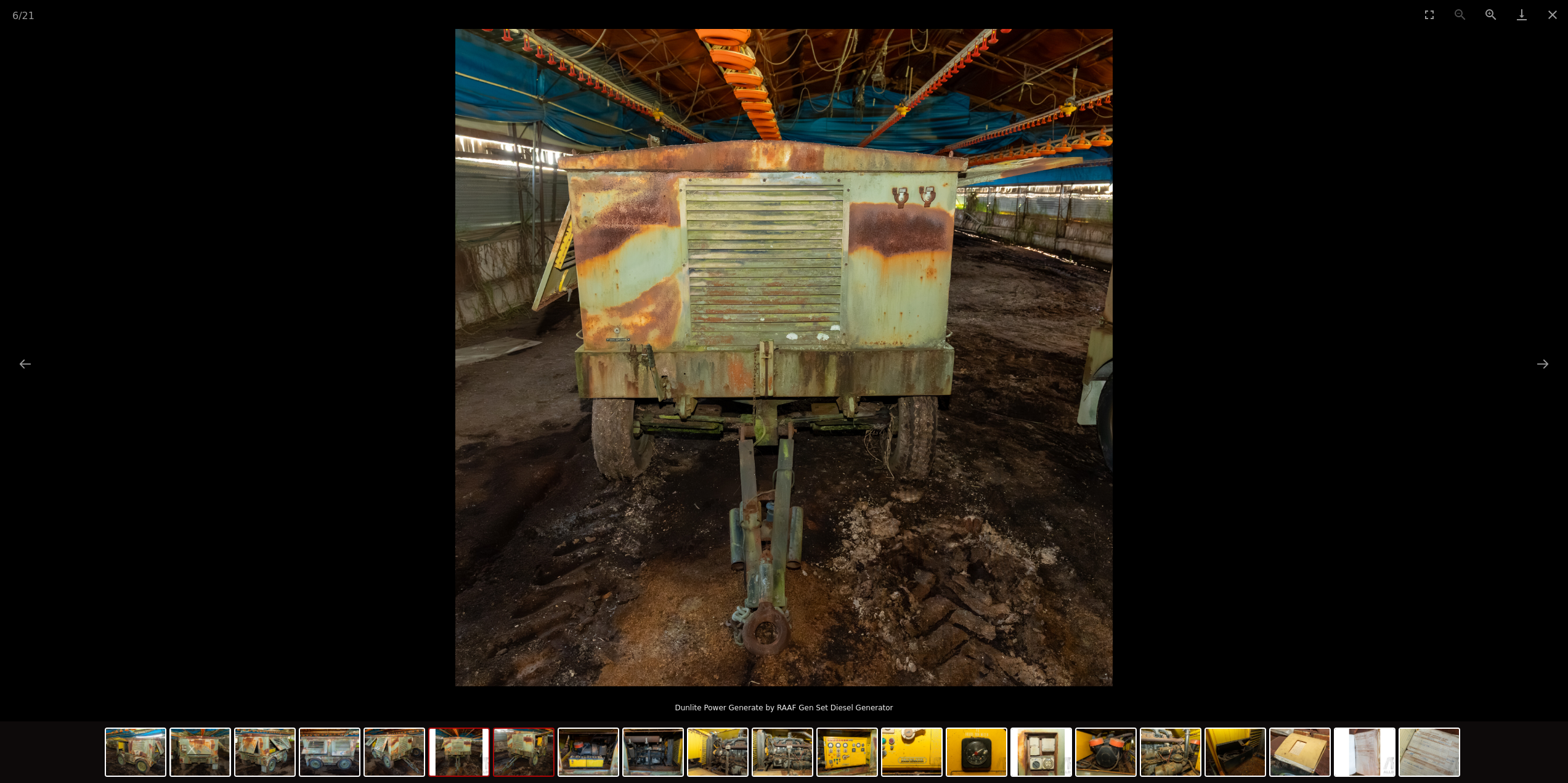
click at [547, 759] on img at bounding box center [524, 752] width 59 height 47
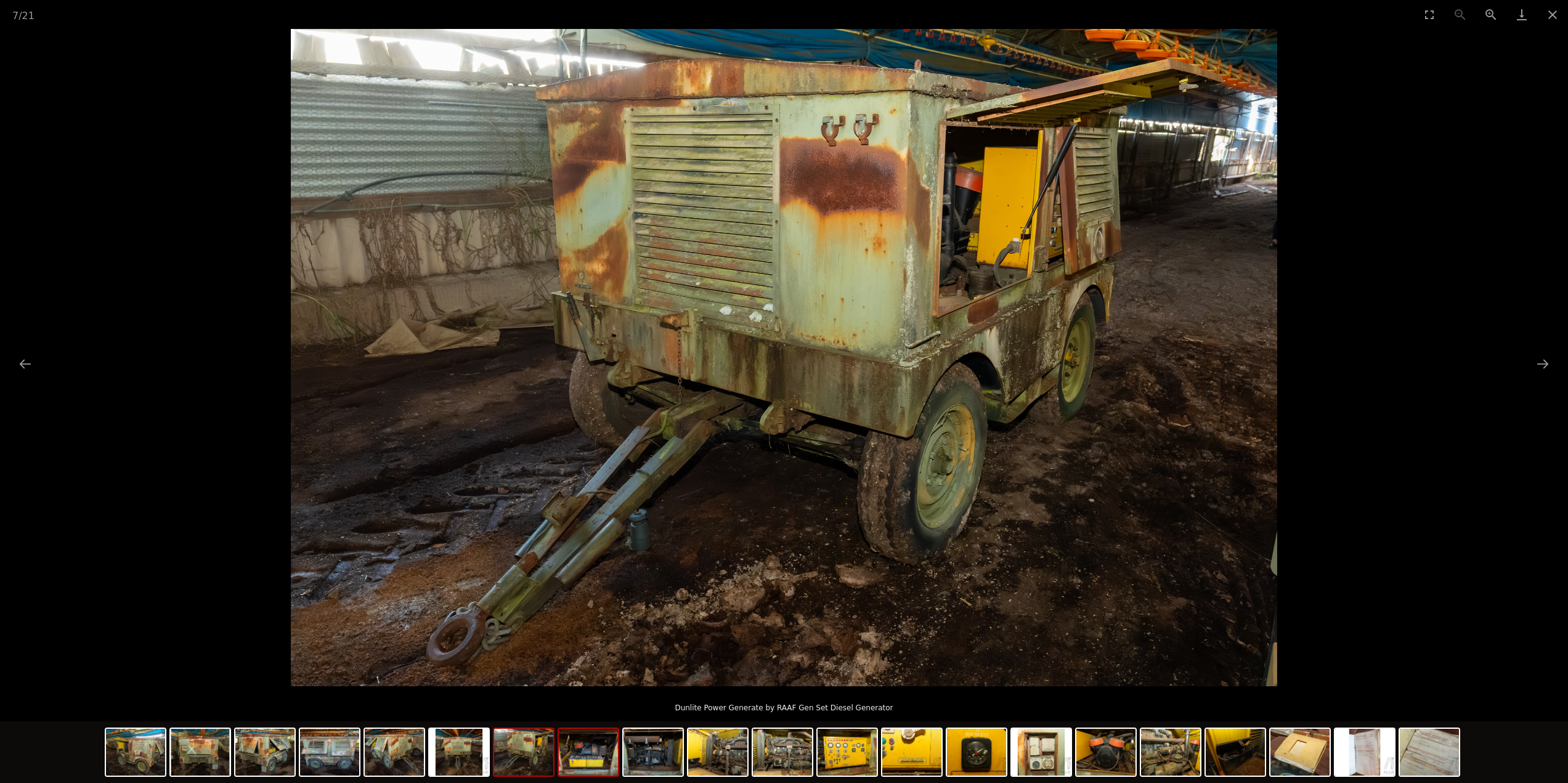
click at [616, 751] on img at bounding box center [588, 752] width 59 height 47
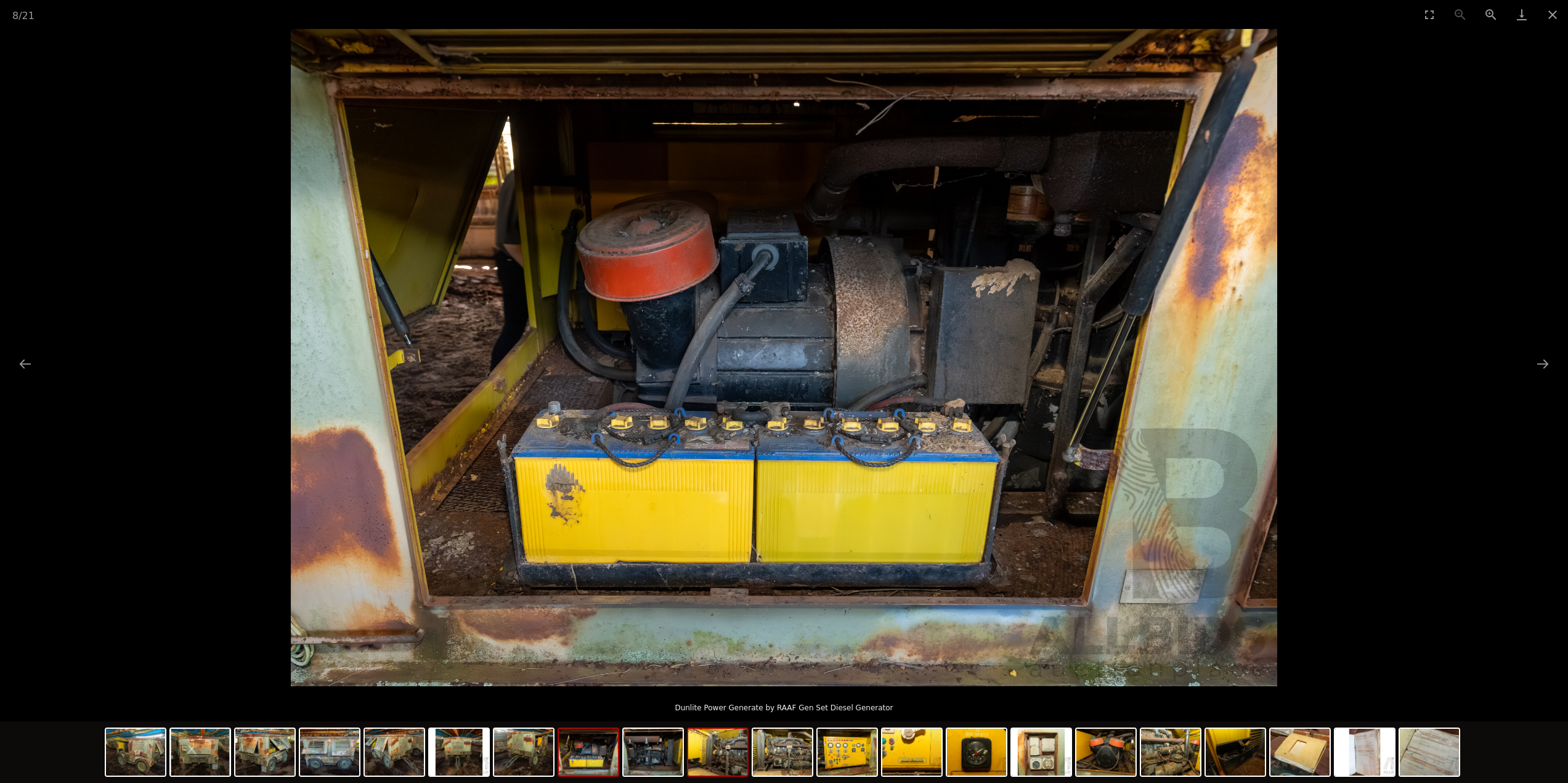
click at [697, 756] on img at bounding box center [717, 752] width 59 height 47
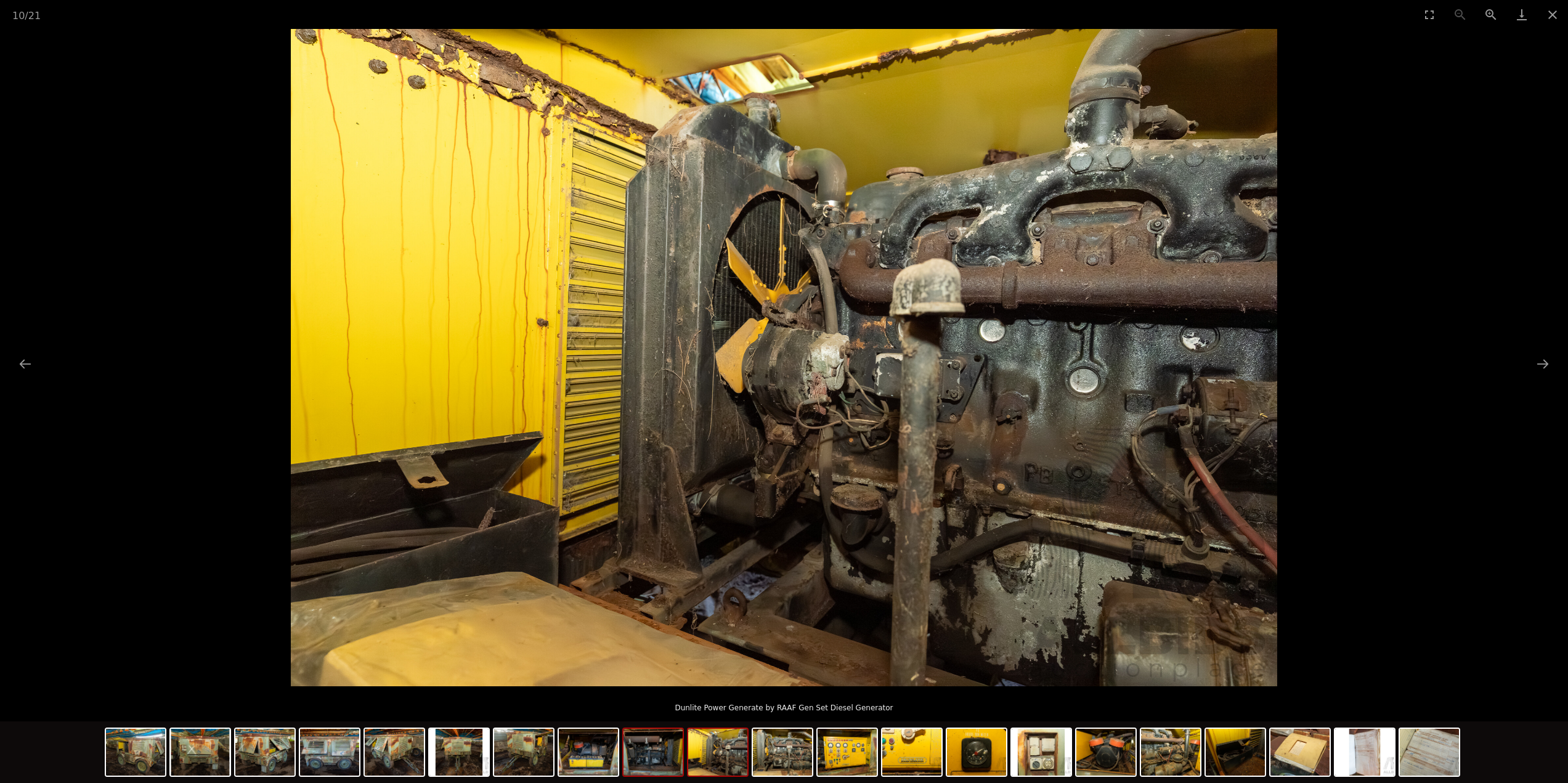
click at [649, 755] on img at bounding box center [652, 752] width 59 height 47
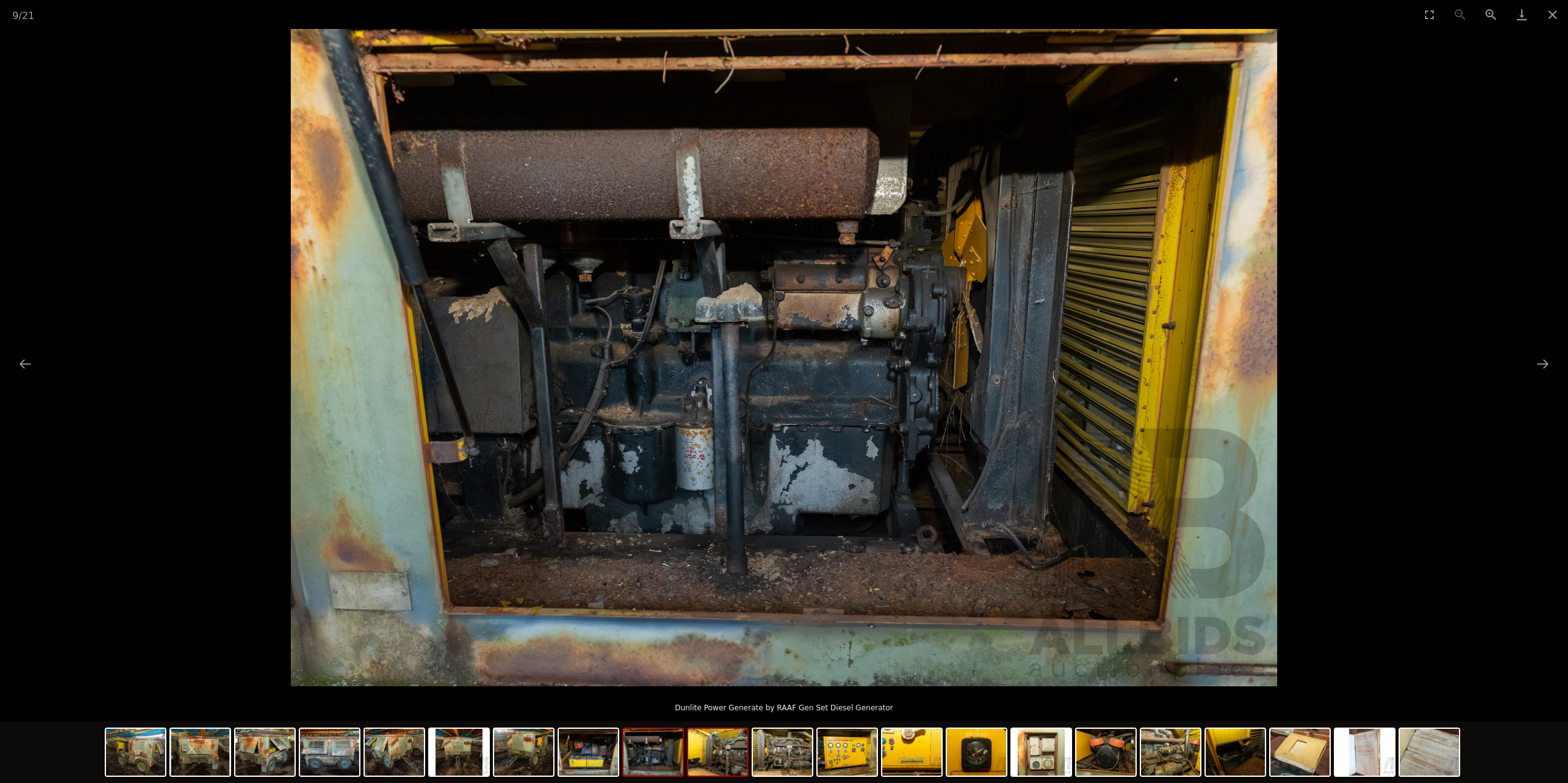
click at [730, 753] on img at bounding box center [717, 752] width 59 height 47
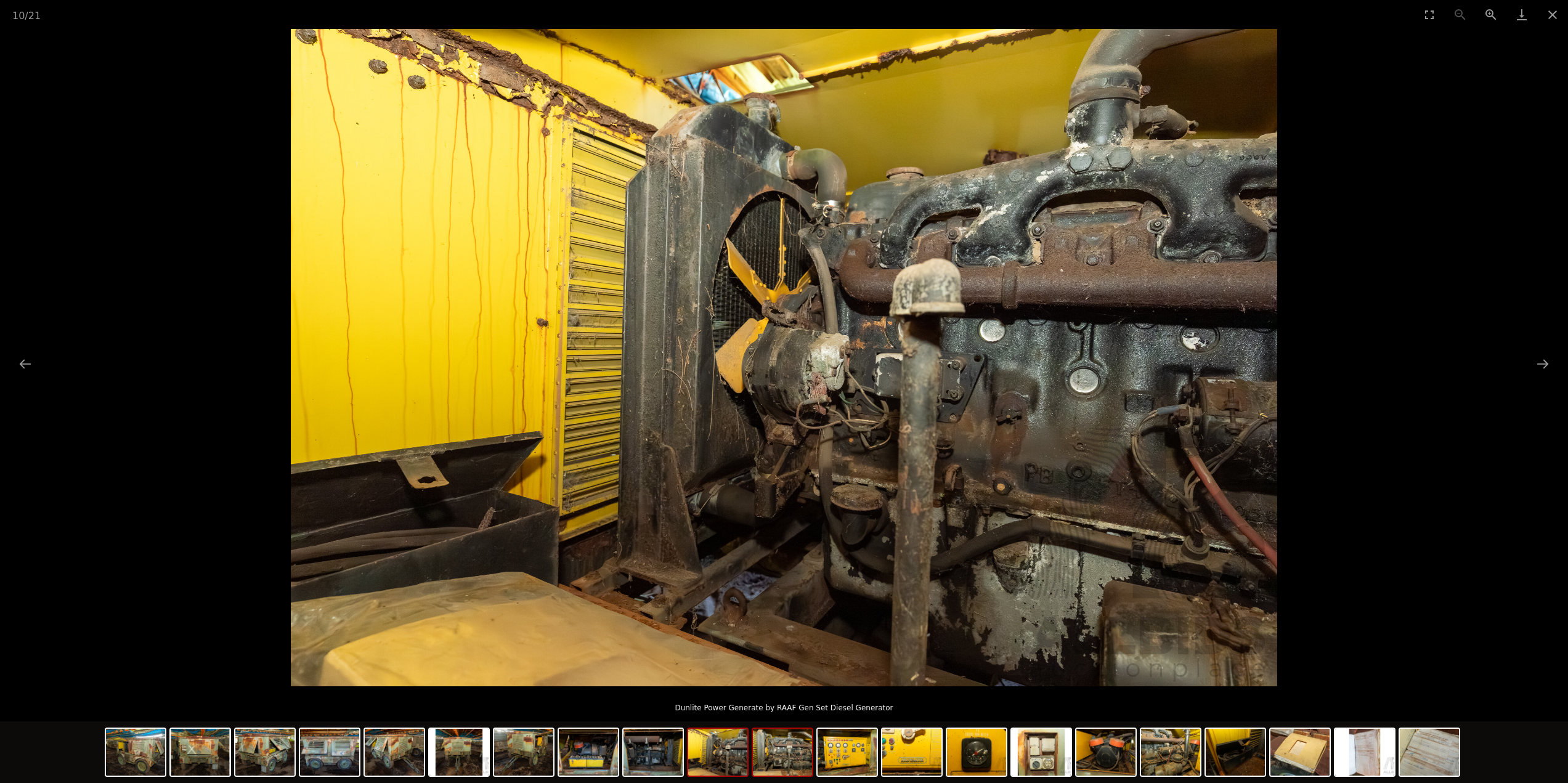
click at [790, 754] on img at bounding box center [782, 752] width 59 height 47
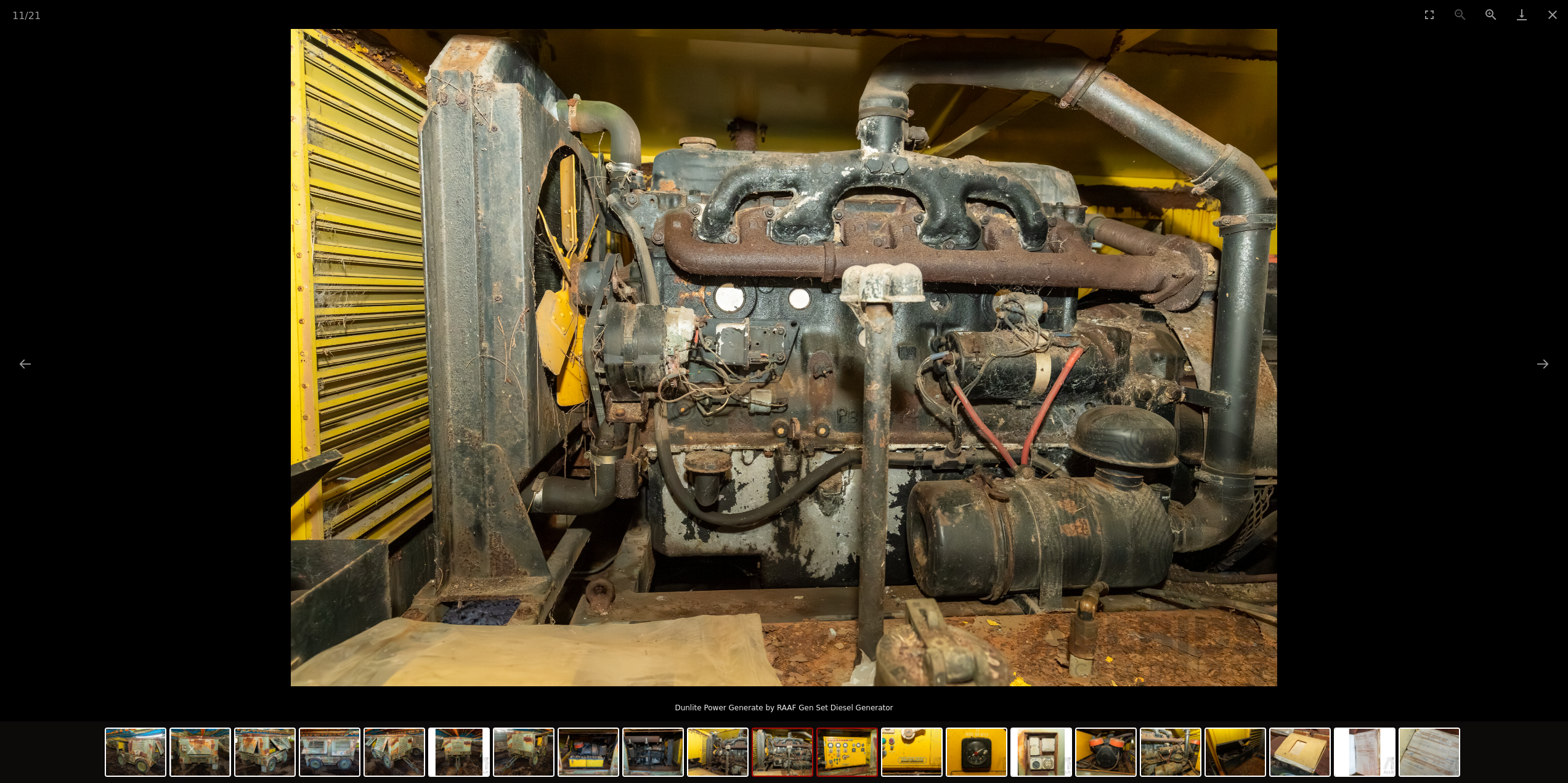
click at [824, 745] on img at bounding box center [847, 752] width 59 height 47
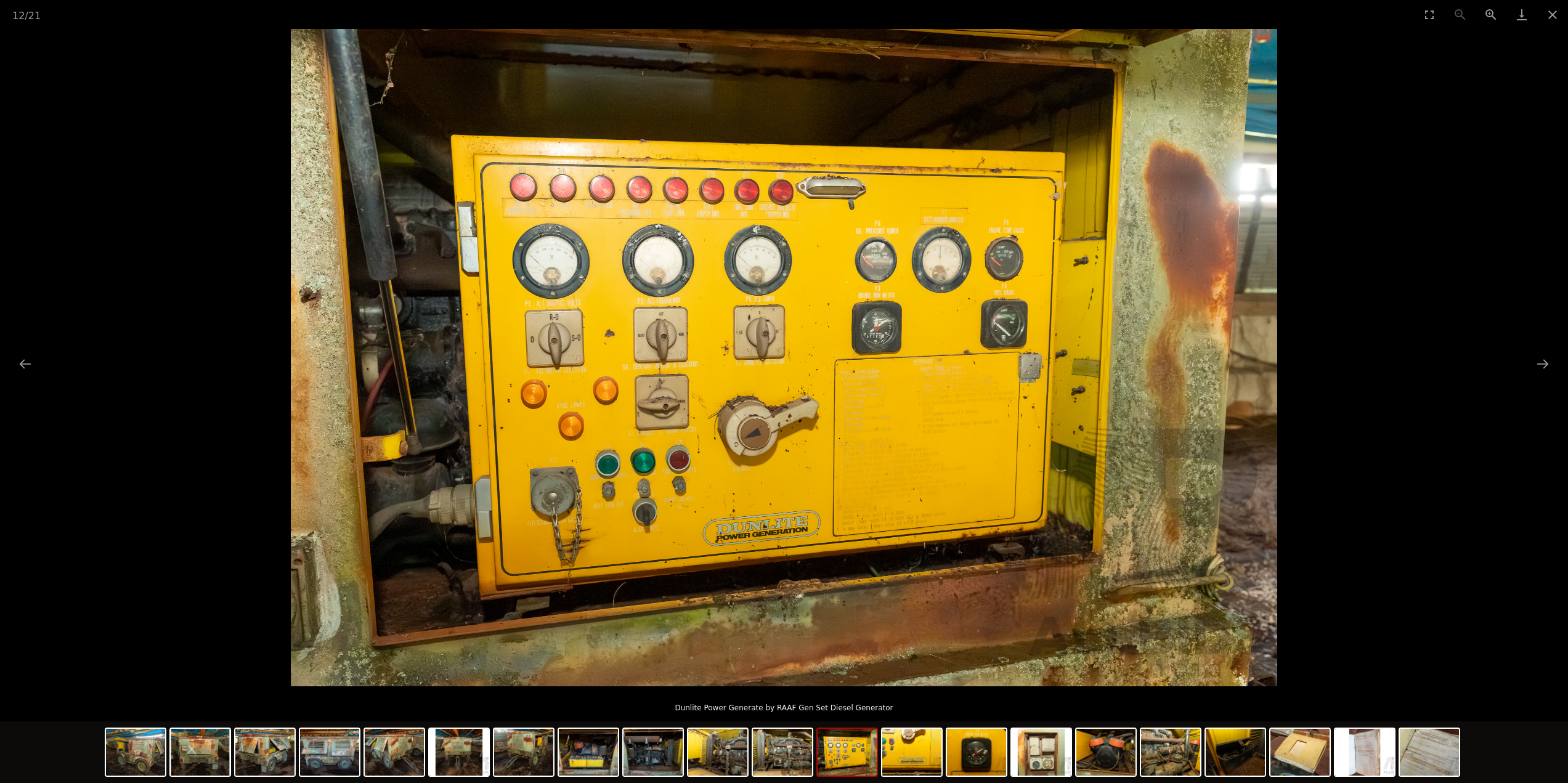
click at [848, 760] on img at bounding box center [847, 752] width 59 height 47
click at [796, 760] on img at bounding box center [782, 752] width 59 height 47
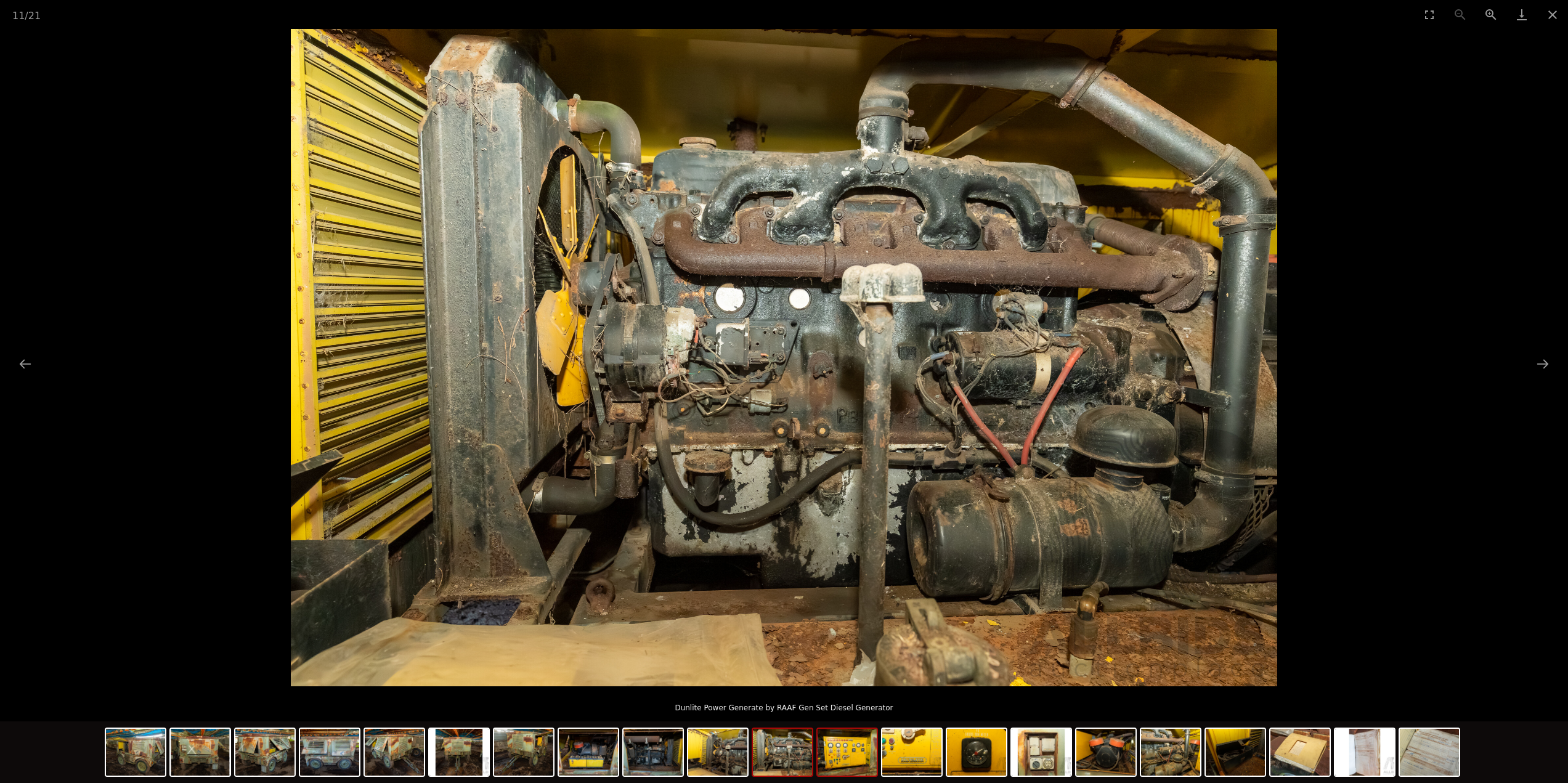
click at [868, 759] on img at bounding box center [847, 752] width 59 height 47
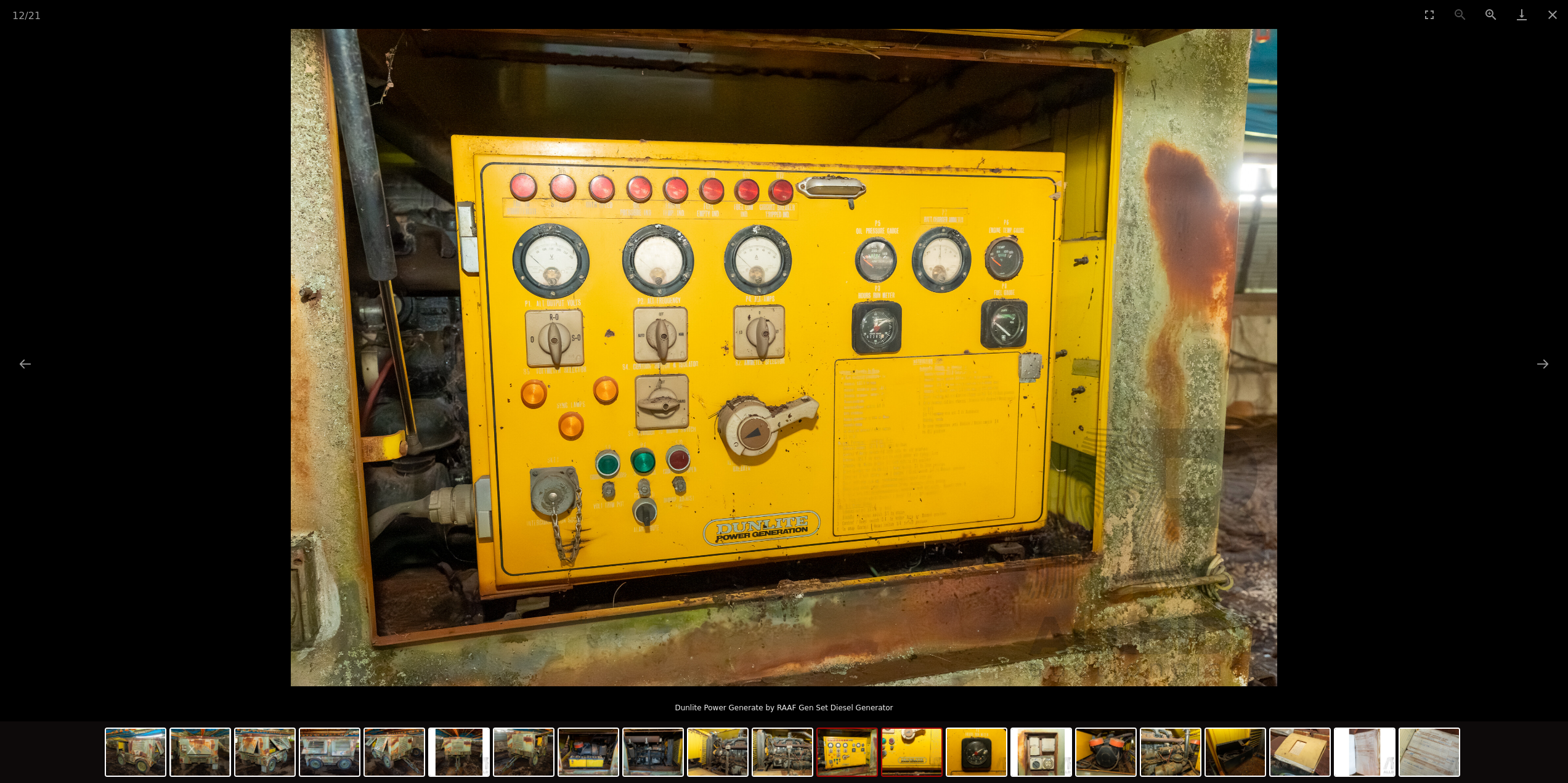
click at [893, 759] on img at bounding box center [911, 752] width 59 height 47
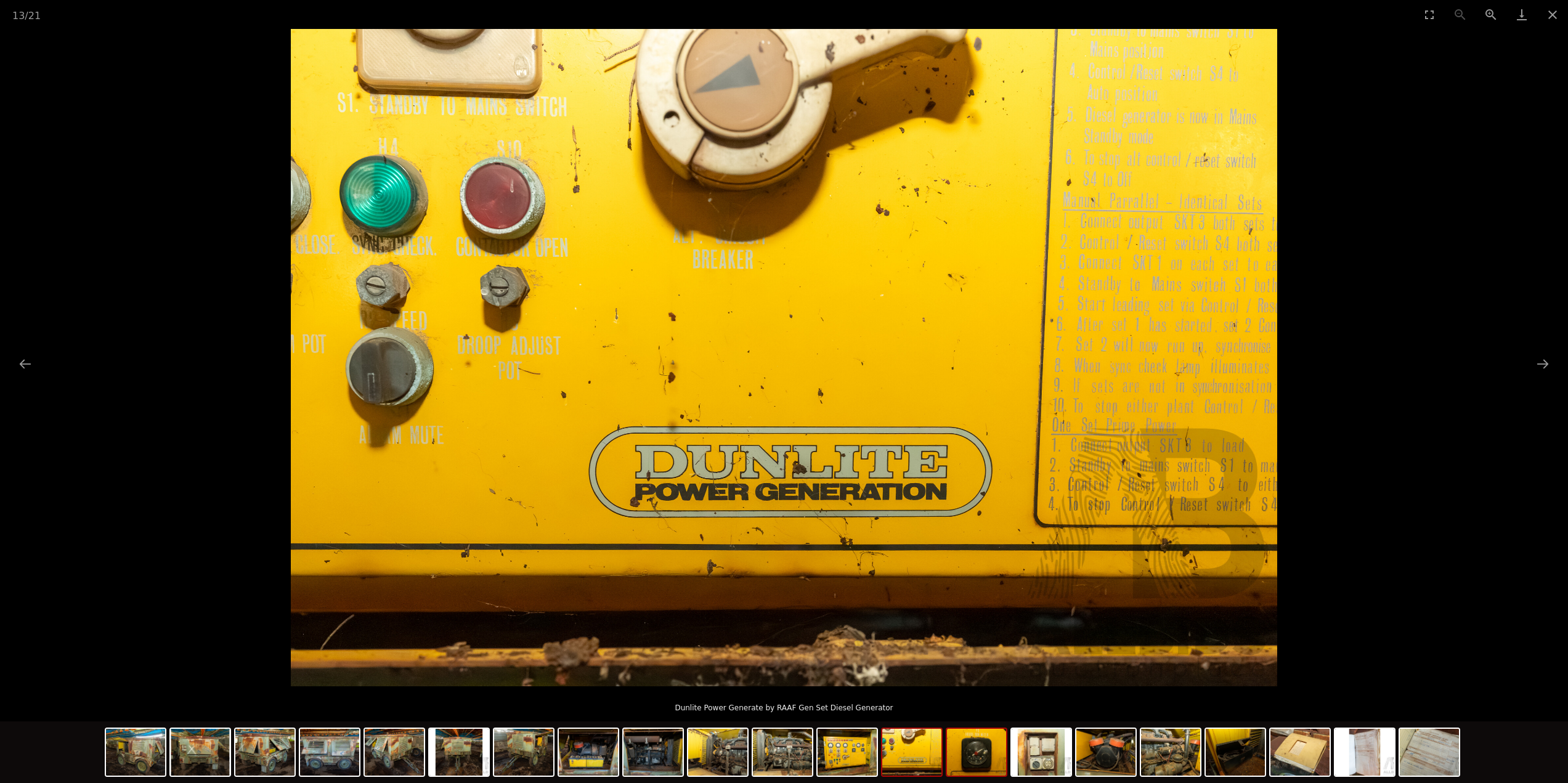
click at [968, 744] on img at bounding box center [976, 752] width 59 height 47
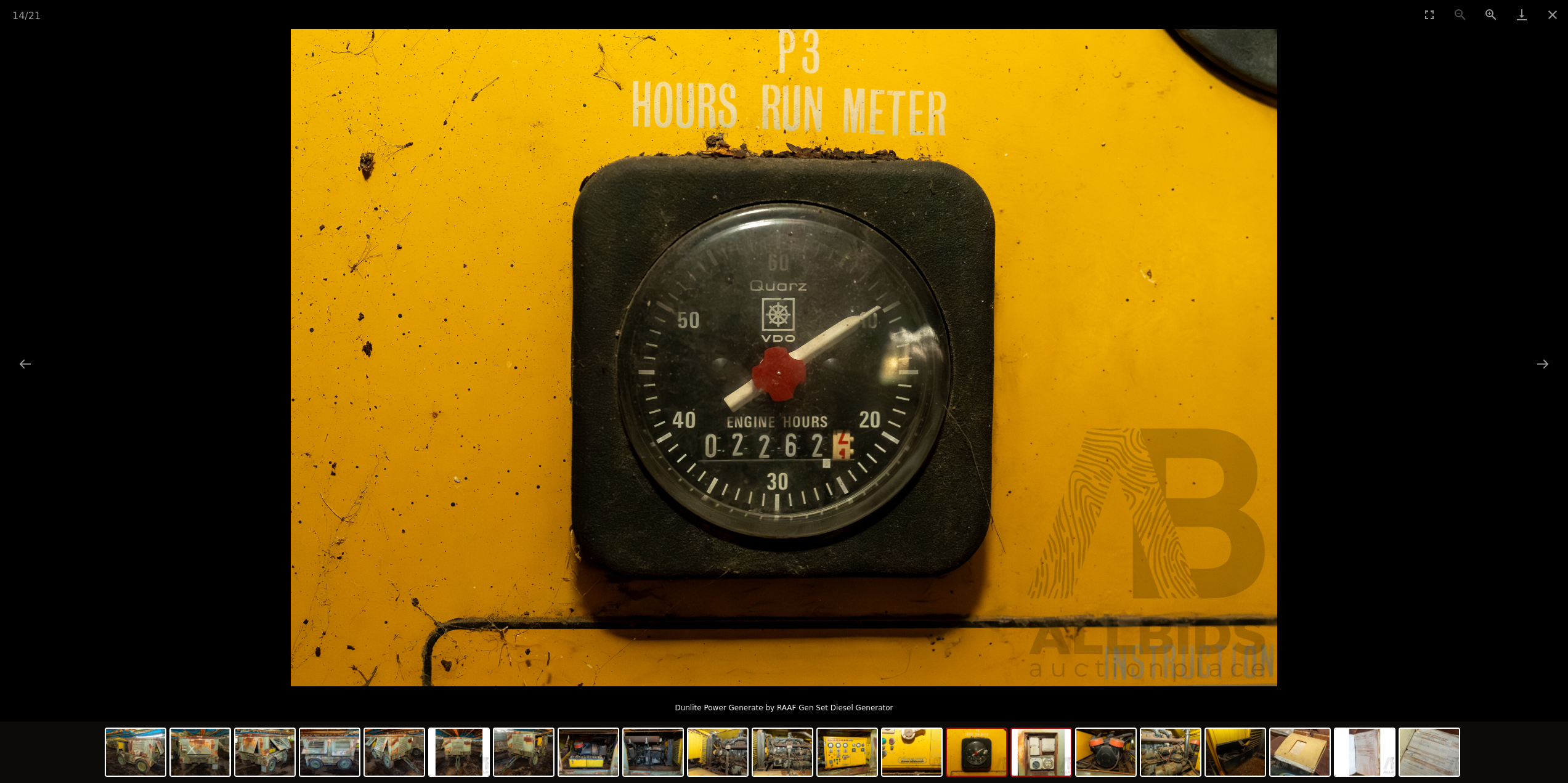
click at [1013, 748] on img at bounding box center [1041, 752] width 59 height 47
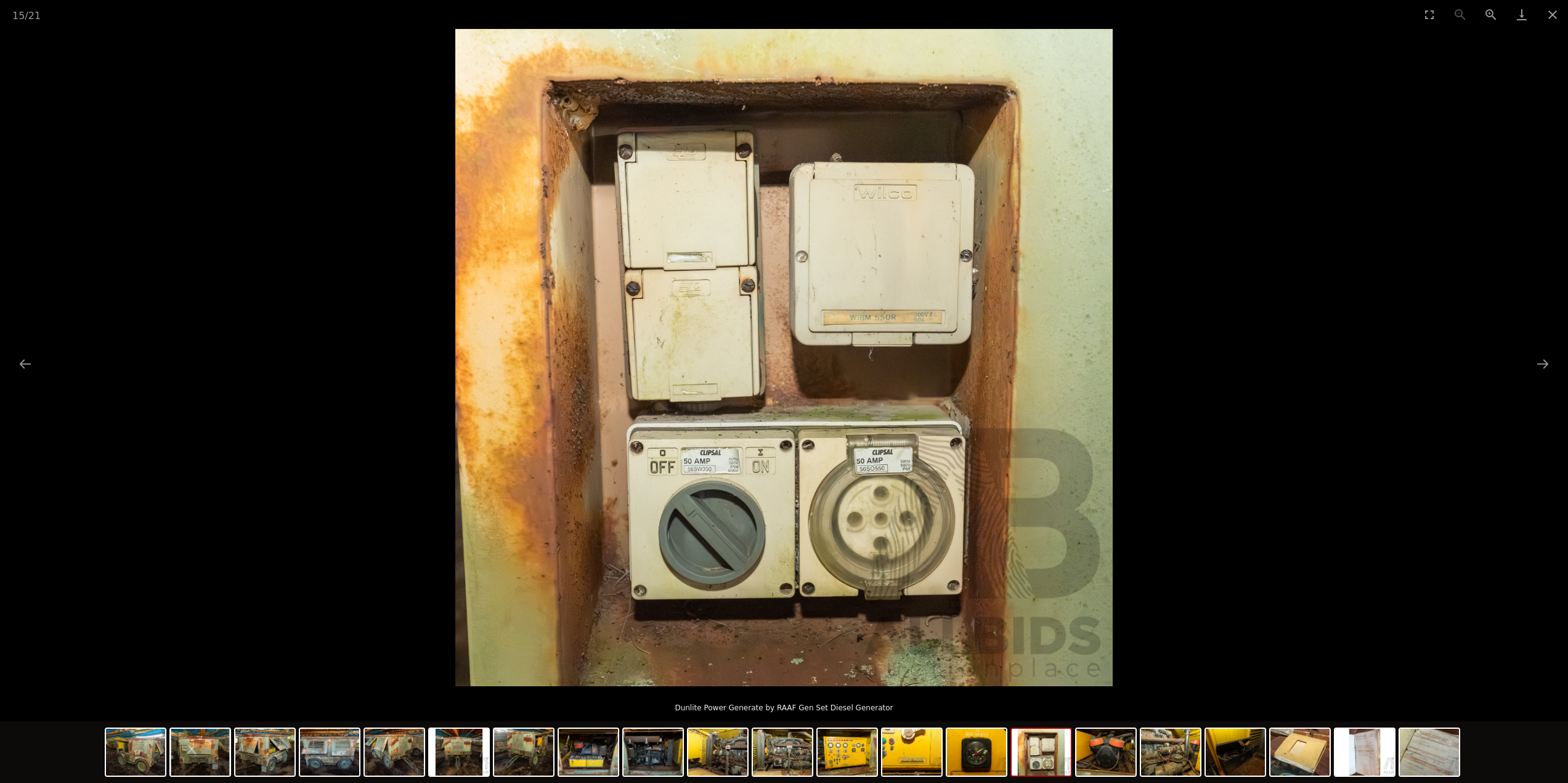
click at [1031, 749] on img at bounding box center [1041, 752] width 59 height 47
click at [1056, 745] on img at bounding box center [1041, 752] width 59 height 47
click at [1108, 756] on img at bounding box center [1105, 752] width 59 height 47
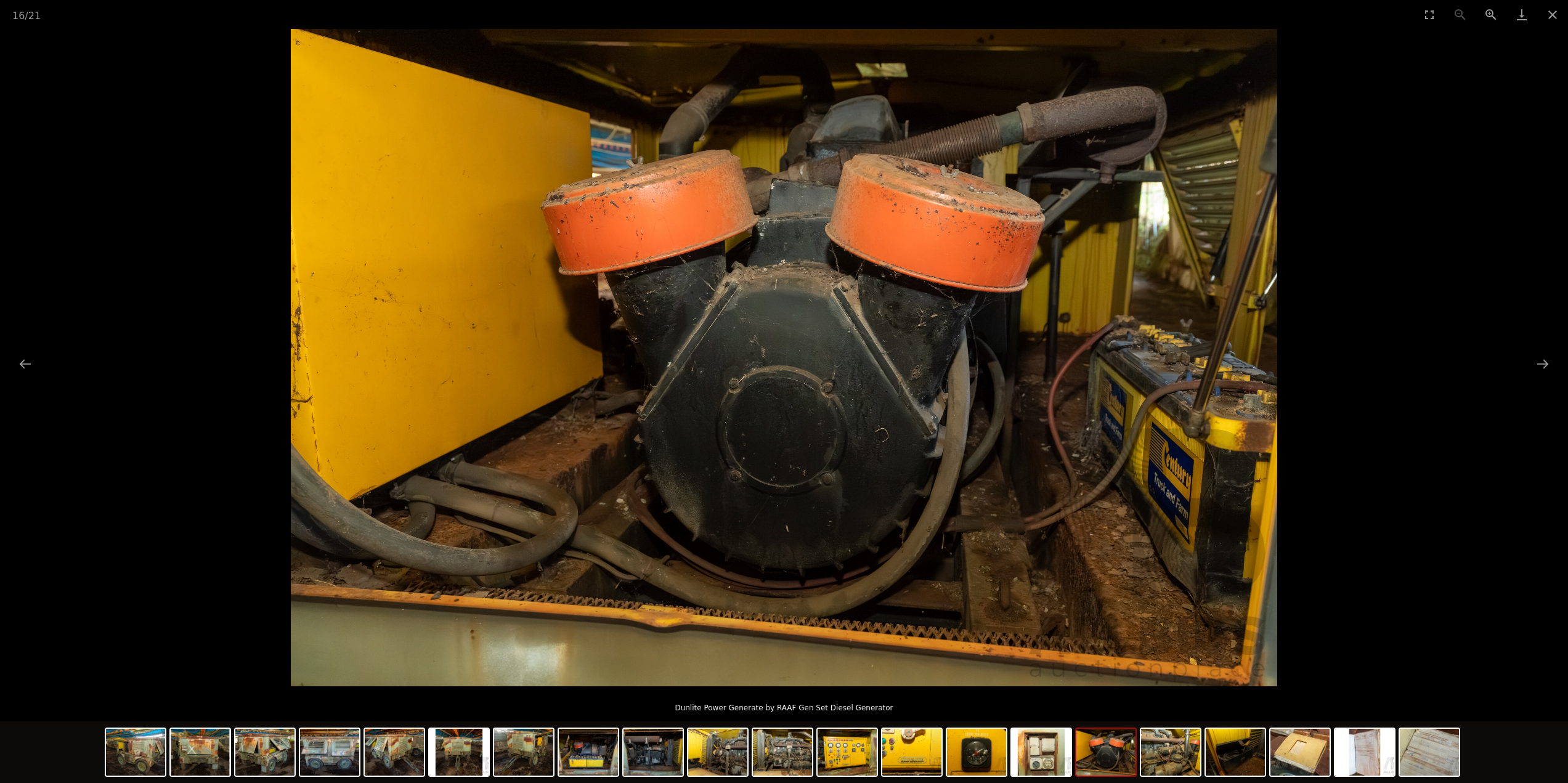
click at [1135, 756] on img at bounding box center [1105, 752] width 59 height 47
click at [1150, 757] on img at bounding box center [1170, 752] width 59 height 47
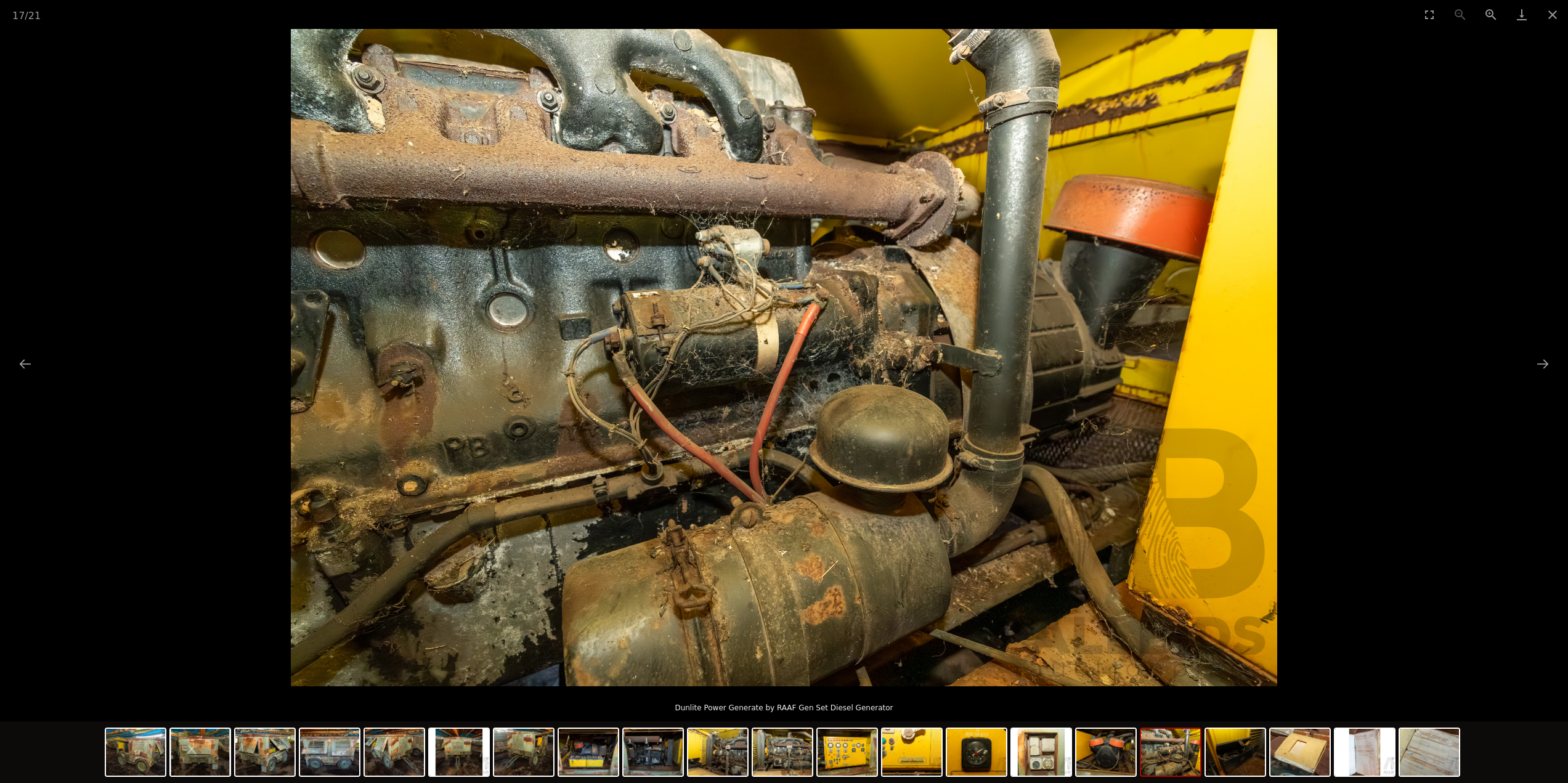
click at [1171, 752] on img at bounding box center [1170, 752] width 59 height 47
click at [1196, 755] on img at bounding box center [1170, 752] width 59 height 47
click at [1226, 759] on img at bounding box center [1235, 752] width 59 height 47
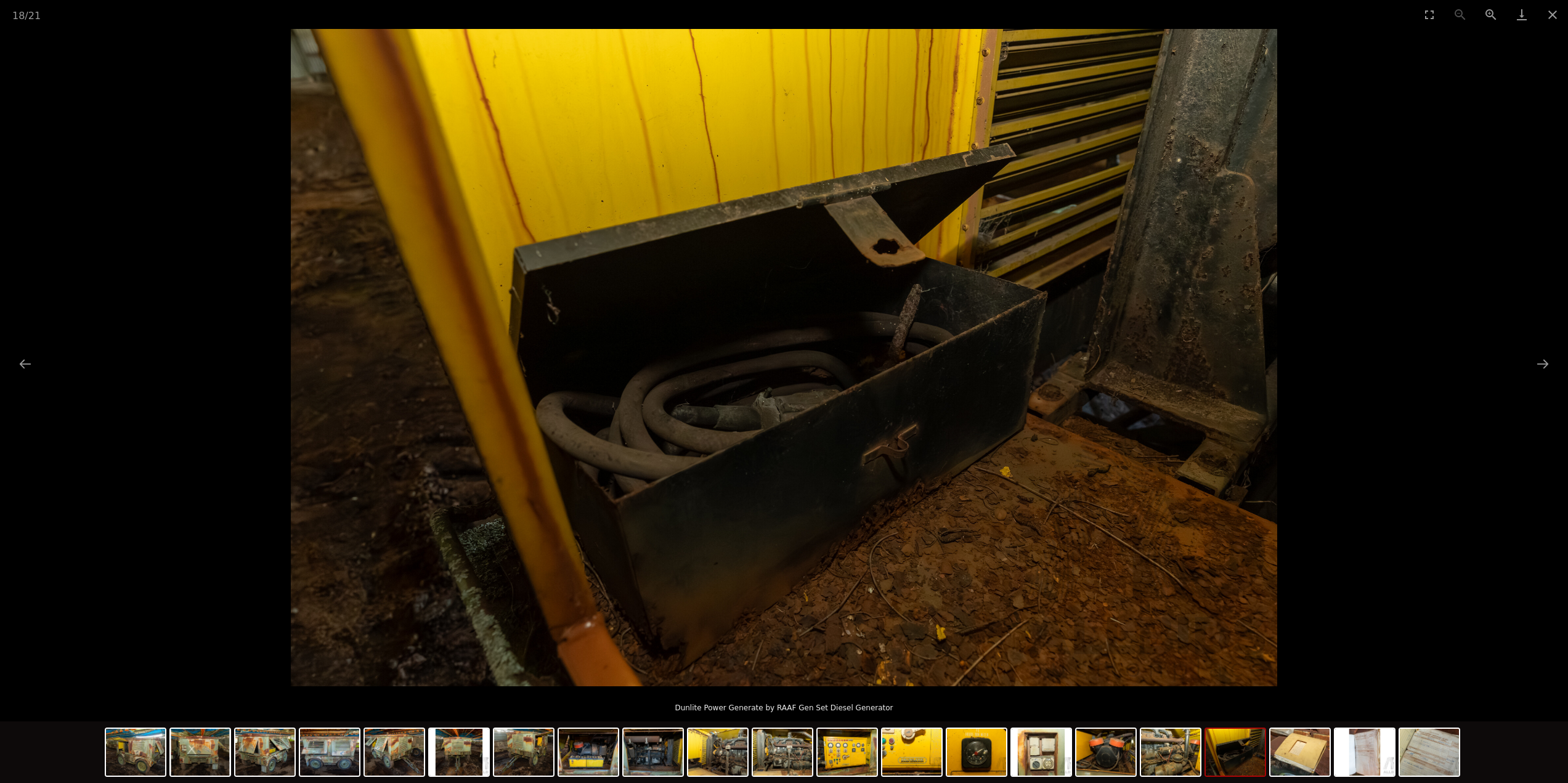
click at [1246, 751] on img at bounding box center [1235, 752] width 59 height 47
click at [1269, 753] on div at bounding box center [784, 754] width 1359 height 64
click at [1292, 755] on img at bounding box center [1299, 752] width 59 height 47
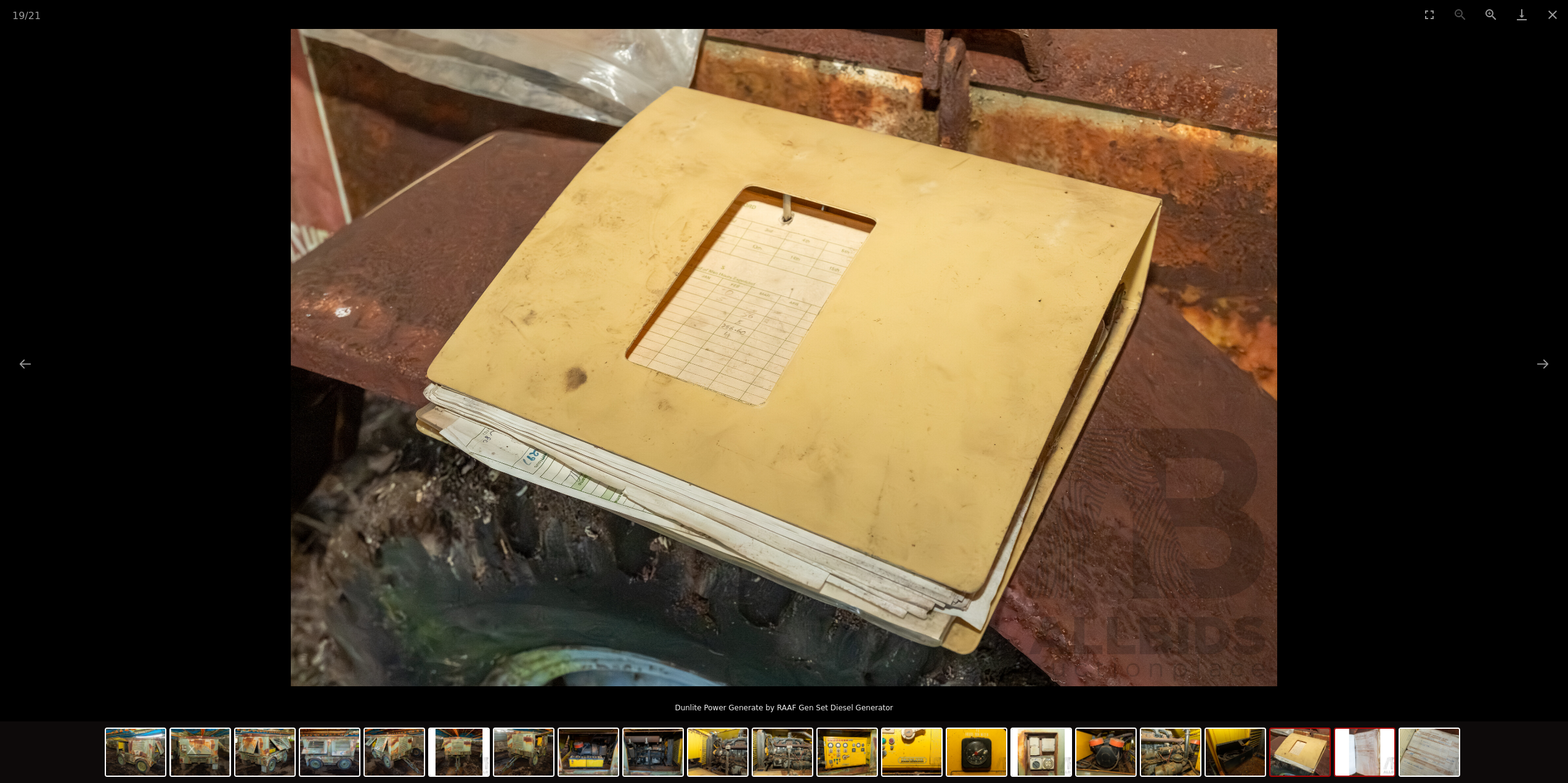
click at [1355, 750] on img at bounding box center [1365, 752] width 59 height 47
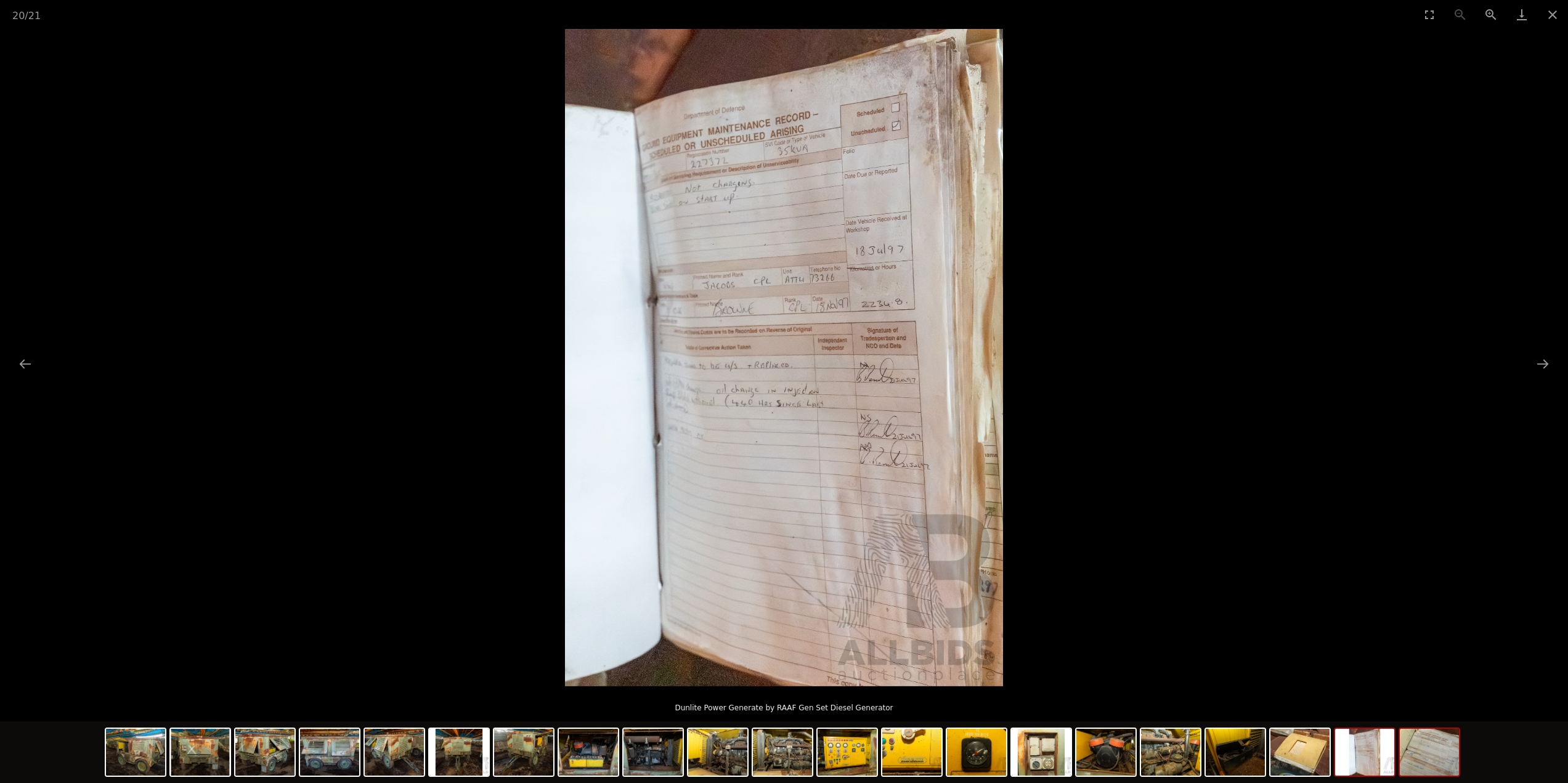
click at [1439, 759] on img at bounding box center [1429, 752] width 59 height 47
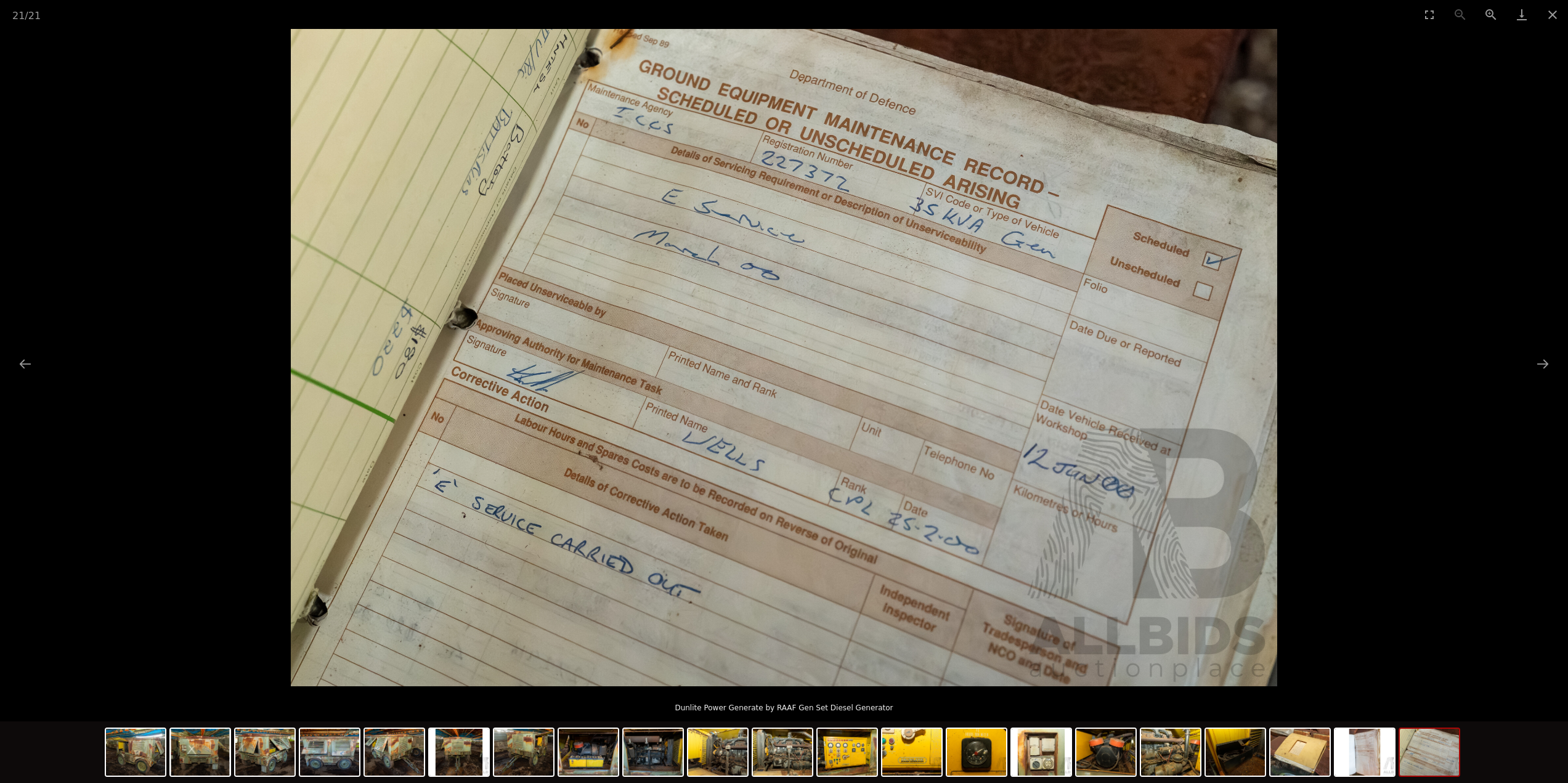
scroll to position [432, 0]
click at [1545, 20] on button "Close gallery" at bounding box center [1553, 15] width 31 height 29
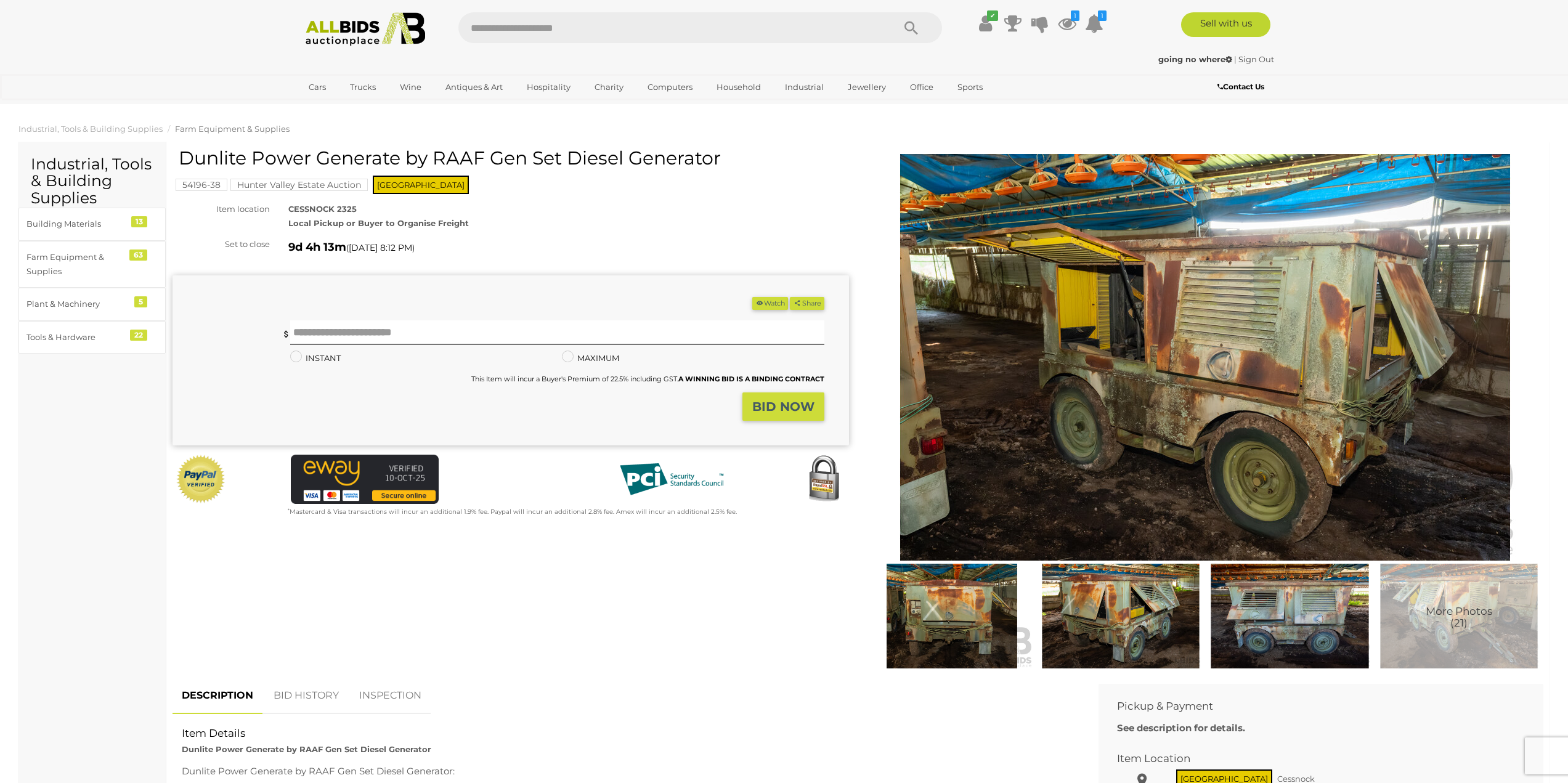
click at [770, 309] on button "Watch" at bounding box center [771, 303] width 36 height 13
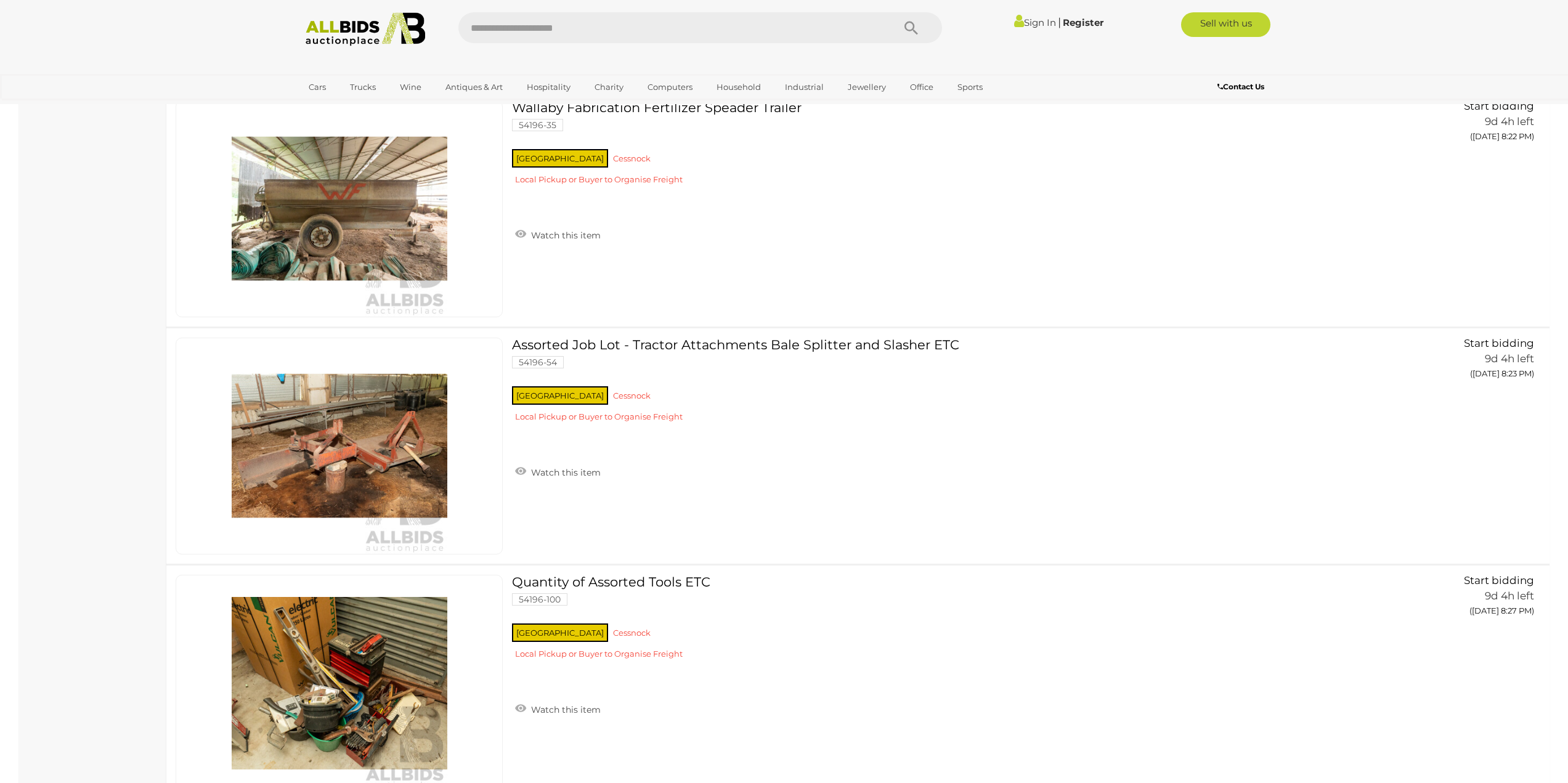
scroll to position [22693, 0]
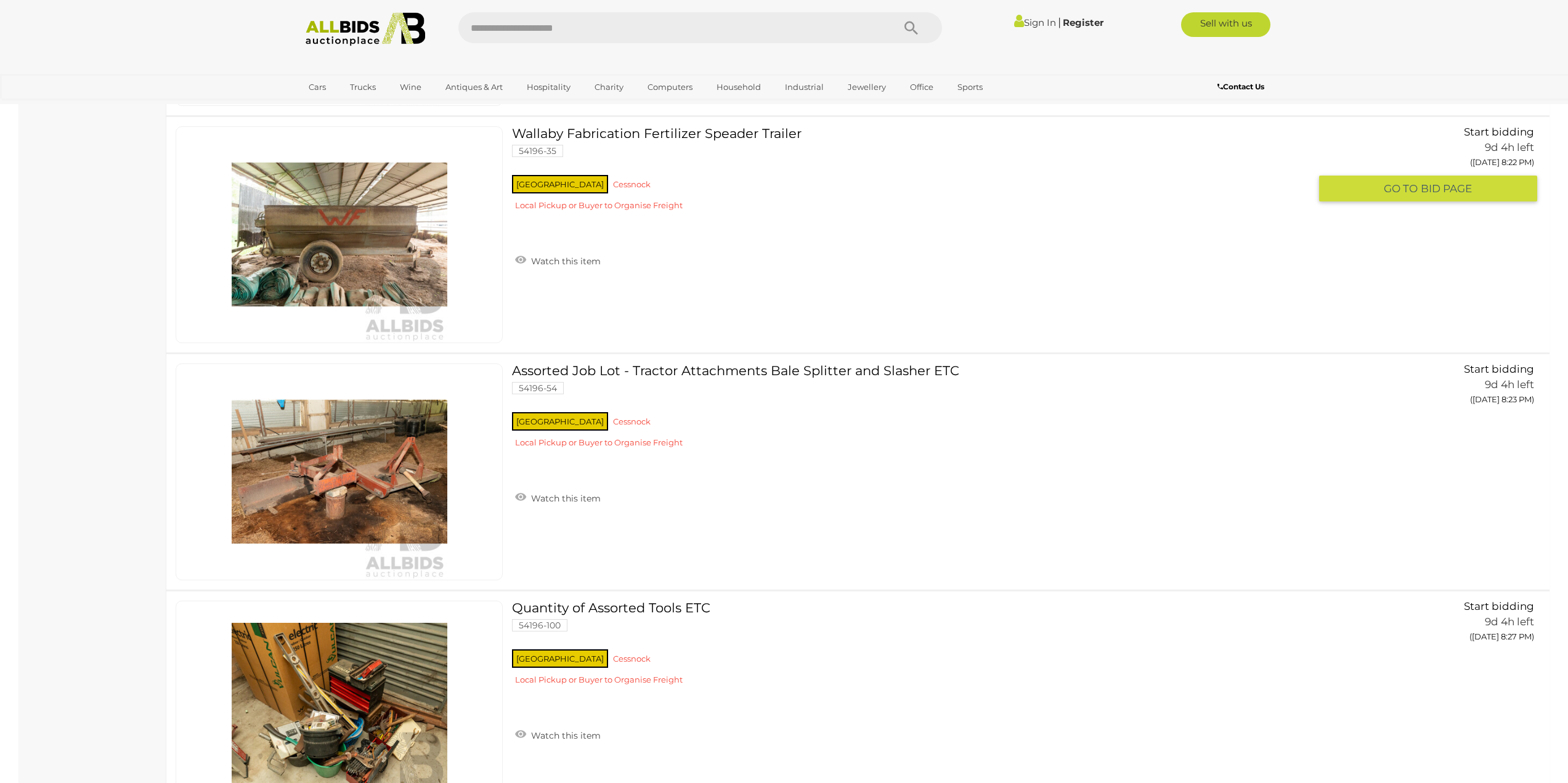
click at [717, 130] on link "Wallaby Fabrication Fertilizer Speader Trailer 54196-35 [GEOGRAPHIC_DATA] [GEOG…" at bounding box center [915, 173] width 789 height 94
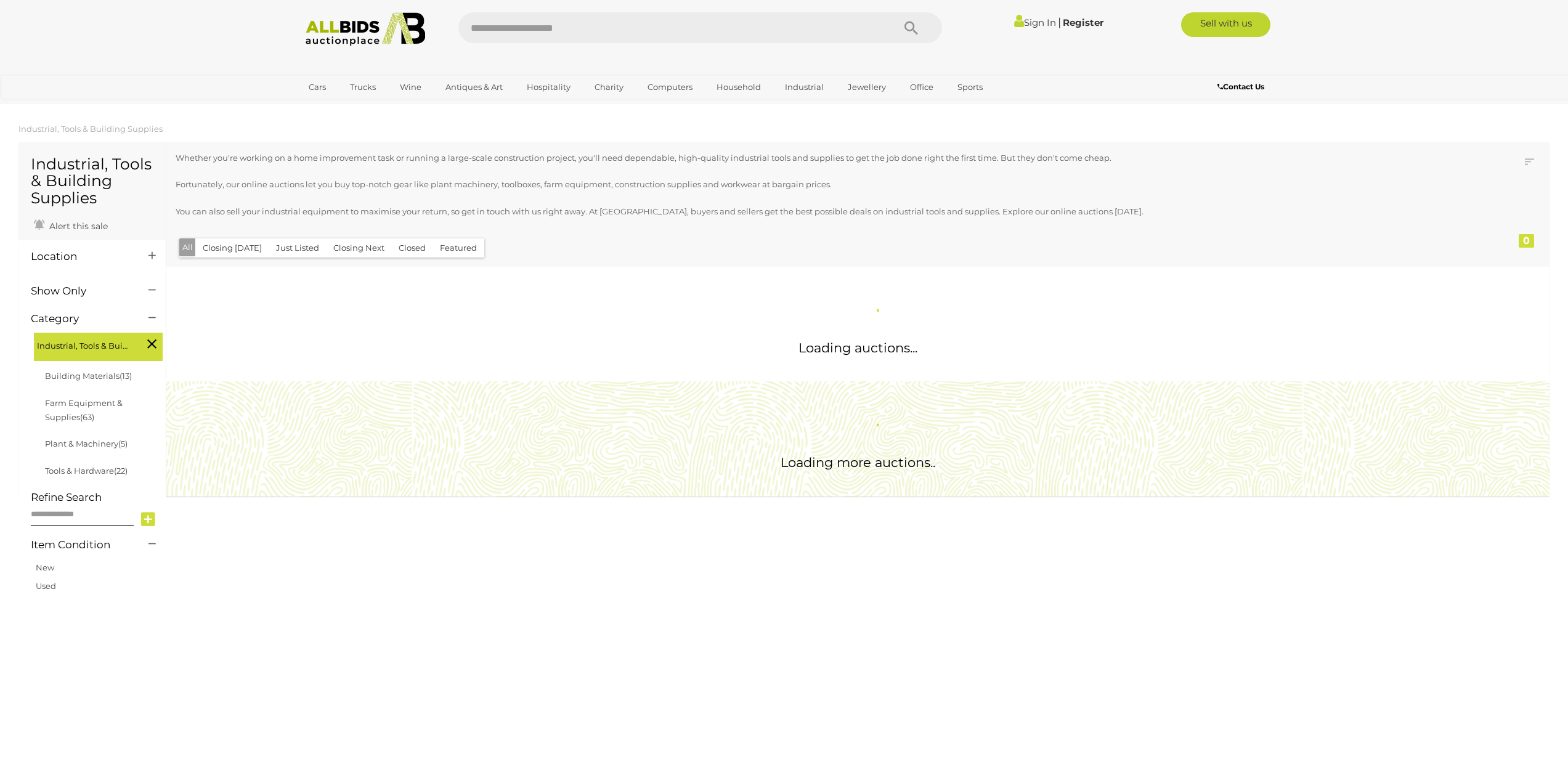
scroll to position [569, 0]
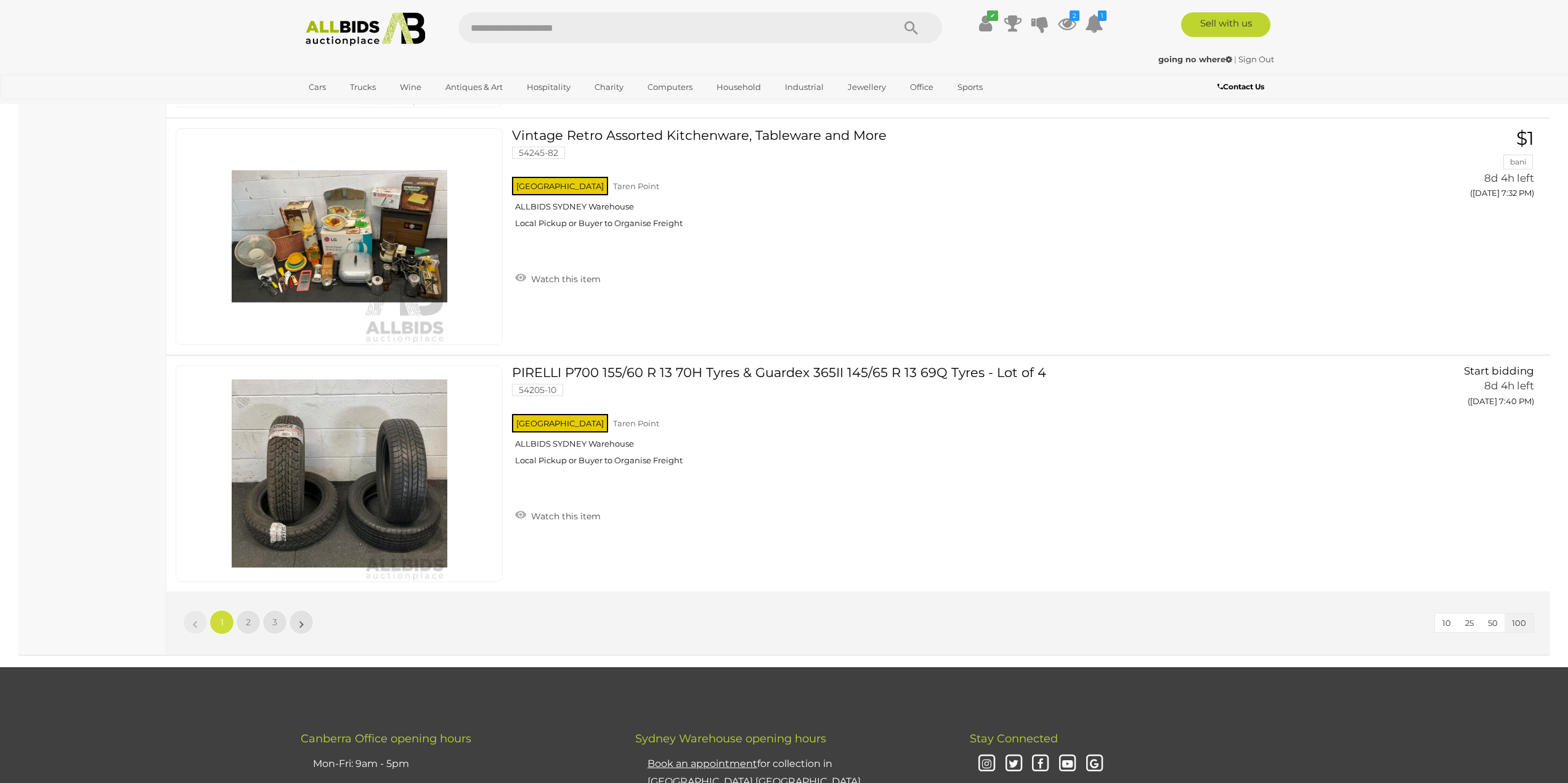
scroll to position [23357, 0]
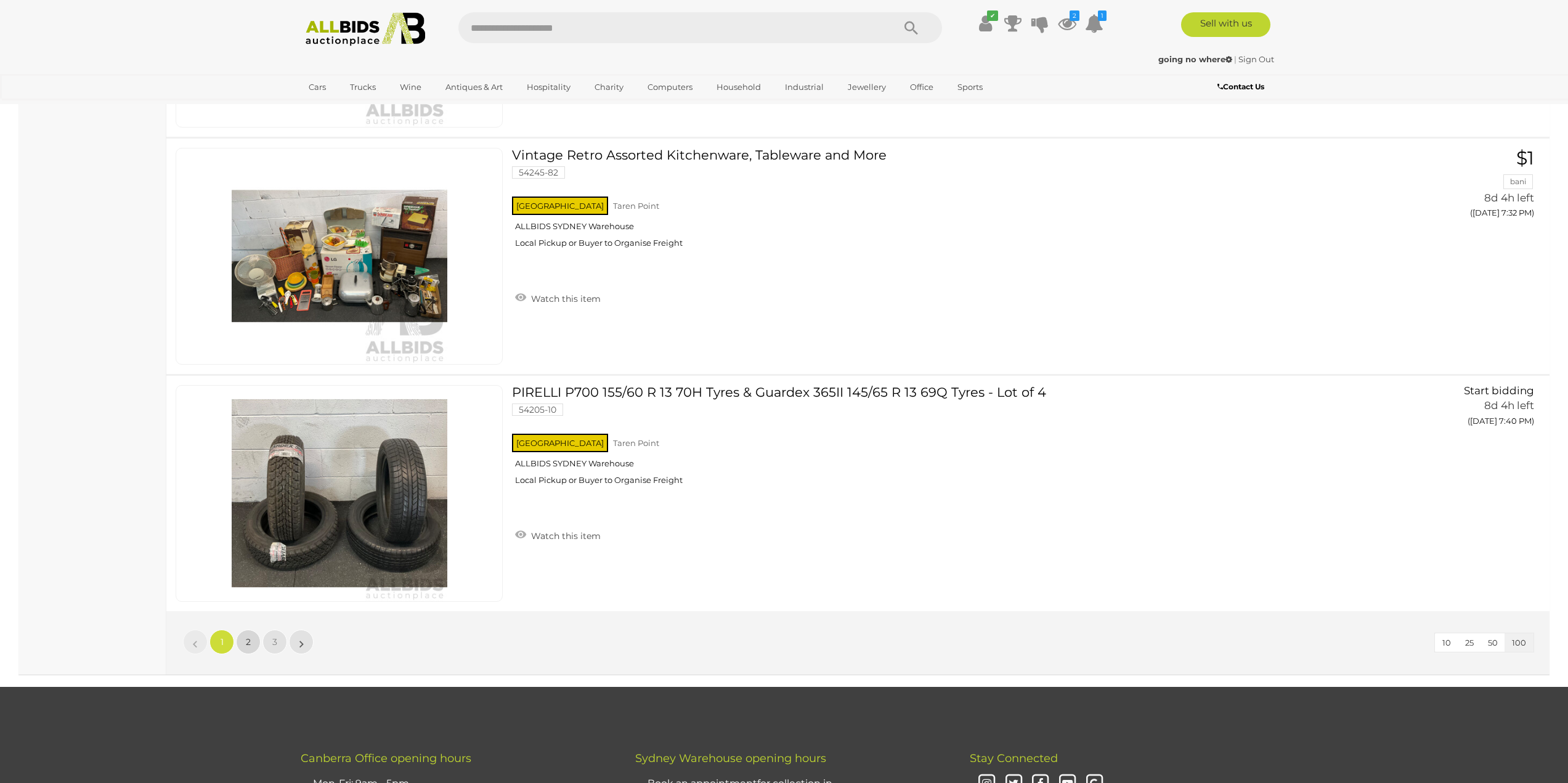
click at [257, 646] on link "2" at bounding box center [248, 642] width 25 height 25
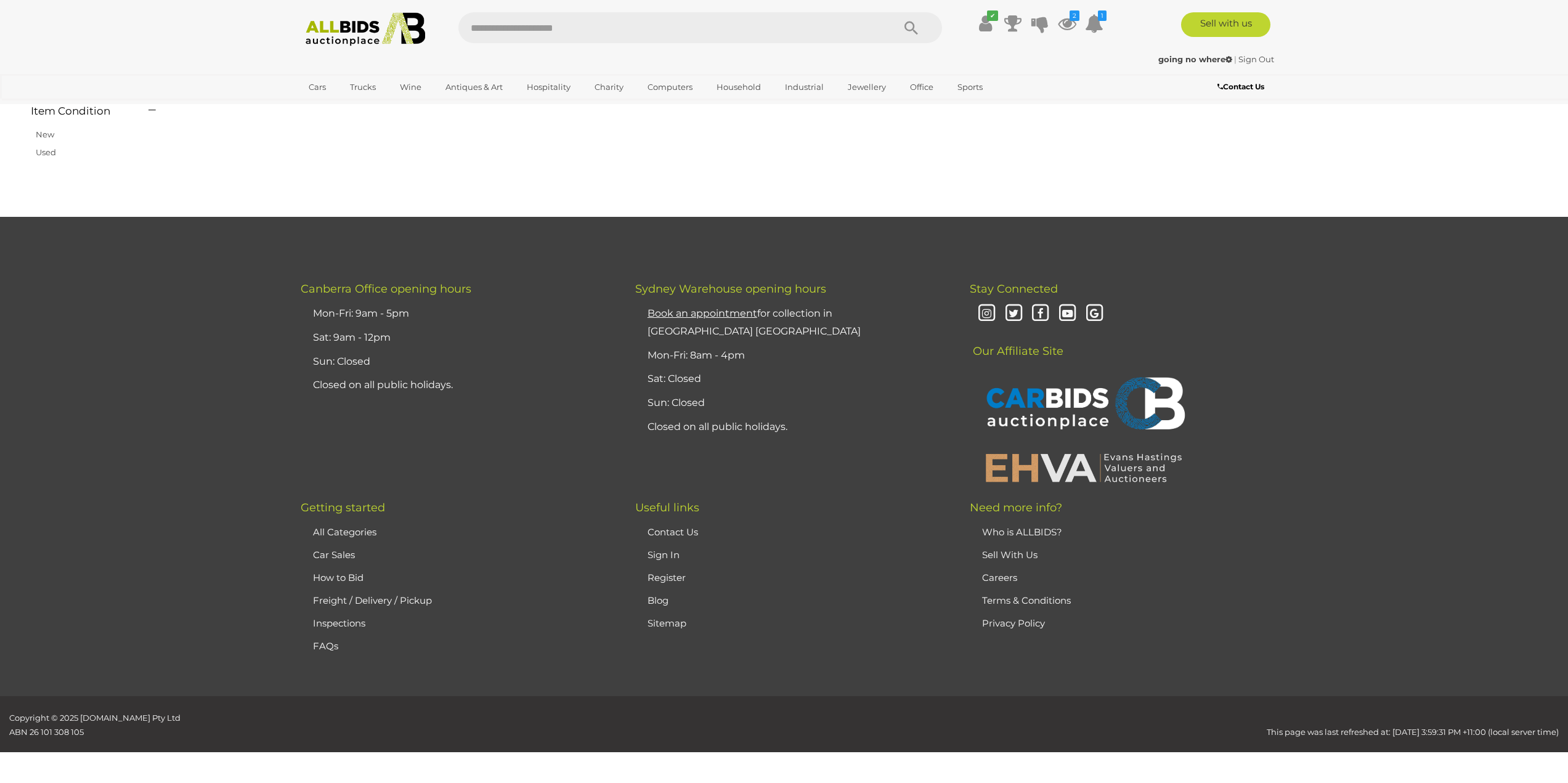
scroll to position [117, 0]
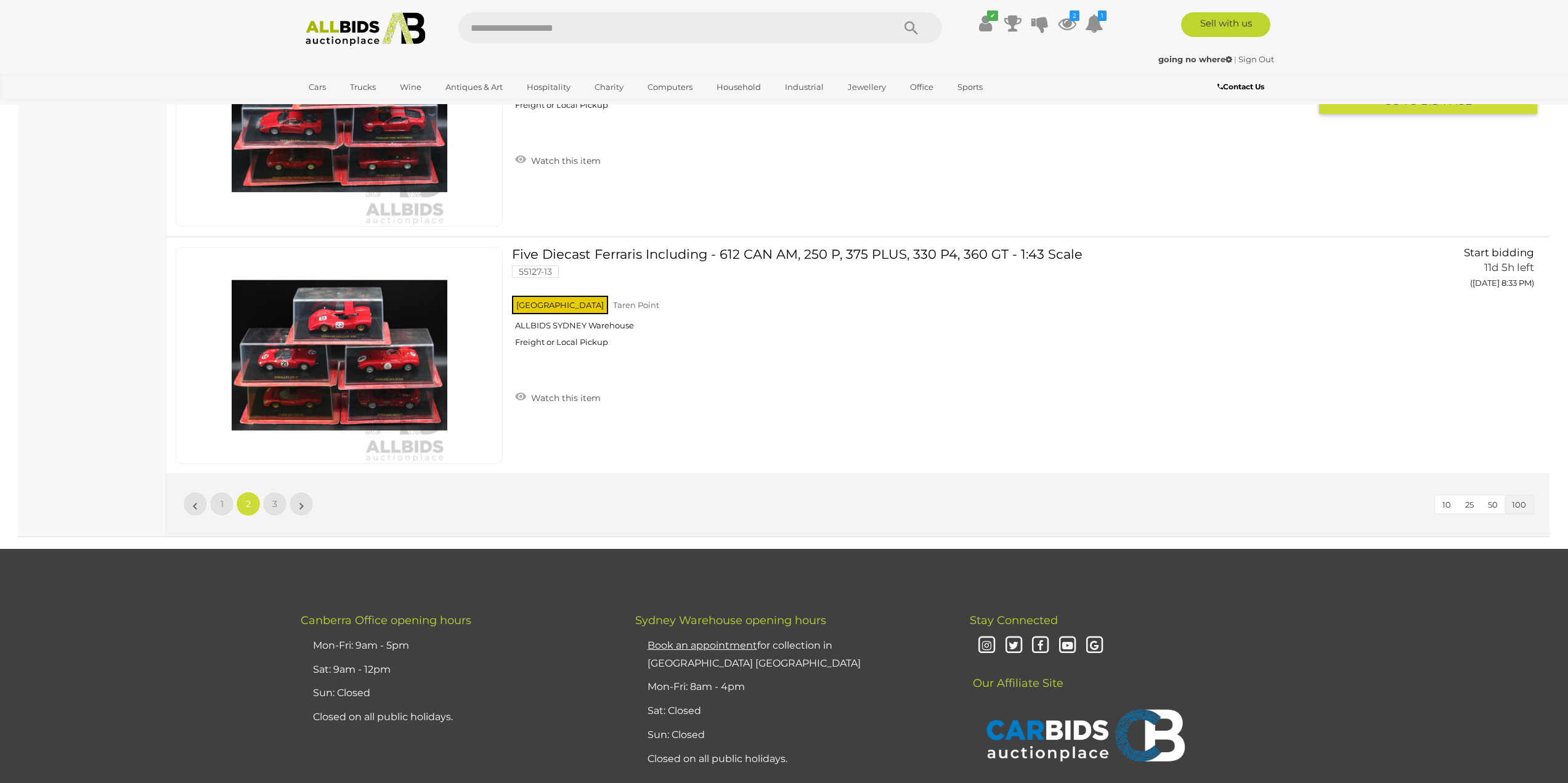
scroll to position [23599, 0]
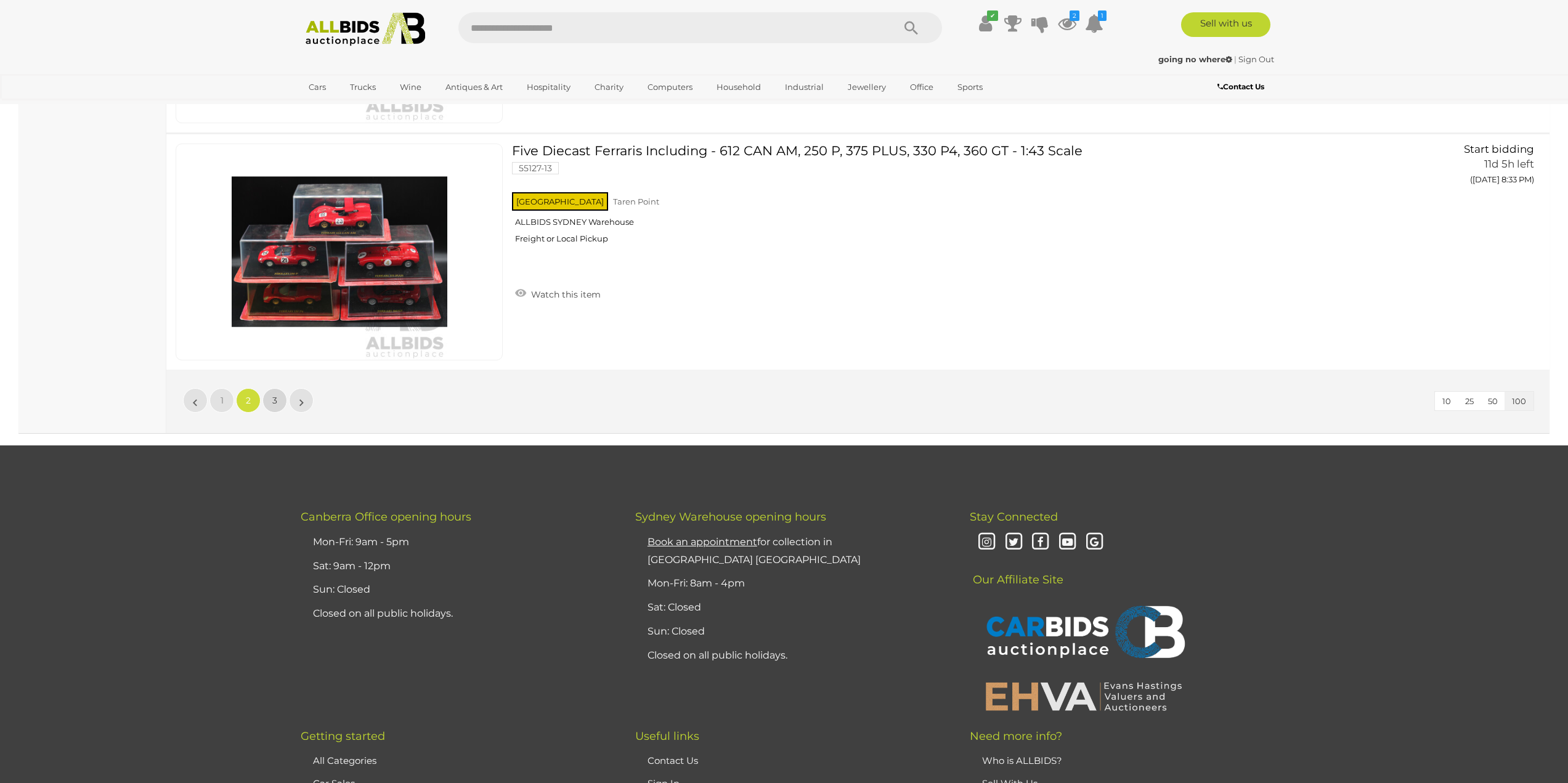
click at [278, 397] on link "3" at bounding box center [275, 400] width 25 height 25
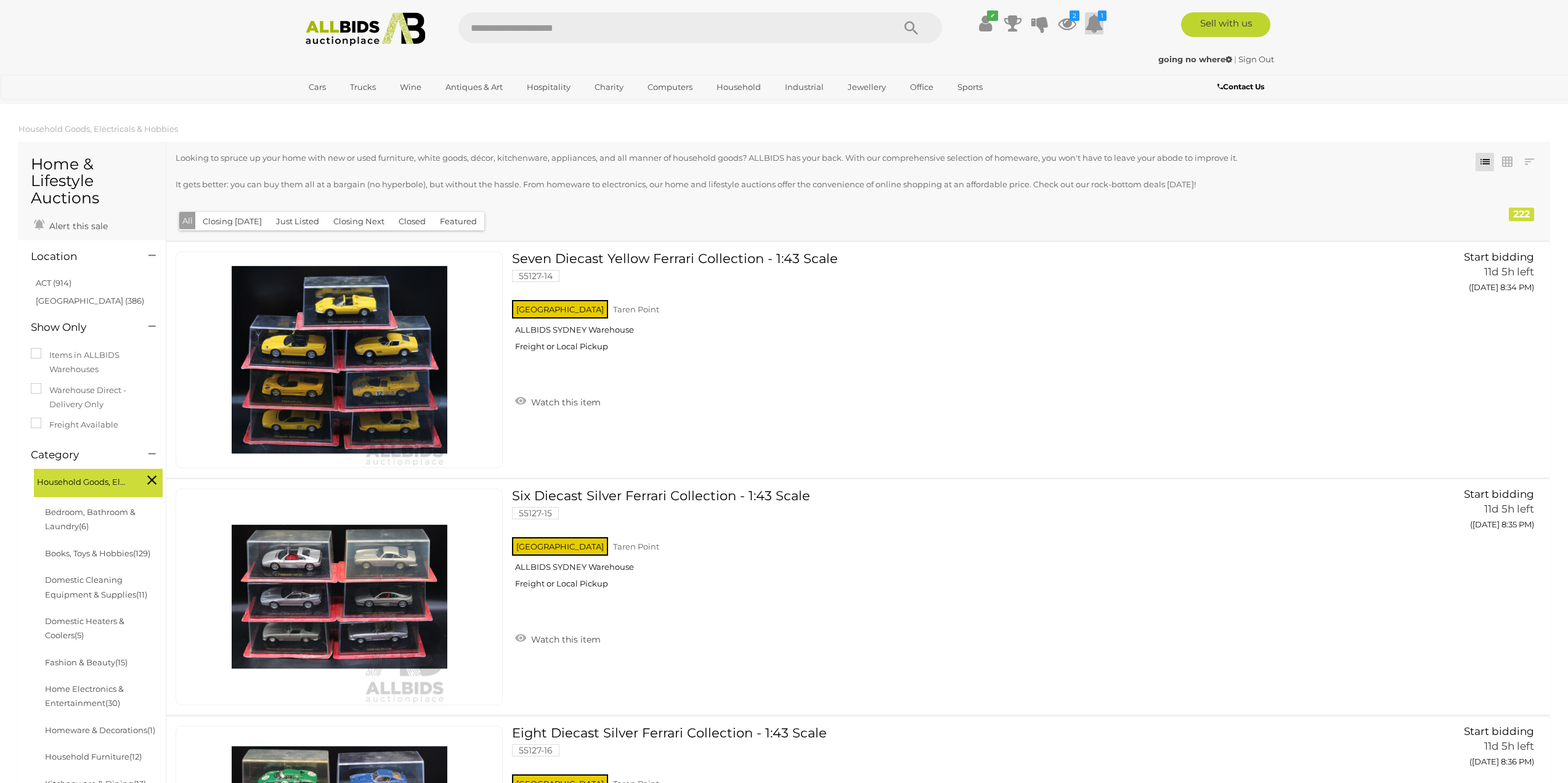
click at [1087, 27] on icon at bounding box center [1094, 23] width 19 height 22
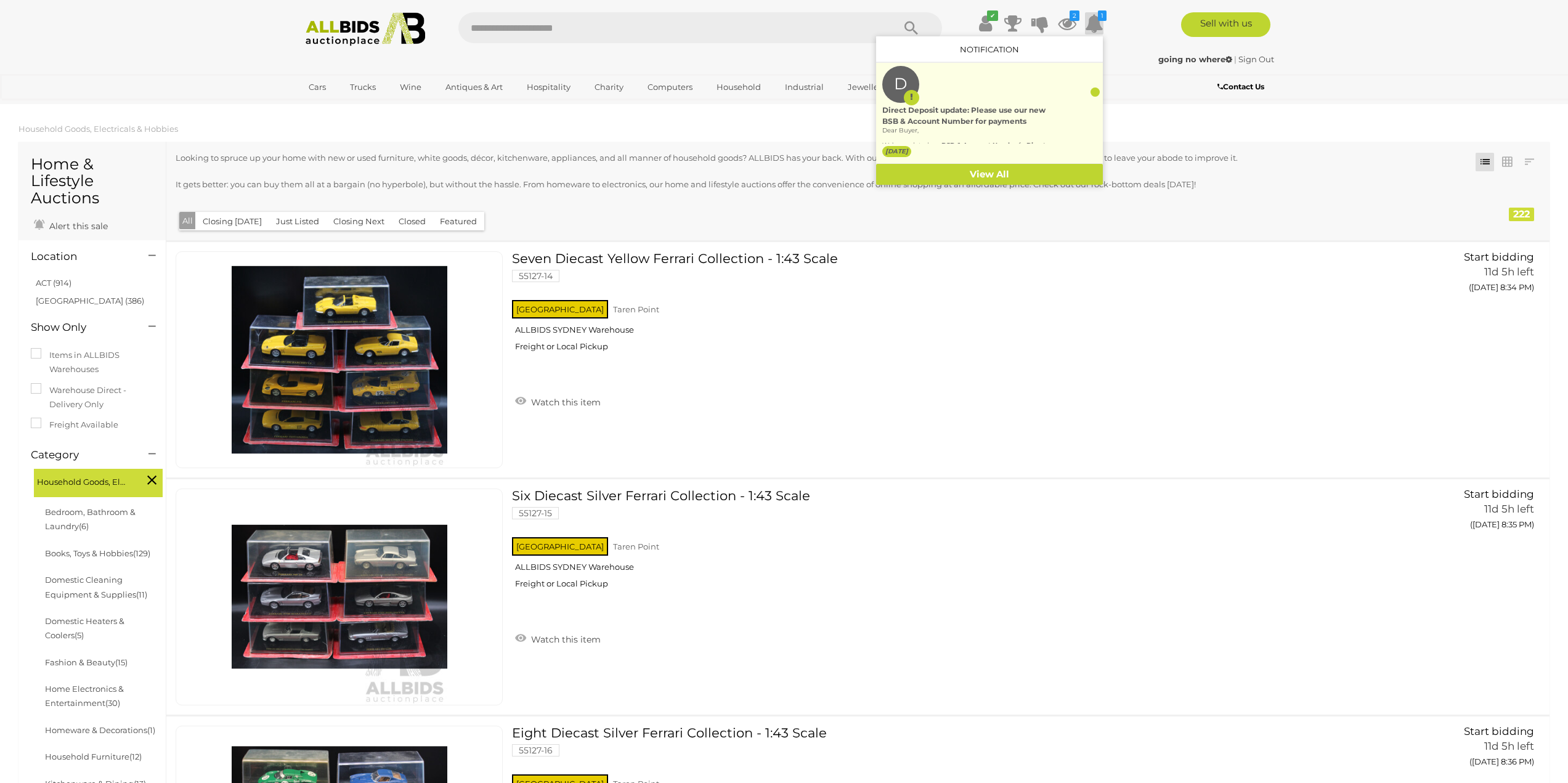
scroll to position [62, 0]
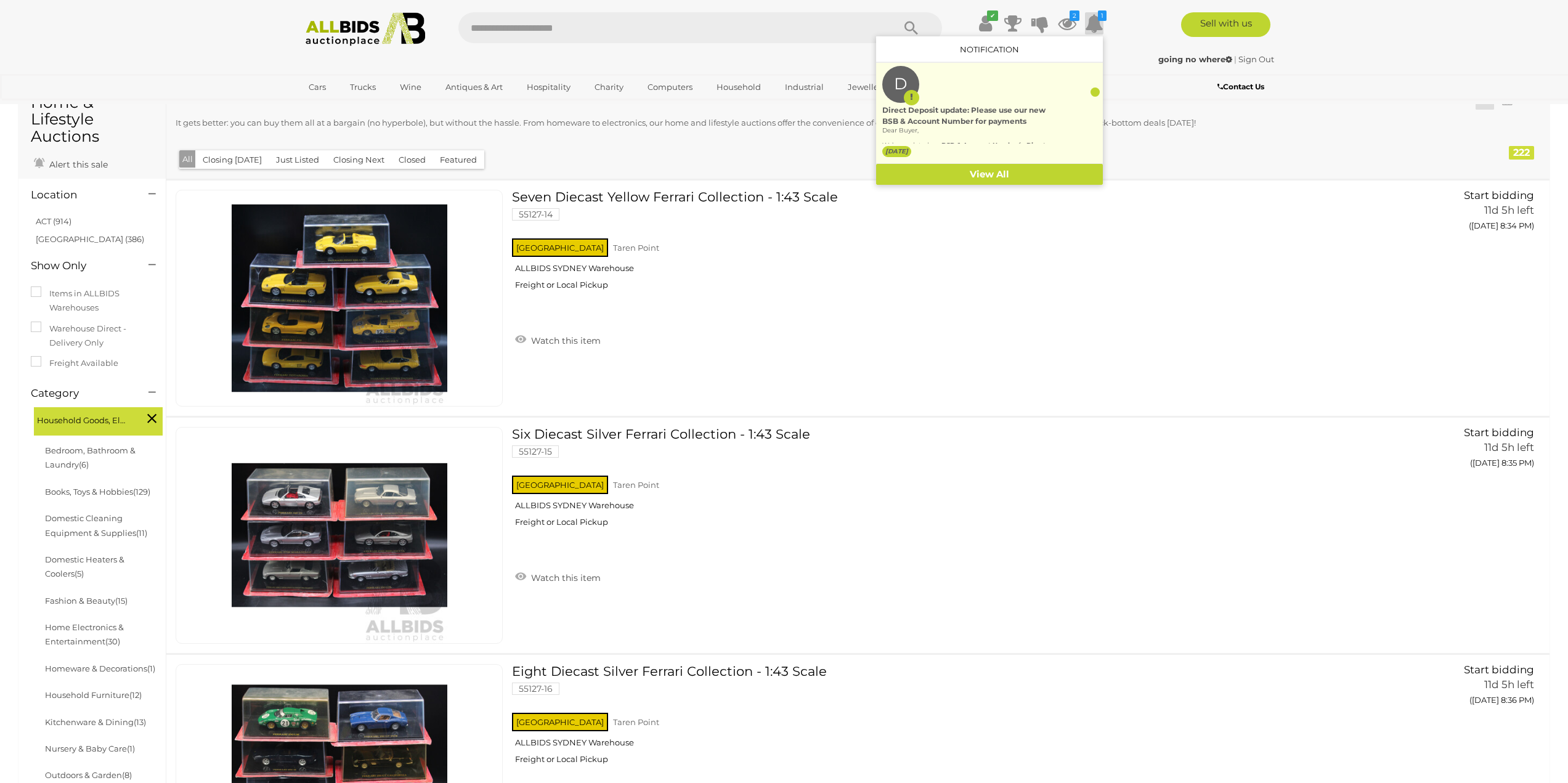
click at [1050, 104] on div "D Direct Deposit update: Please use our new BSB & Account Number for payments D…" at bounding box center [990, 112] width 215 height 94
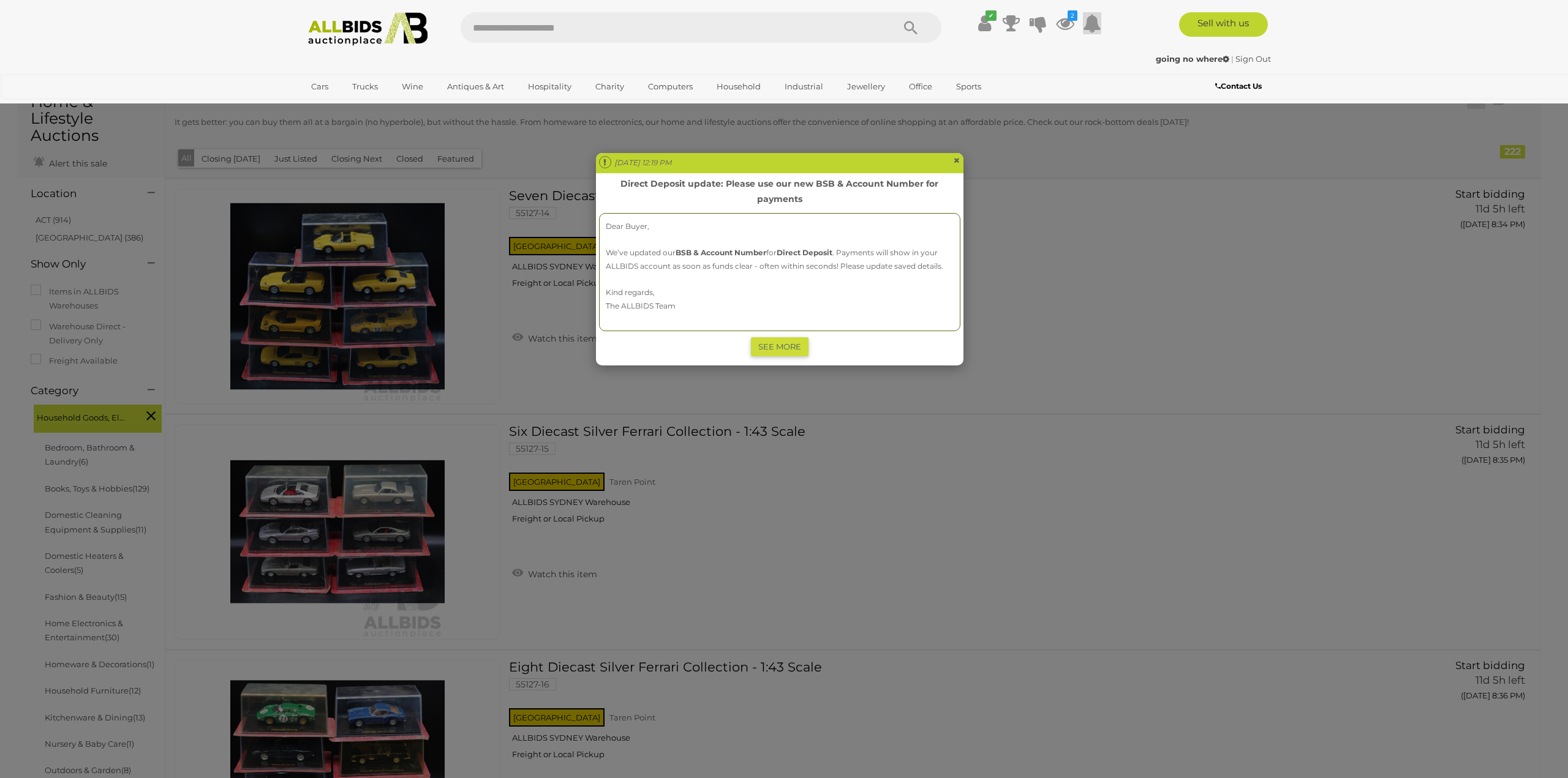
click at [959, 160] on span "×" at bounding box center [956, 160] width 8 height 15
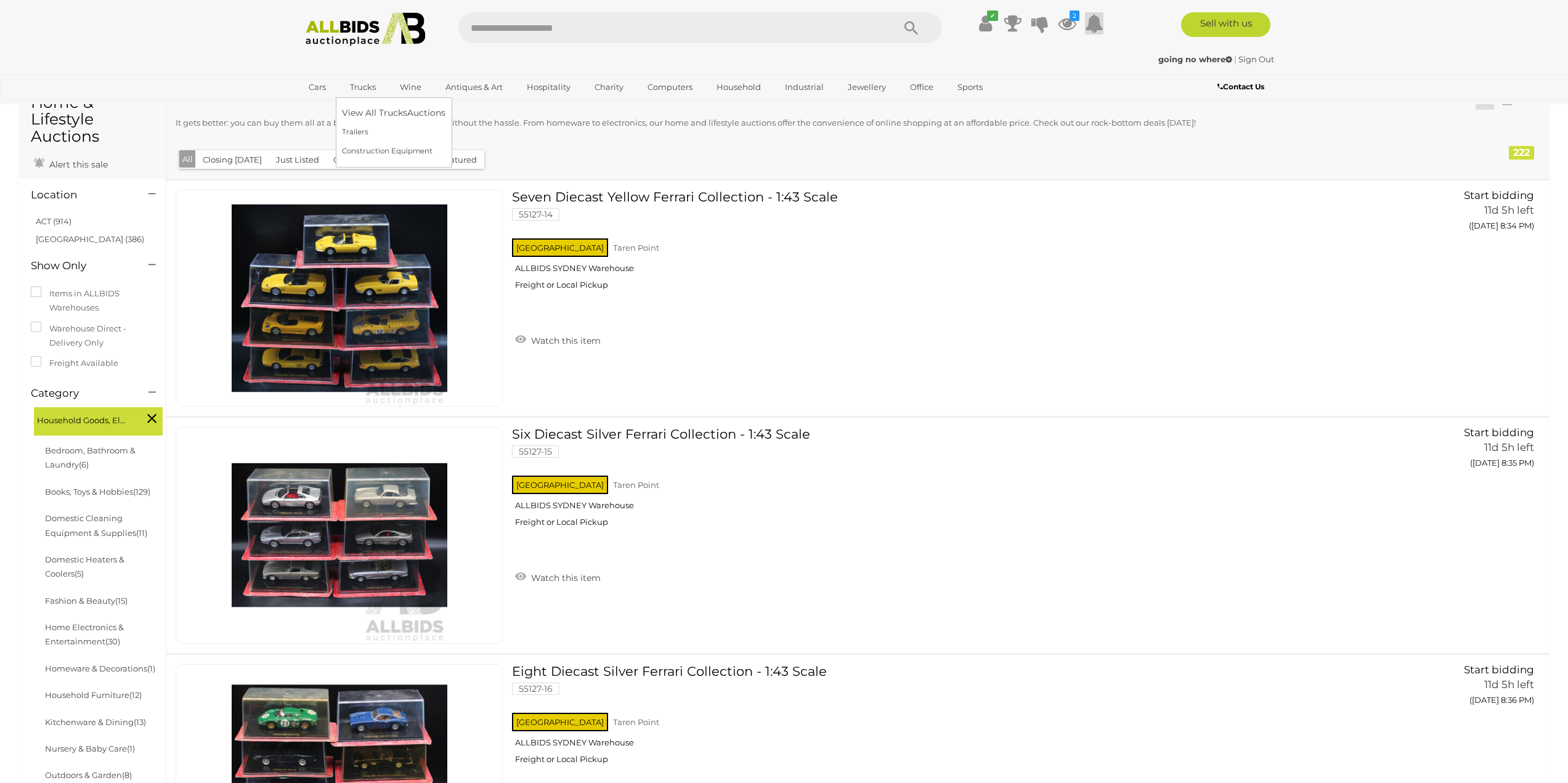
click at [378, 83] on link "Trucks" at bounding box center [362, 88] width 42 height 21
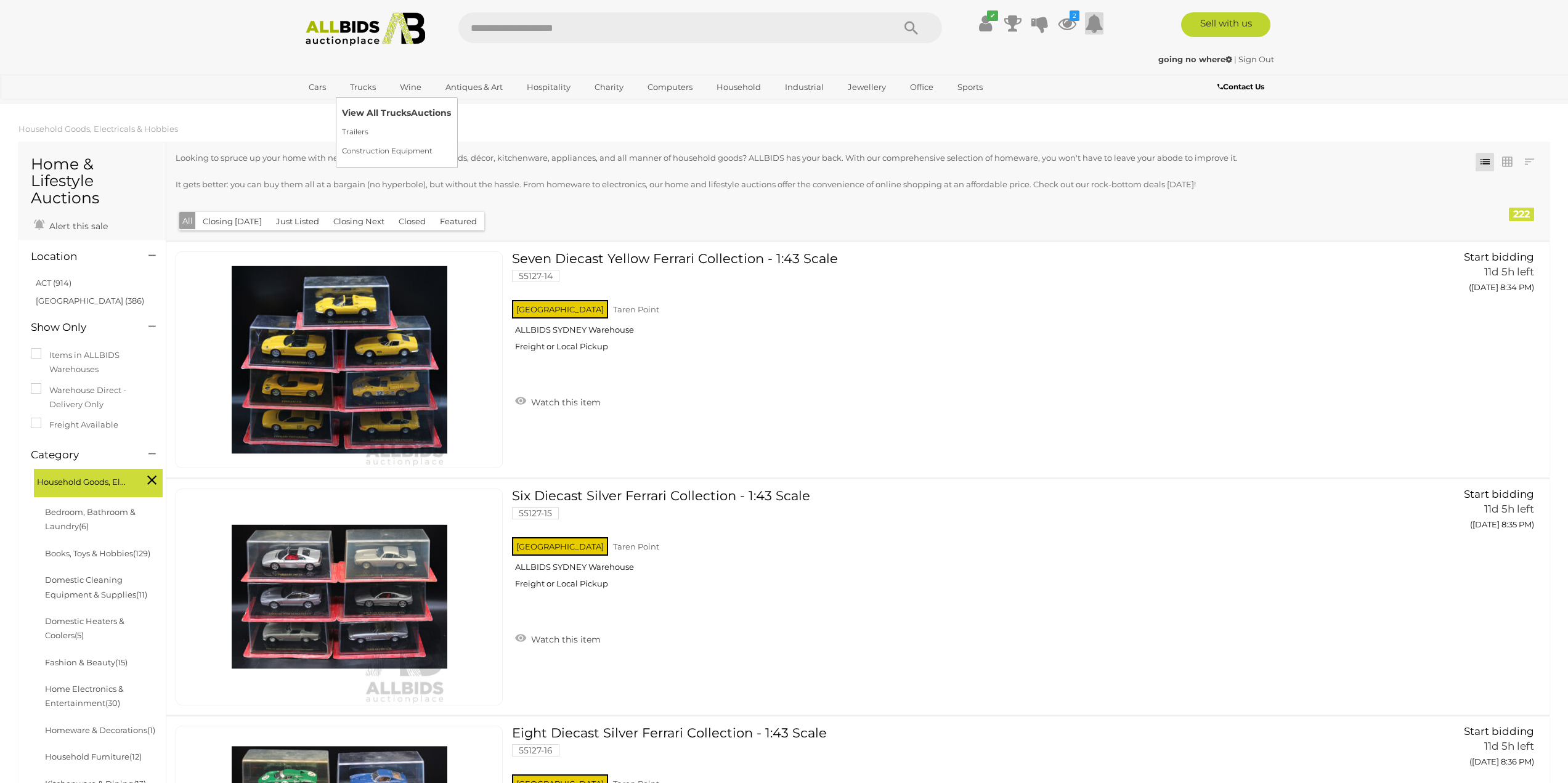
click at [379, 109] on link "View All Trucks Auctions" at bounding box center [396, 113] width 109 height 19
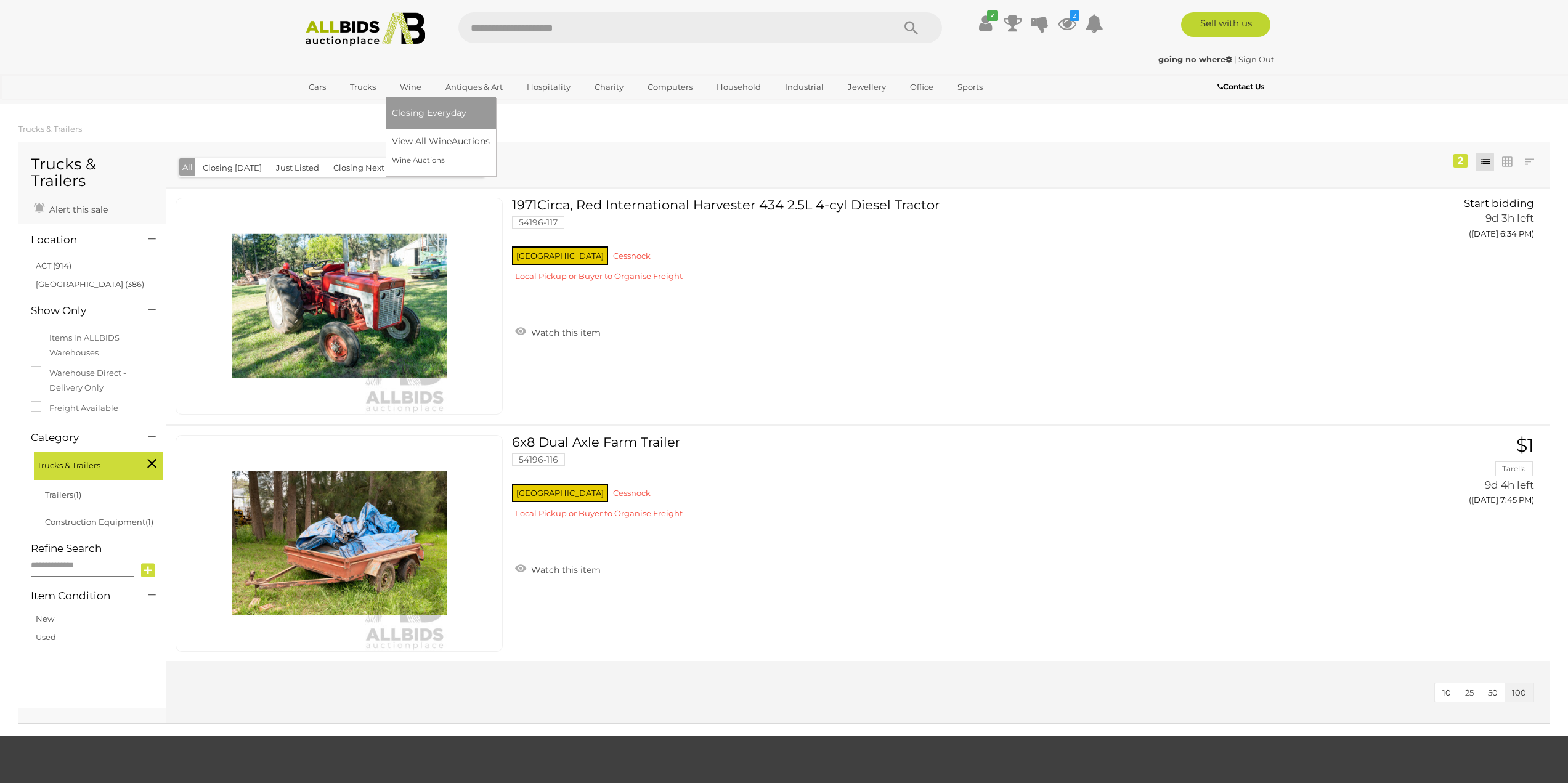
click at [420, 130] on ul "Closing Everyday View All Wine Auctions Wine Auctions" at bounding box center [441, 133] width 98 height 73
click at [429, 150] on link "View All Wine Auctions" at bounding box center [444, 142] width 103 height 19
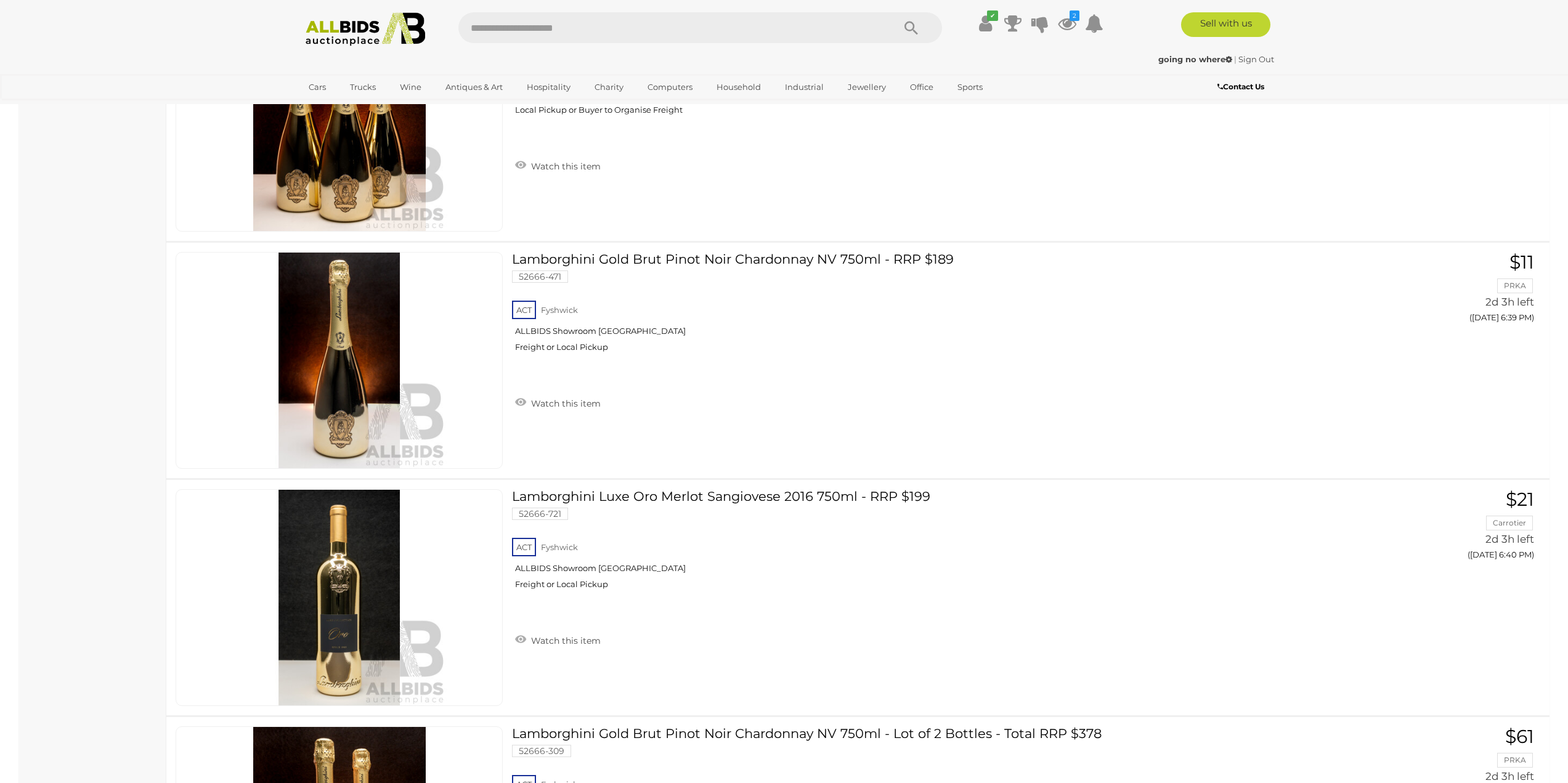
scroll to position [1835, 0]
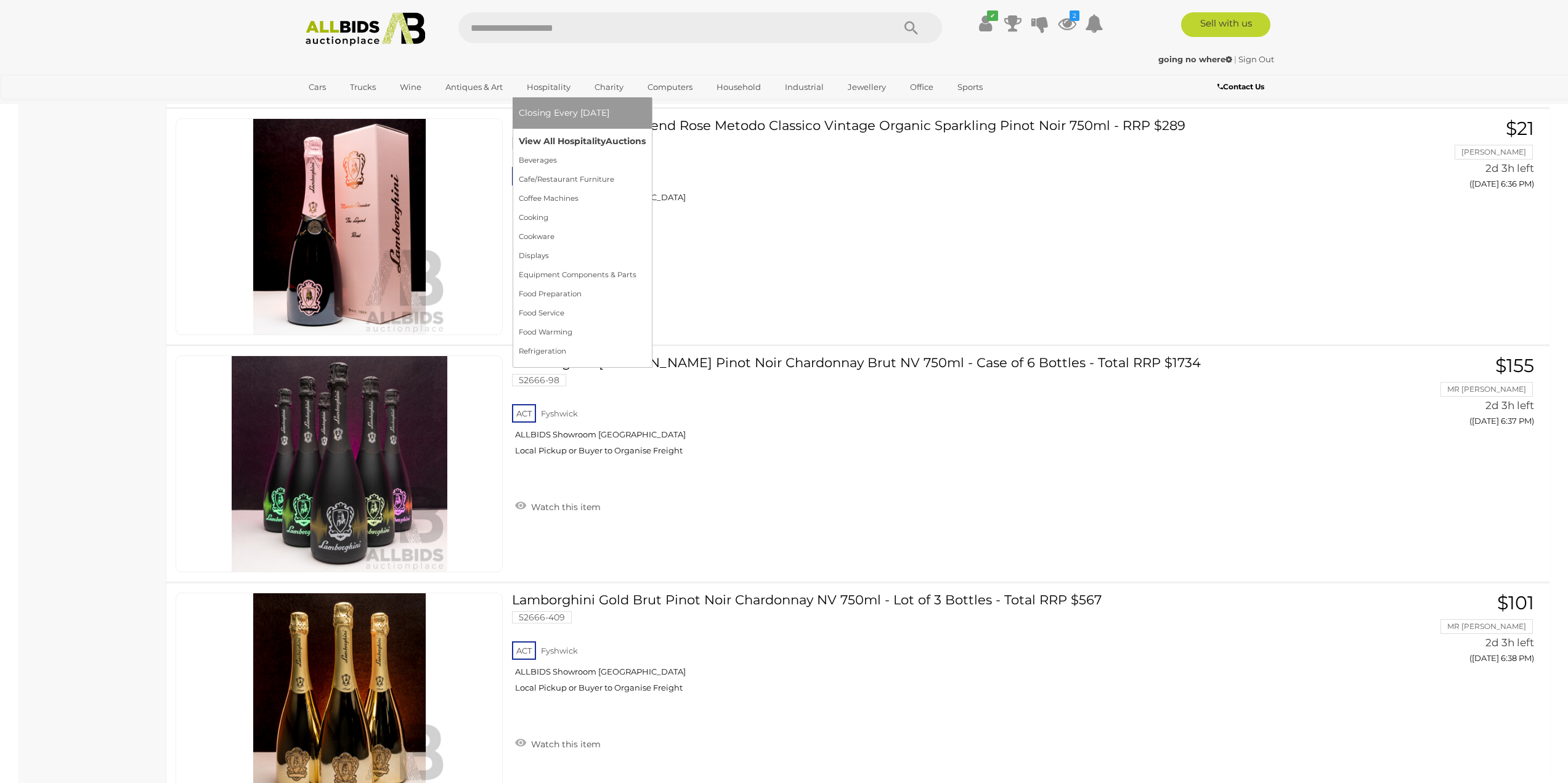
click at [536, 138] on link "View All Hospitality Auctions" at bounding box center [582, 142] width 127 height 19
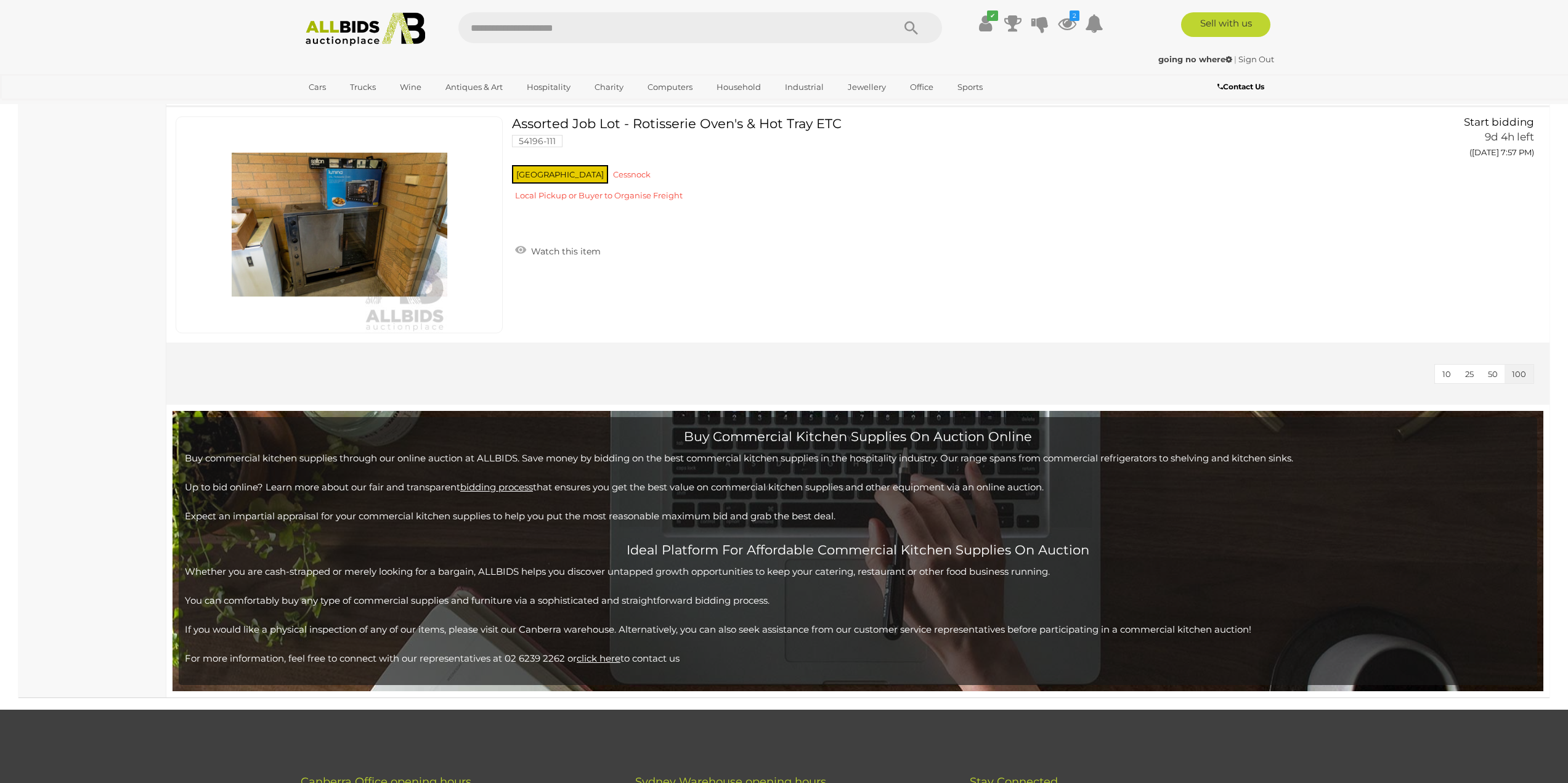
scroll to position [12837, 0]
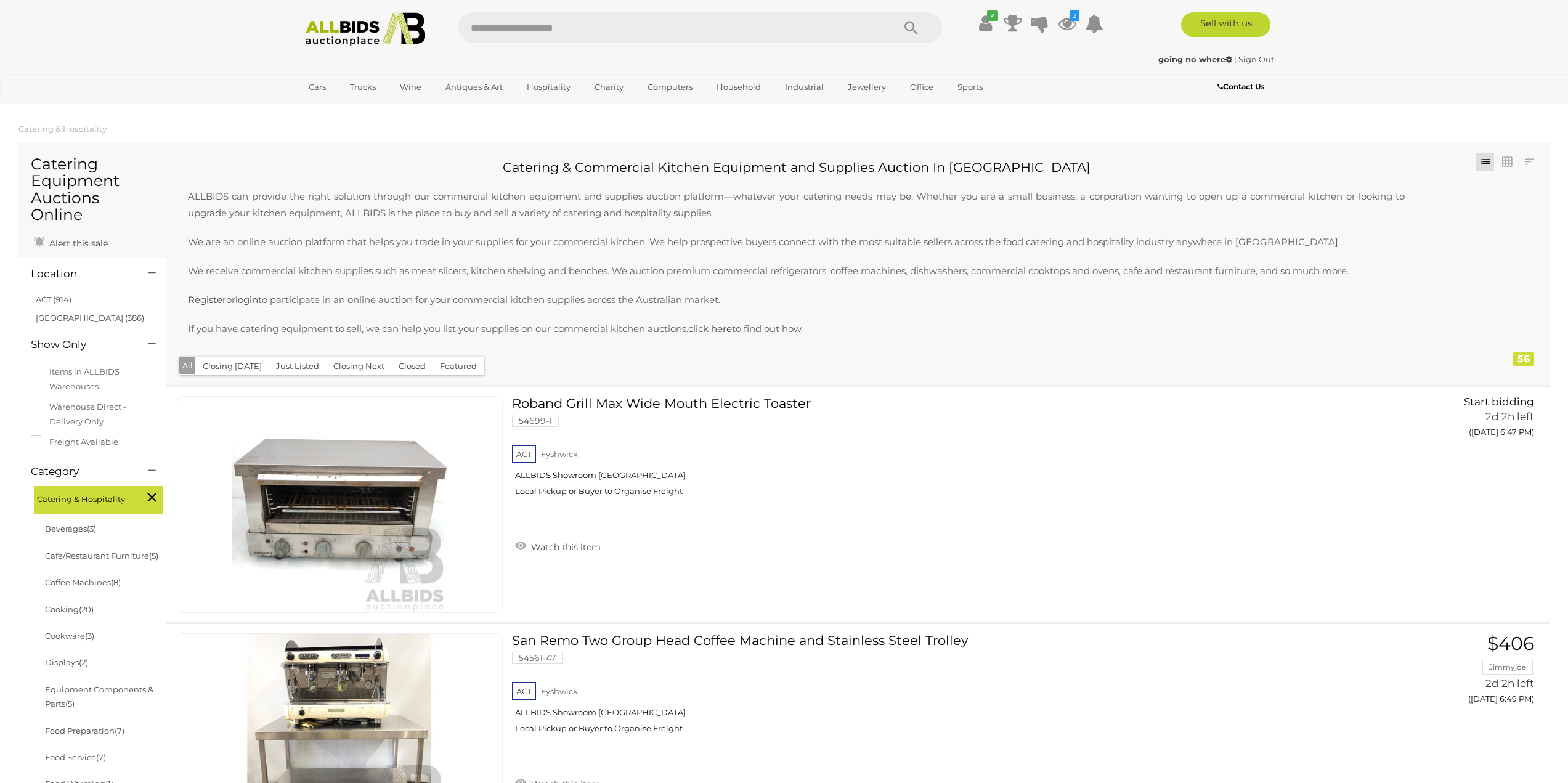
scroll to position [12837, 0]
